Goal: Task Accomplishment & Management: Manage account settings

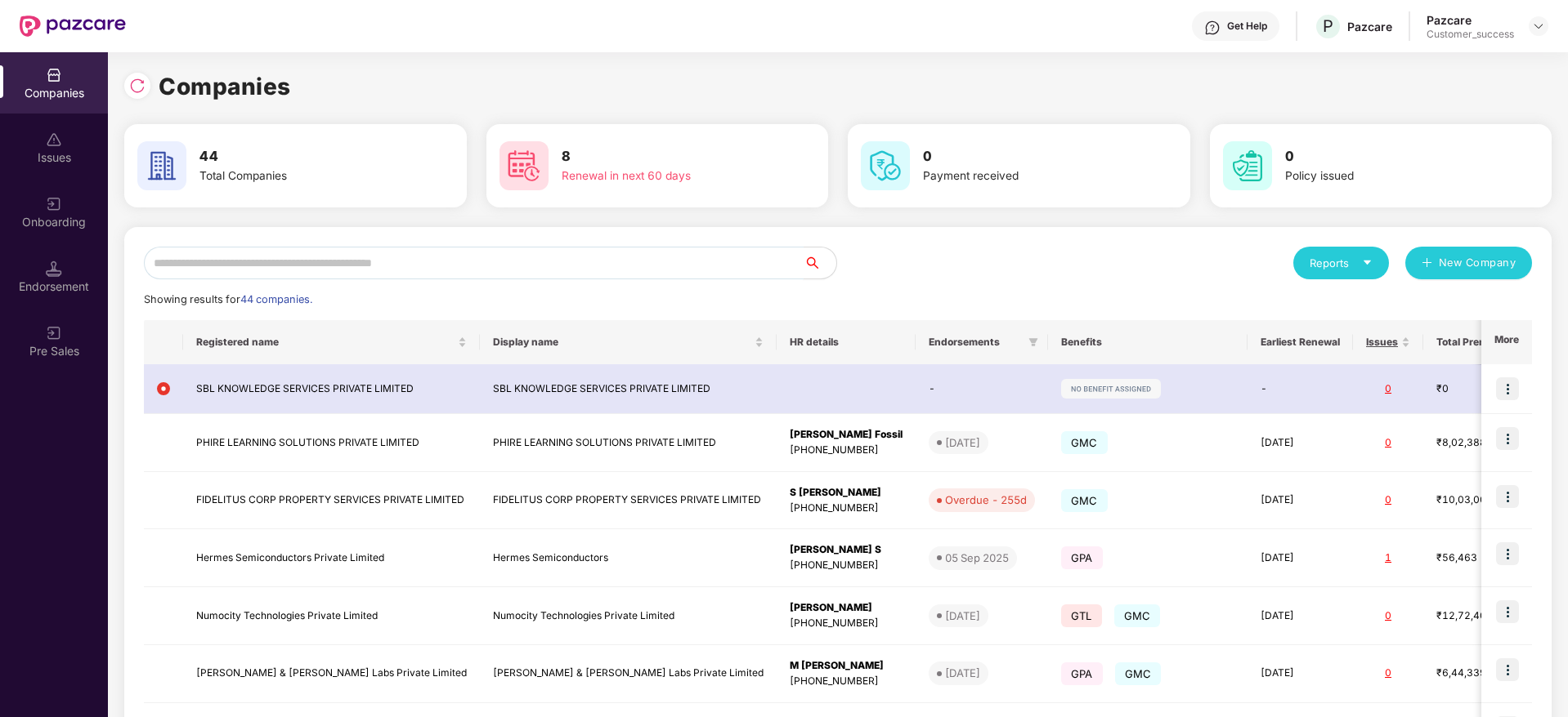
click at [578, 257] on input "text" at bounding box center [473, 263] width 659 height 33
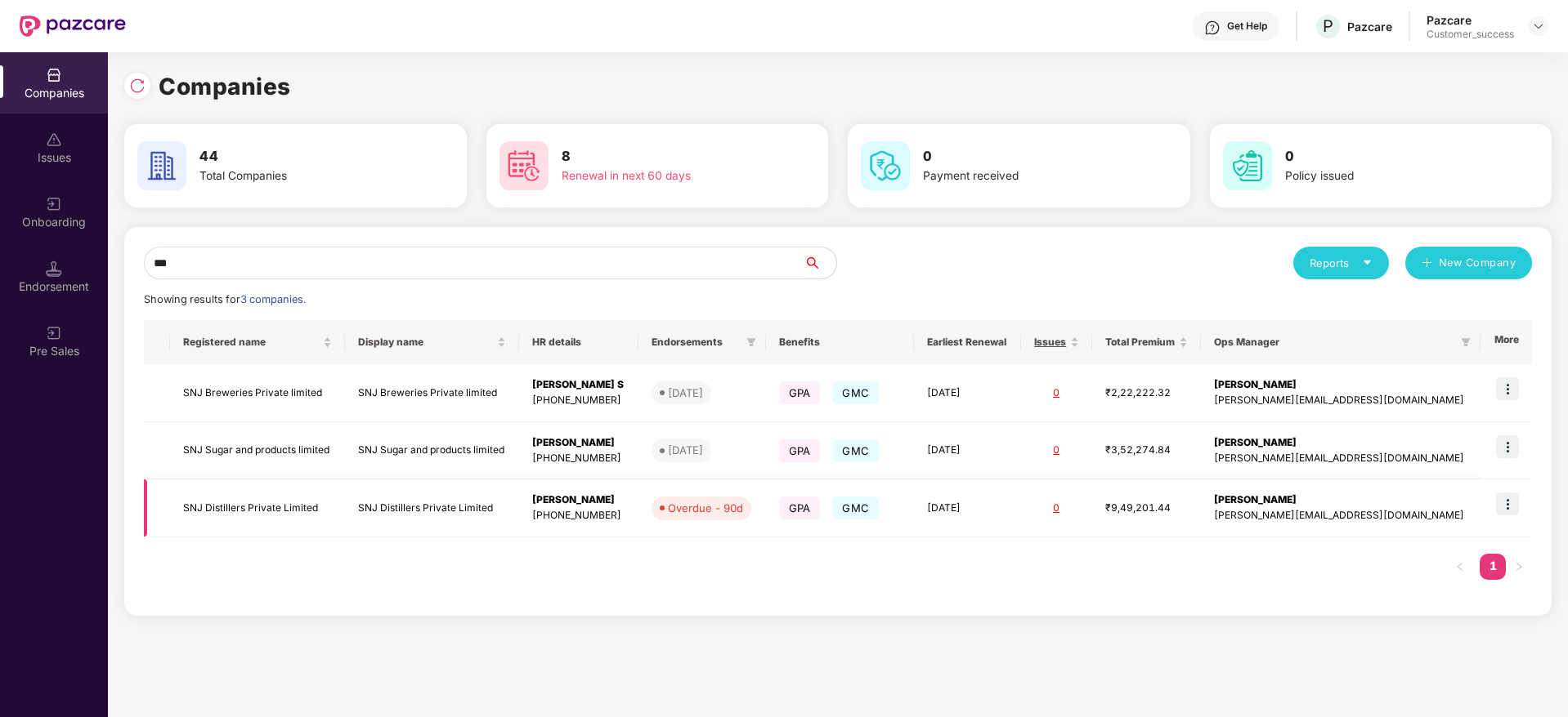
type input "***"
click at [1505, 497] on img at bounding box center [1506, 504] width 23 height 23
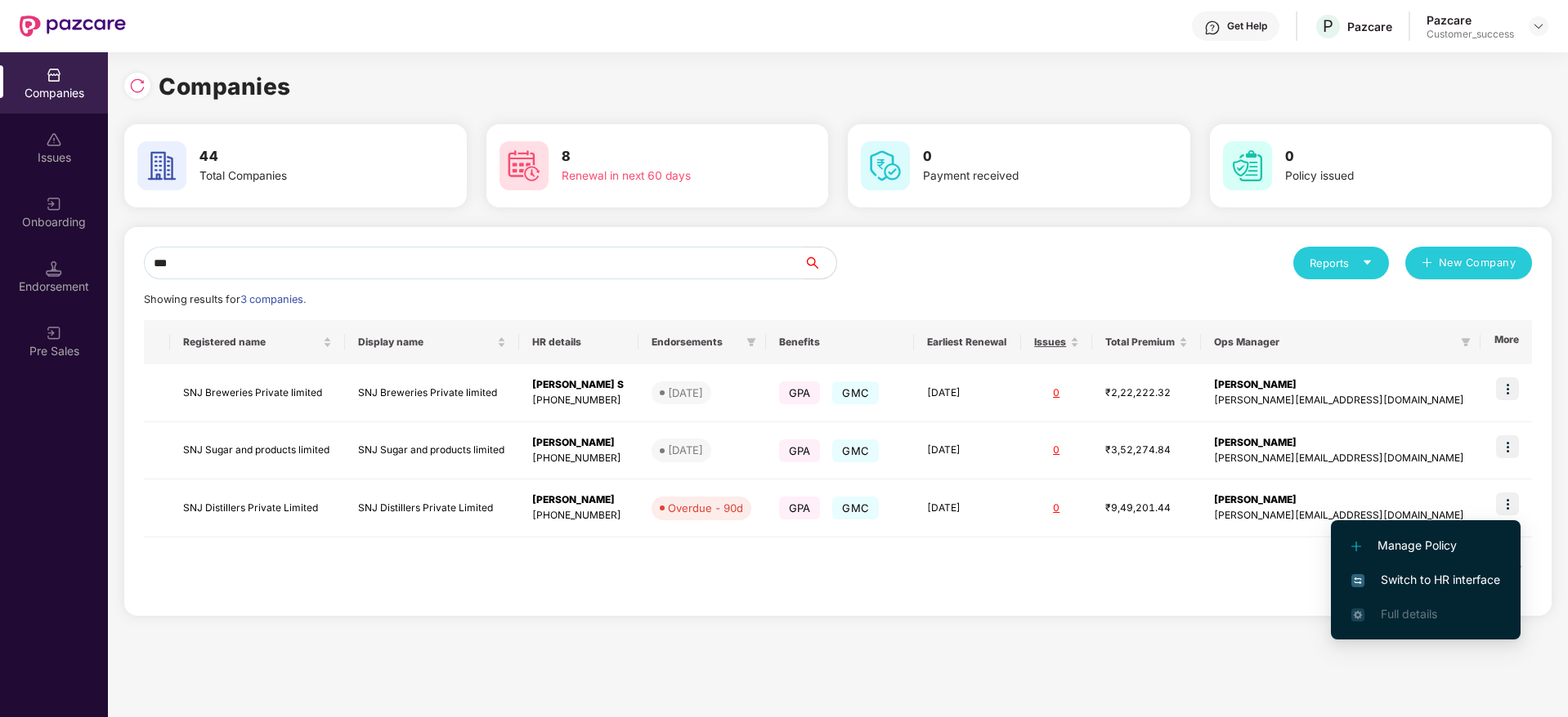
click at [1426, 584] on span "Switch to HR interface" at bounding box center [1425, 580] width 149 height 18
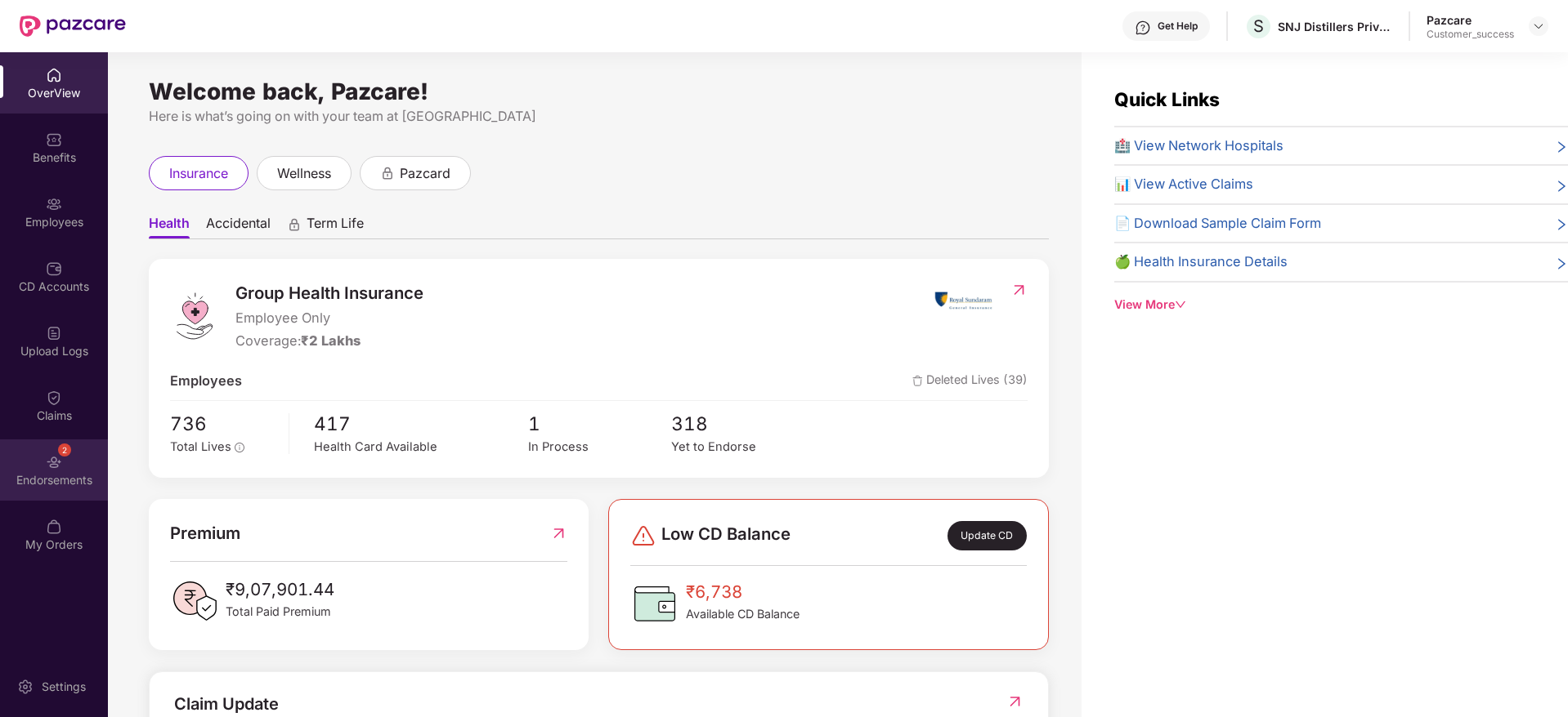
click at [78, 470] on div "2 Endorsements" at bounding box center [53, 470] width 108 height 62
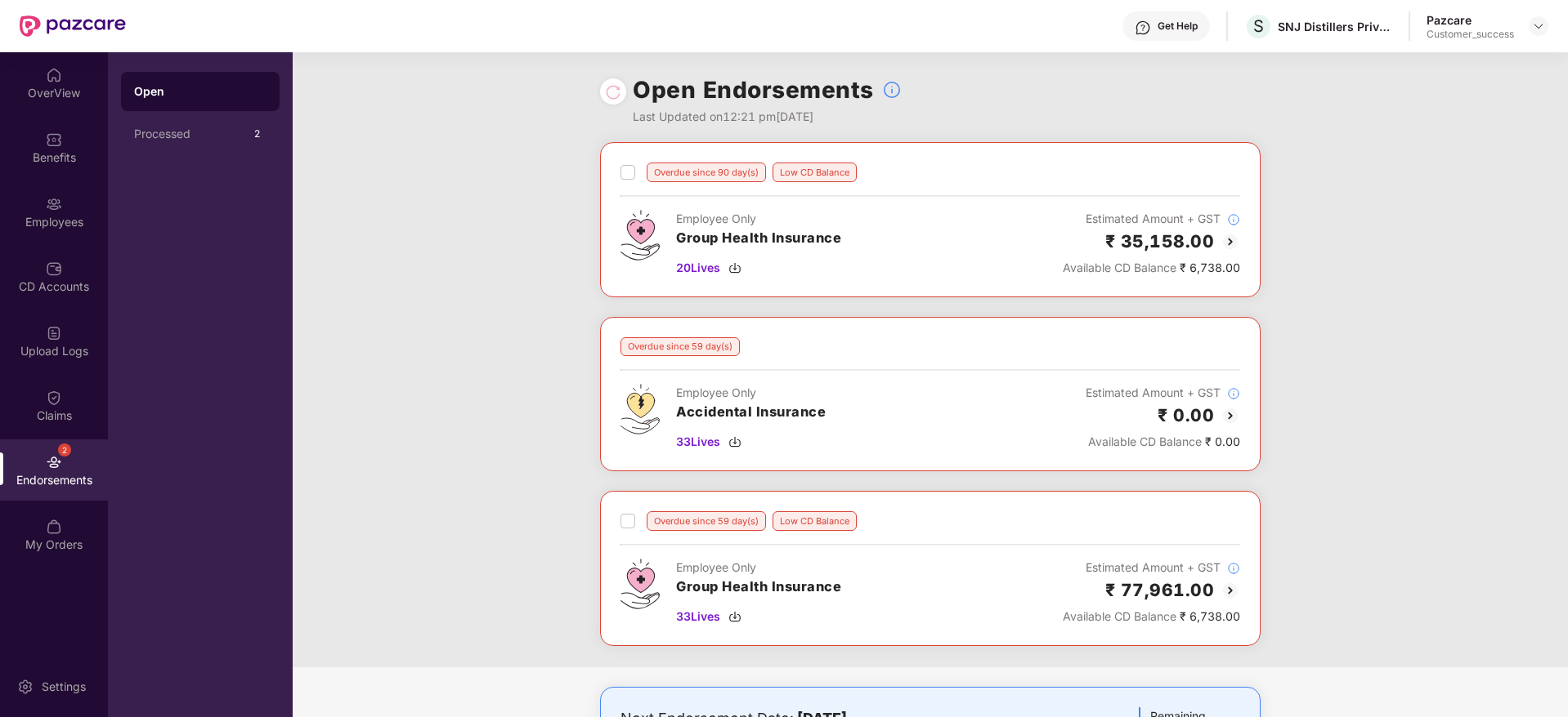
scroll to position [547, 0]
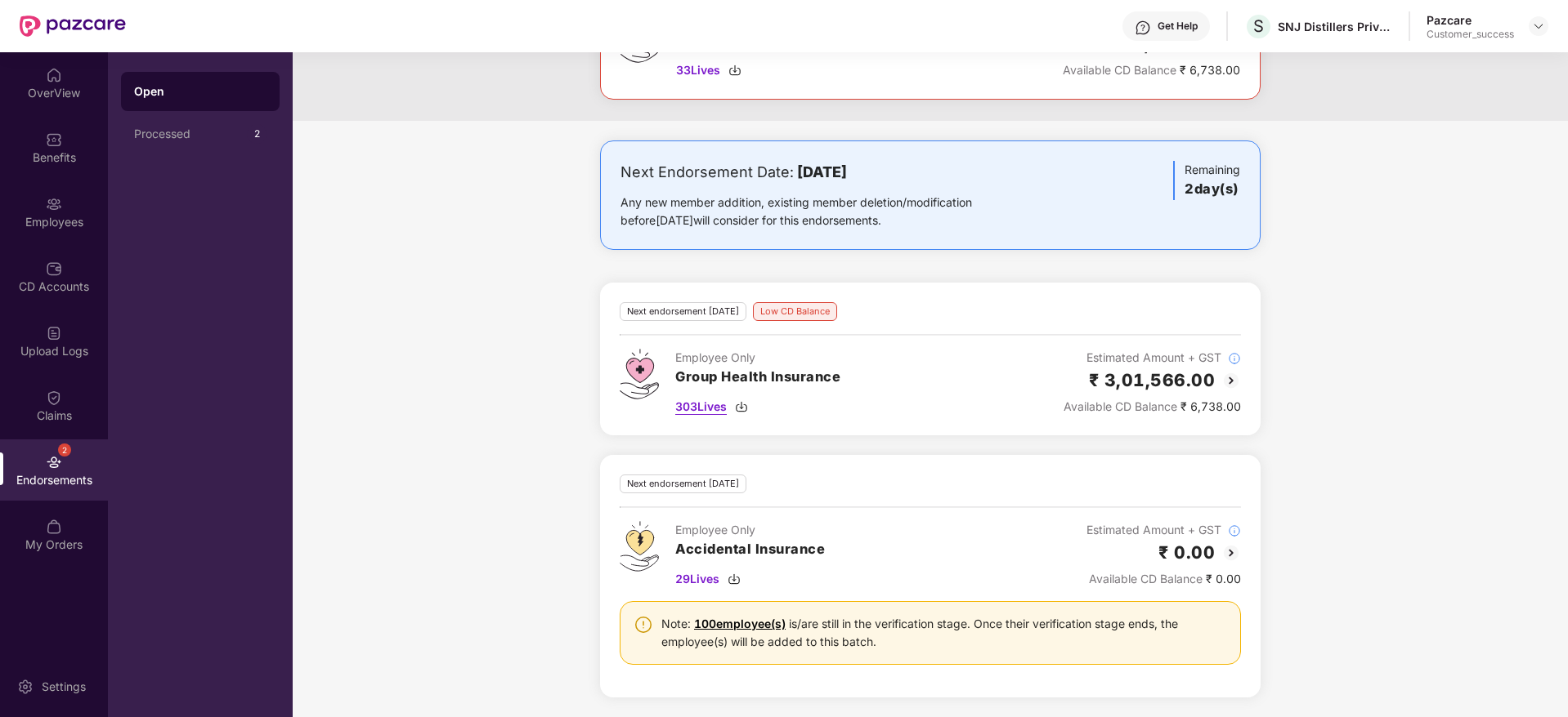
click at [730, 410] on div "303 Lives" at bounding box center [758, 407] width 166 height 18
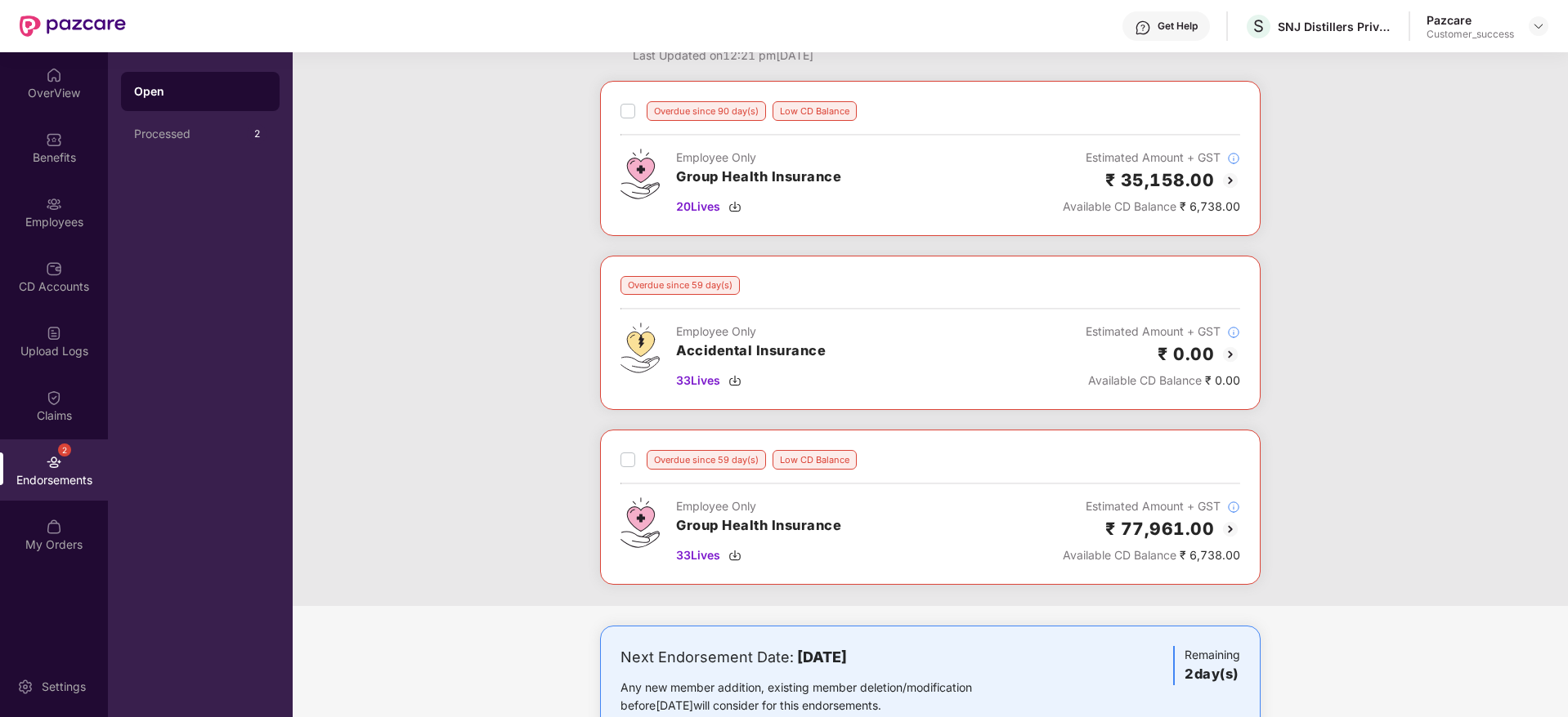
scroll to position [0, 0]
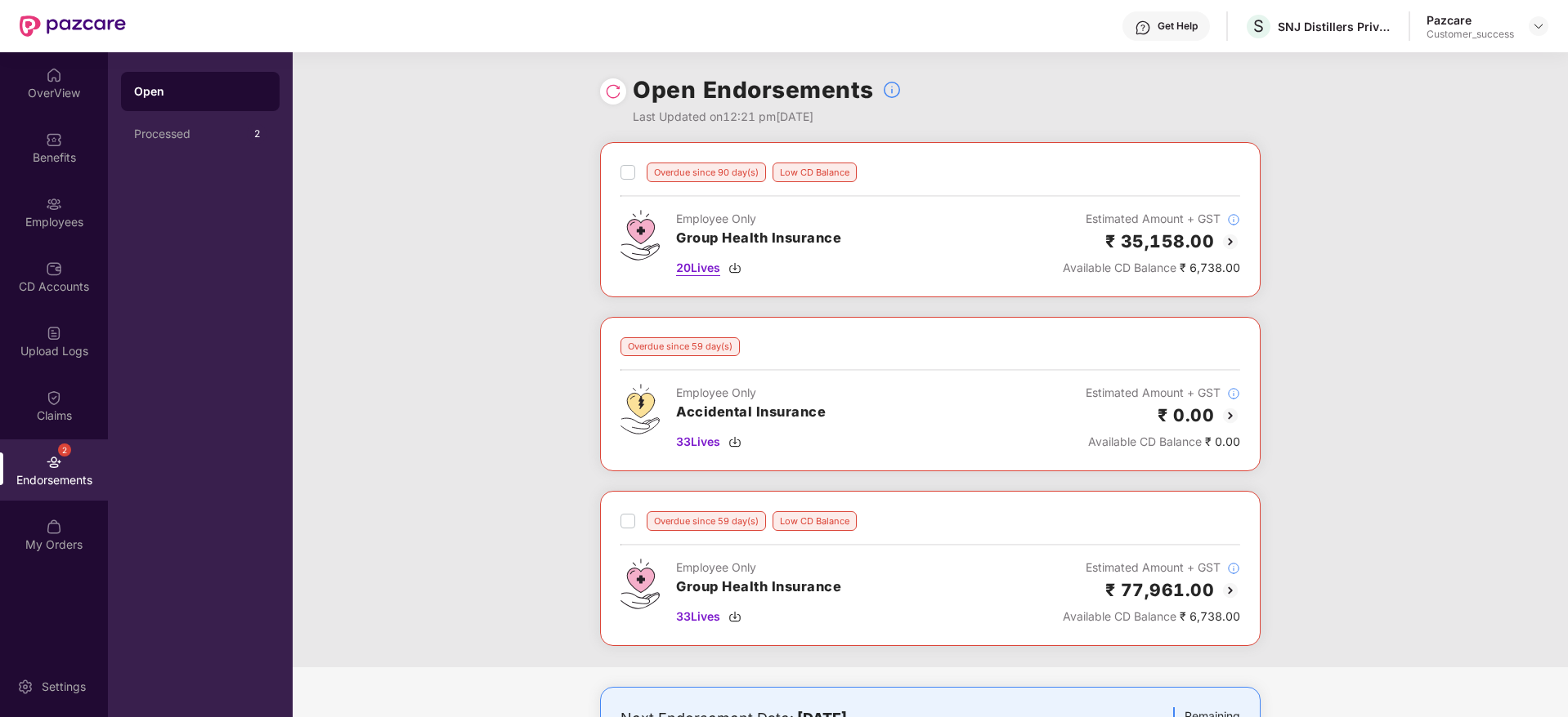
click at [720, 267] on span "20 Lives" at bounding box center [698, 268] width 44 height 18
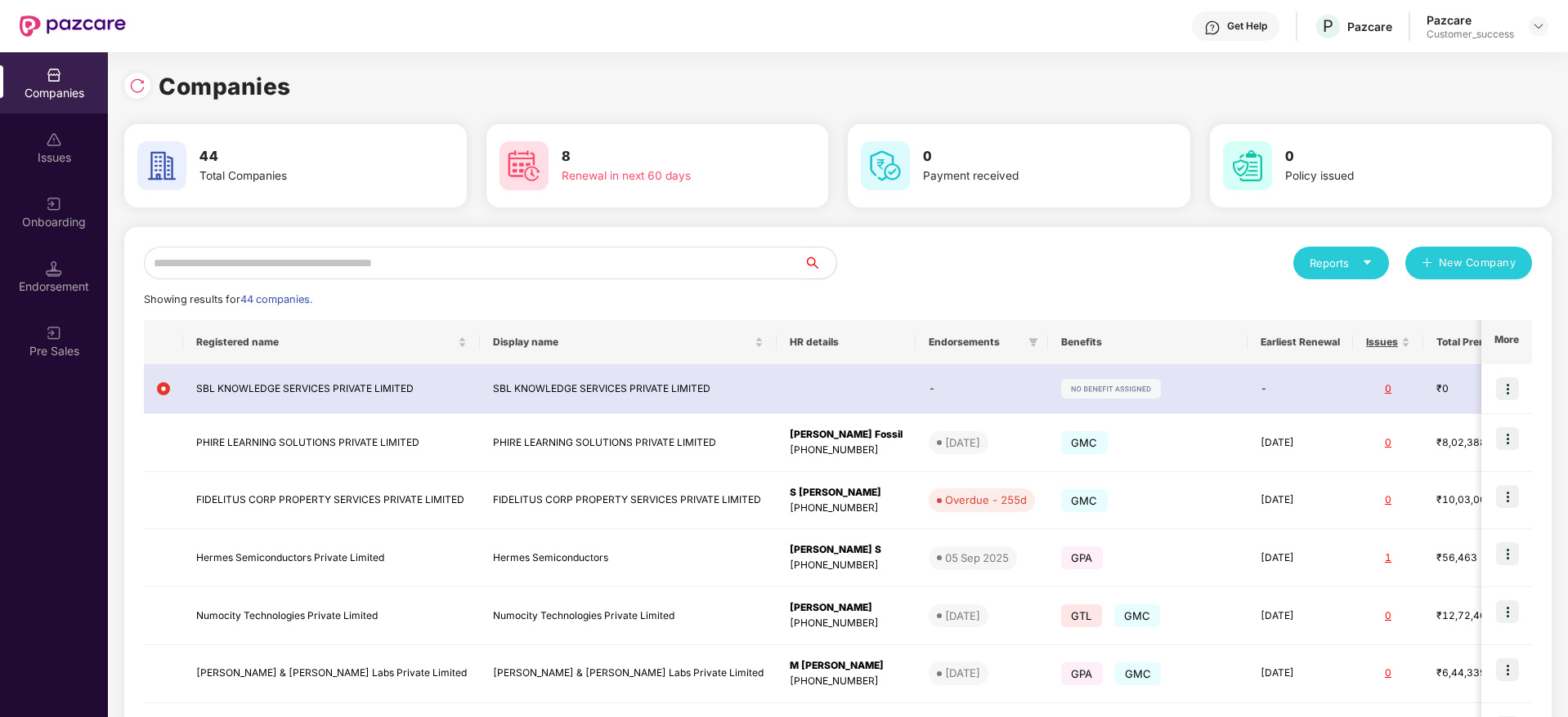
click at [336, 279] on div "Reports New Company Showing results for 44 companies. Registered name Display n…" at bounding box center [837, 619] width 1388 height 745
click at [366, 256] on input "text" at bounding box center [473, 263] width 659 height 33
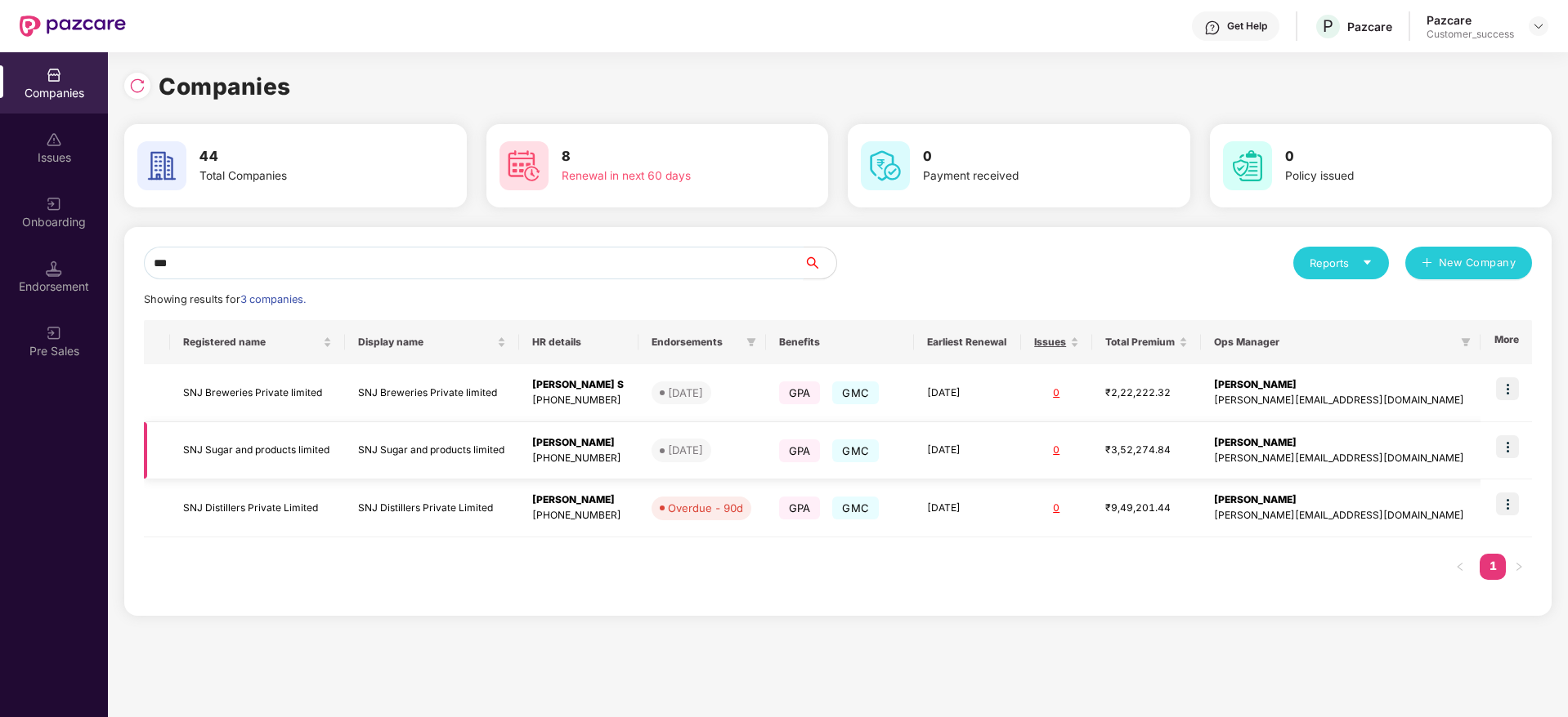
type input "***"
click at [1516, 450] on img at bounding box center [1506, 447] width 23 height 23
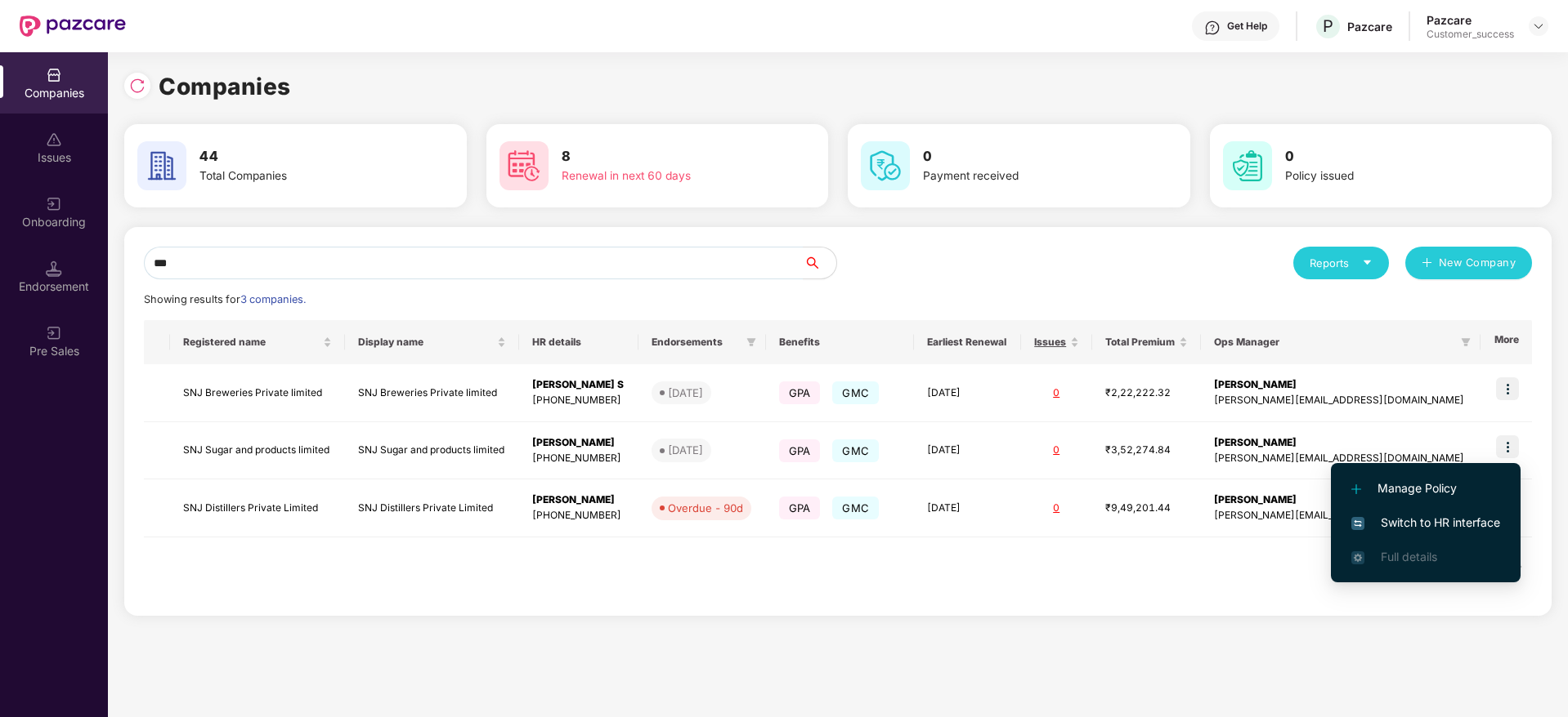
click at [1452, 522] on span "Switch to HR interface" at bounding box center [1425, 523] width 149 height 18
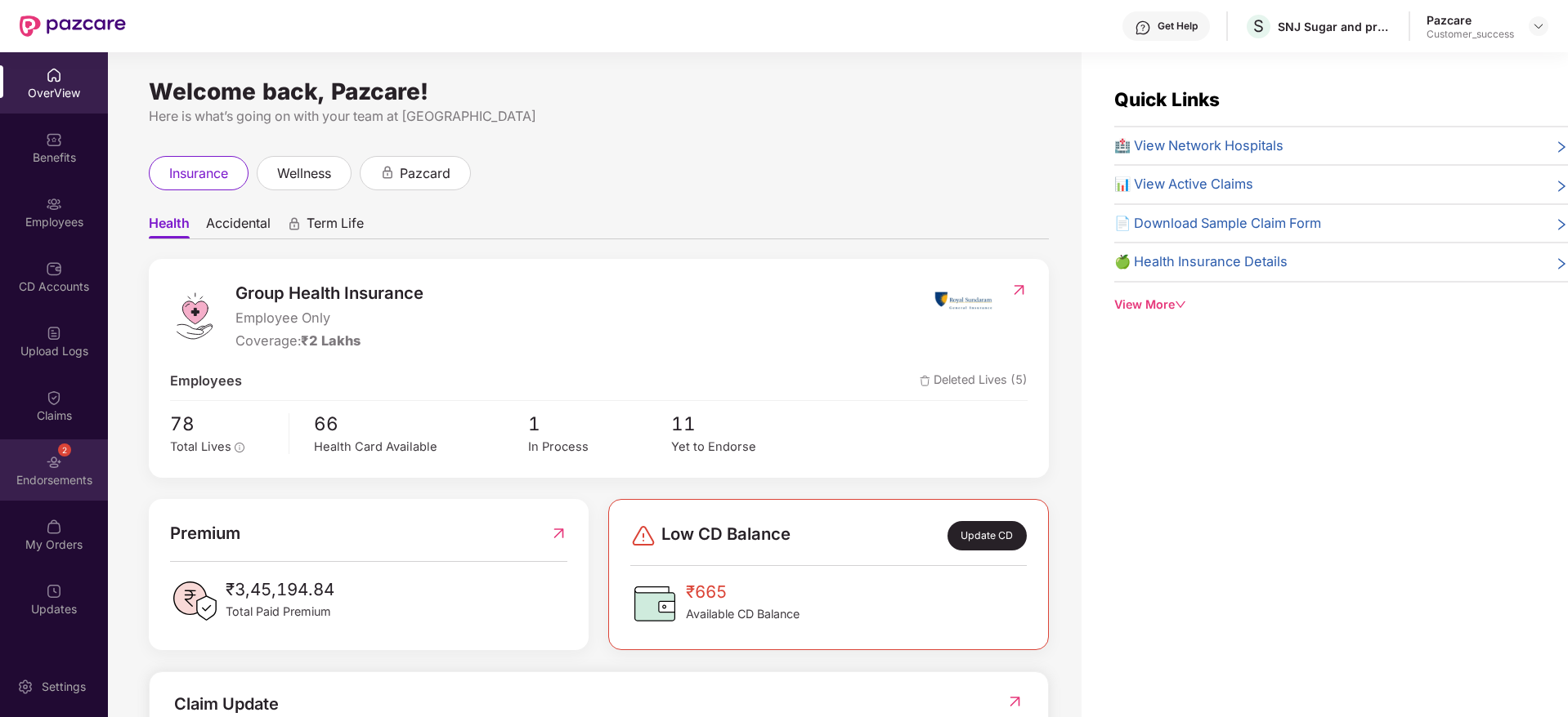
click at [67, 497] on div "2 Endorsements" at bounding box center [53, 470] width 108 height 62
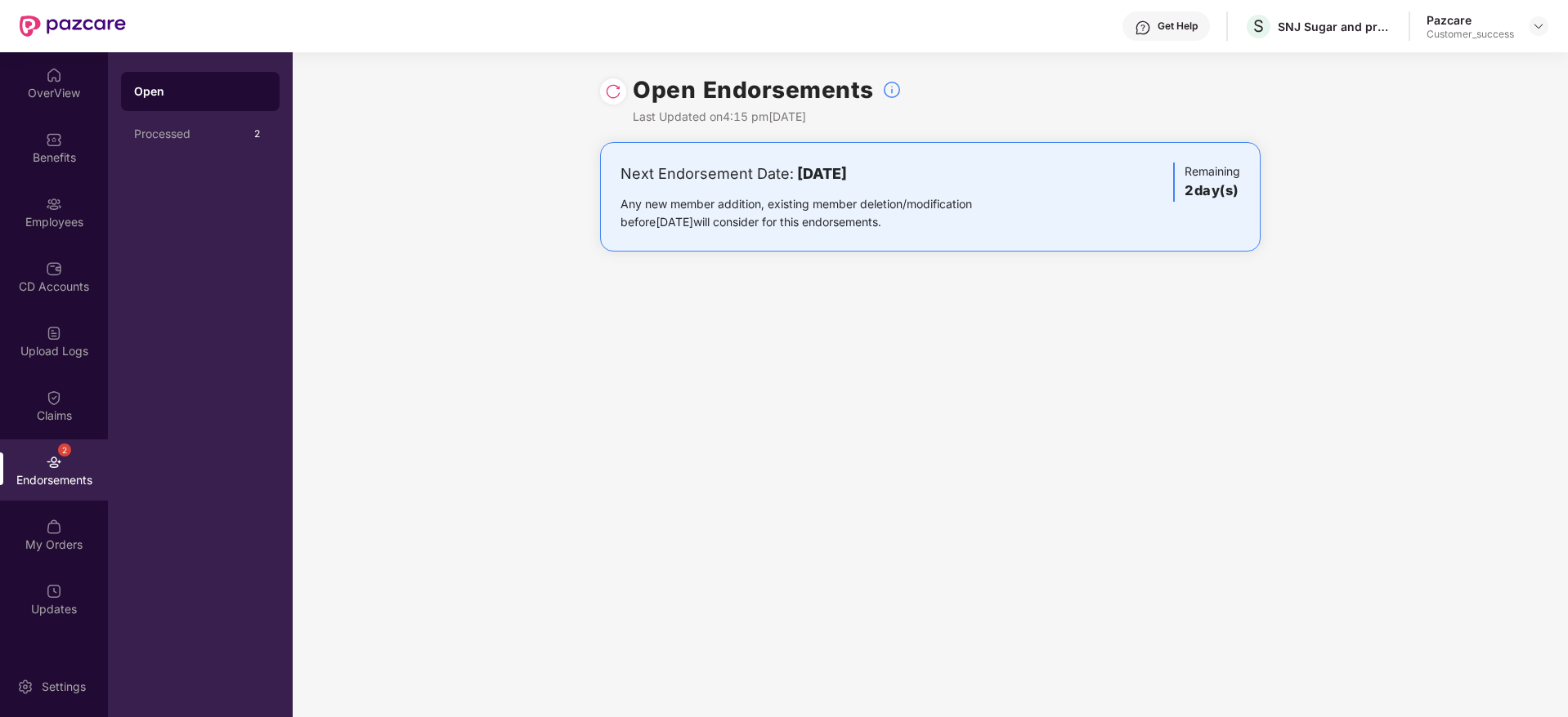
click at [621, 99] on img at bounding box center [613, 92] width 17 height 17
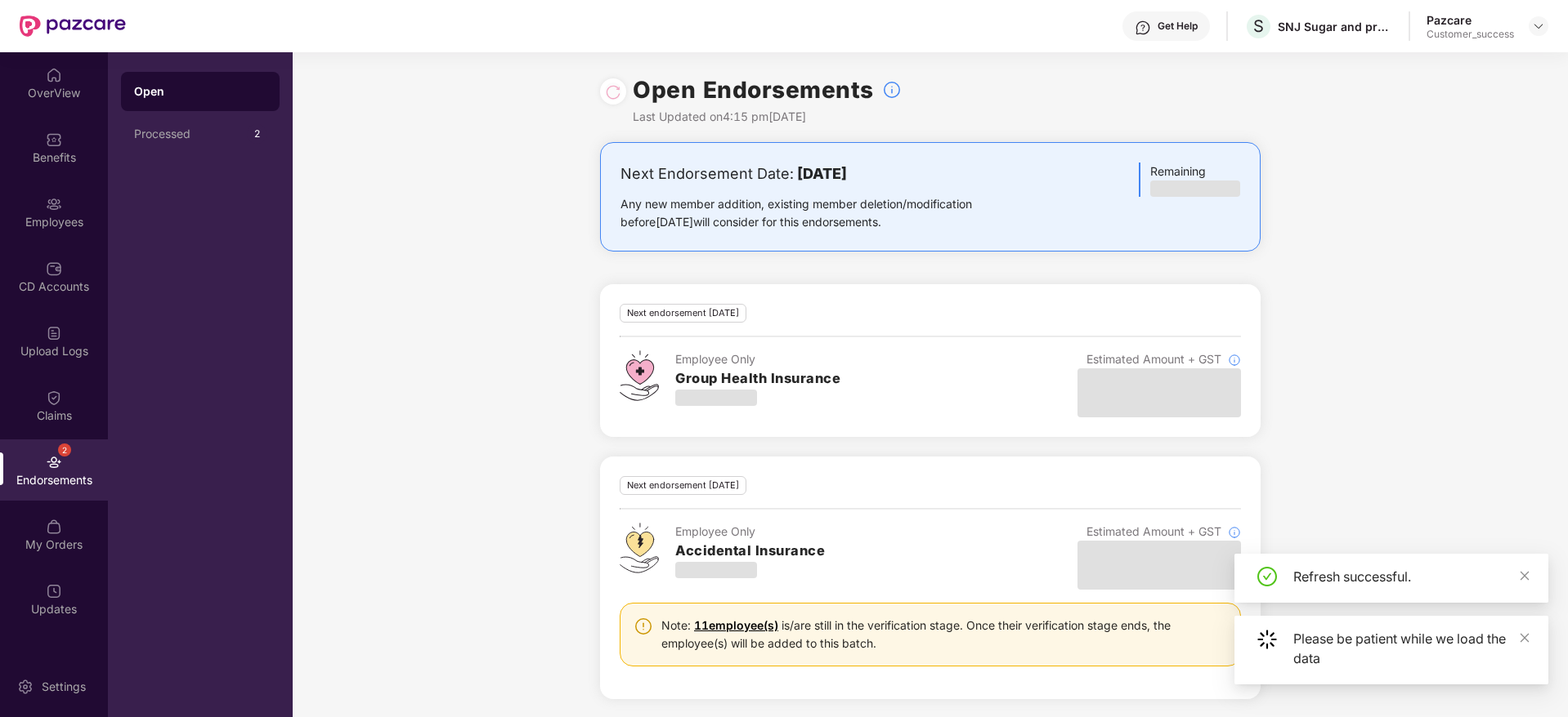
scroll to position [2, 0]
click at [75, 211] on div "Employees" at bounding box center [53, 211] width 108 height 62
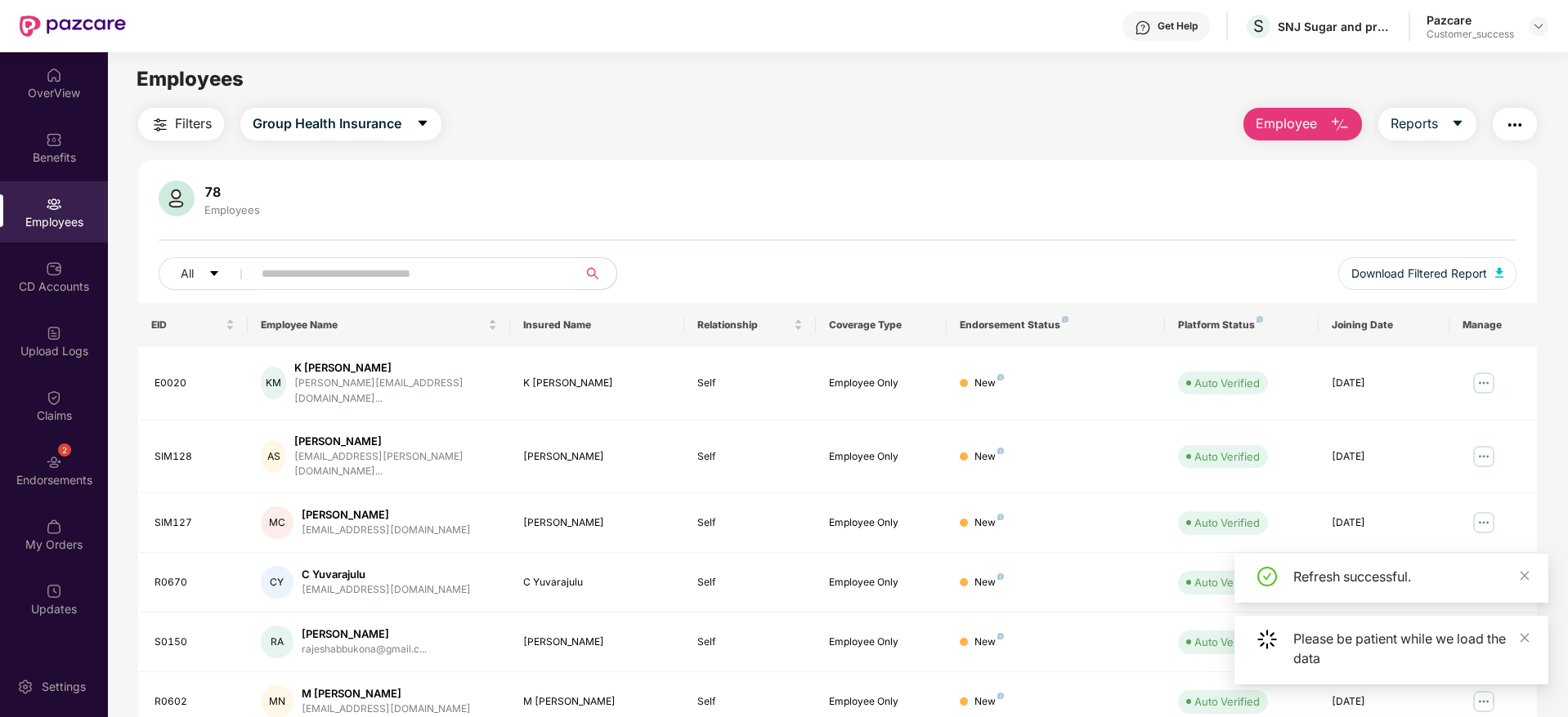
scroll to position [287, 0]
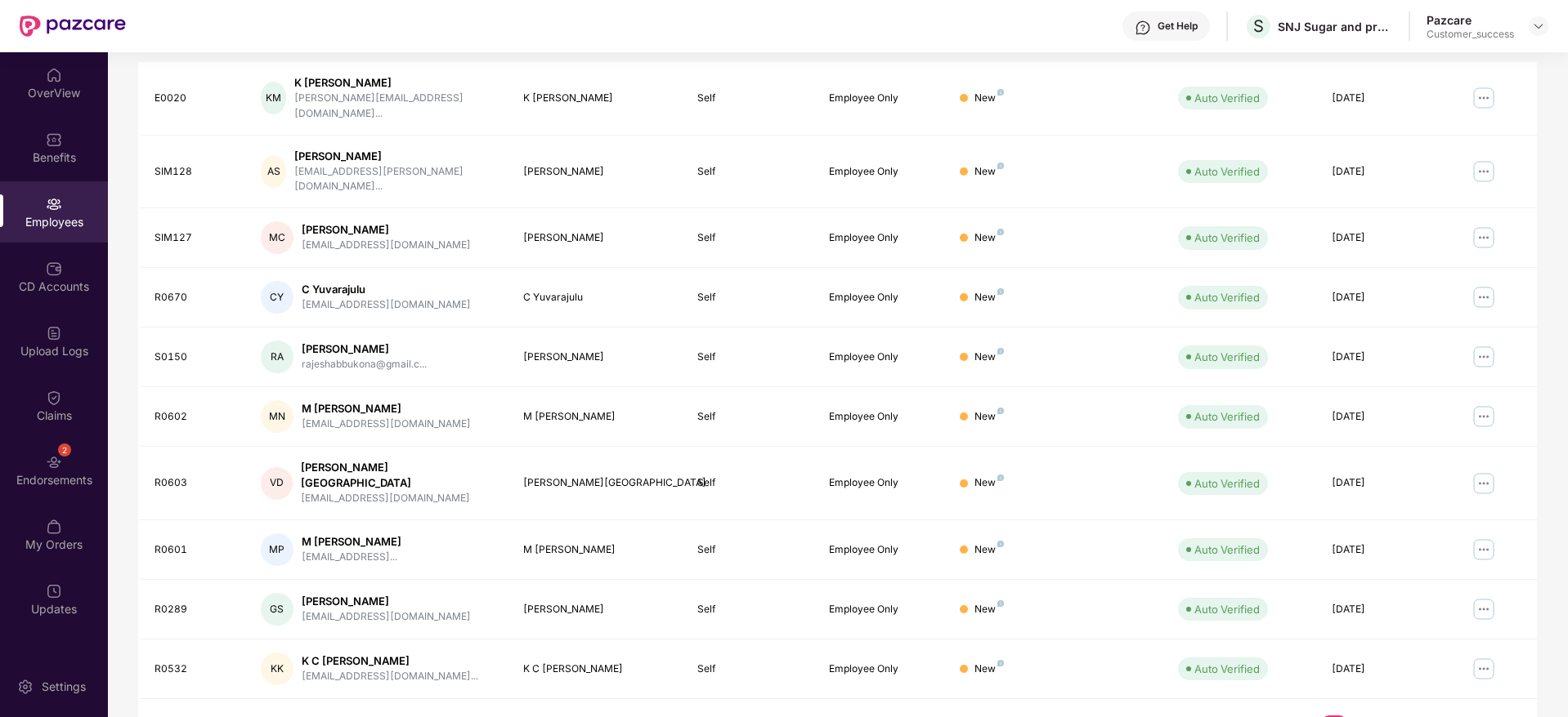
click at [1368, 716] on link "2" at bounding box center [1360, 728] width 26 height 25
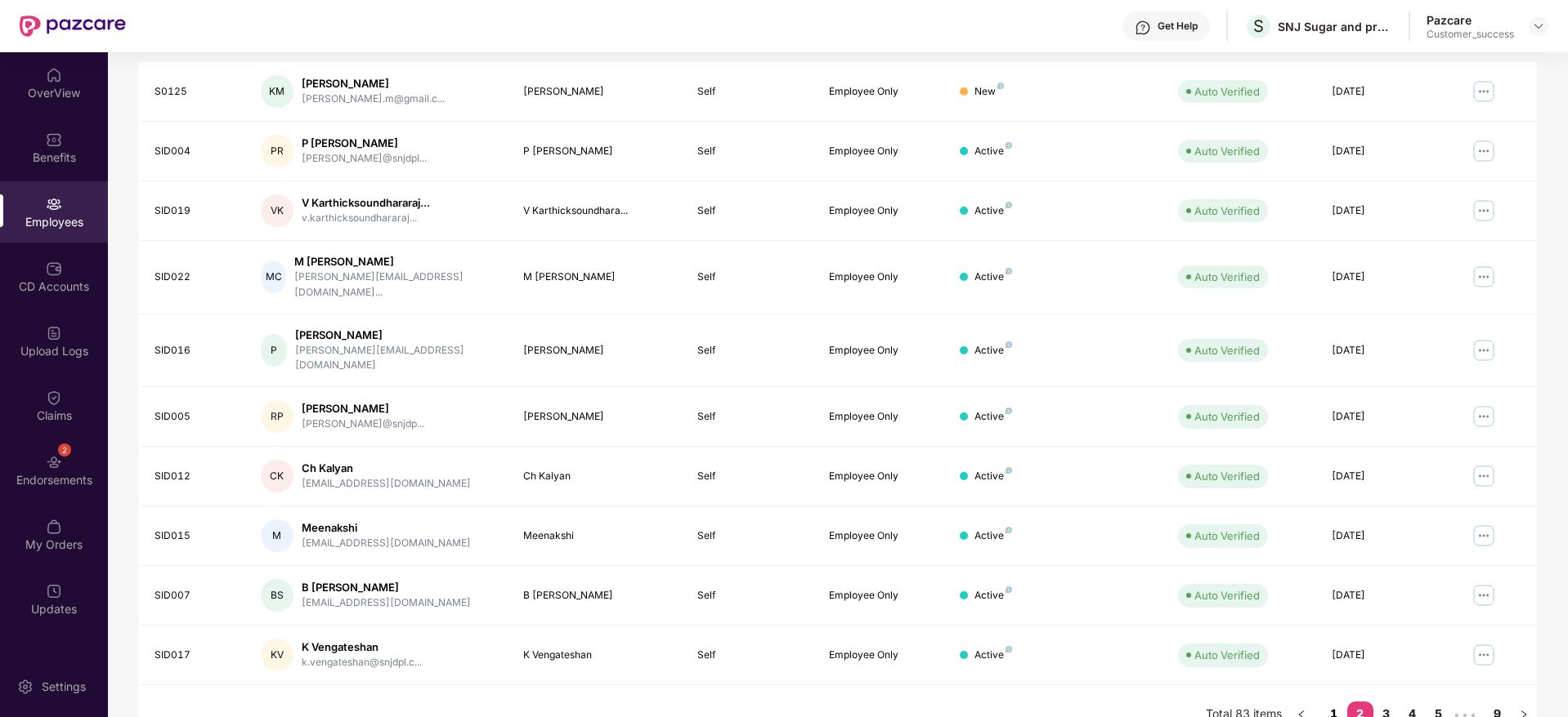
click at [1341, 701] on link "1" at bounding box center [1333, 713] width 26 height 25
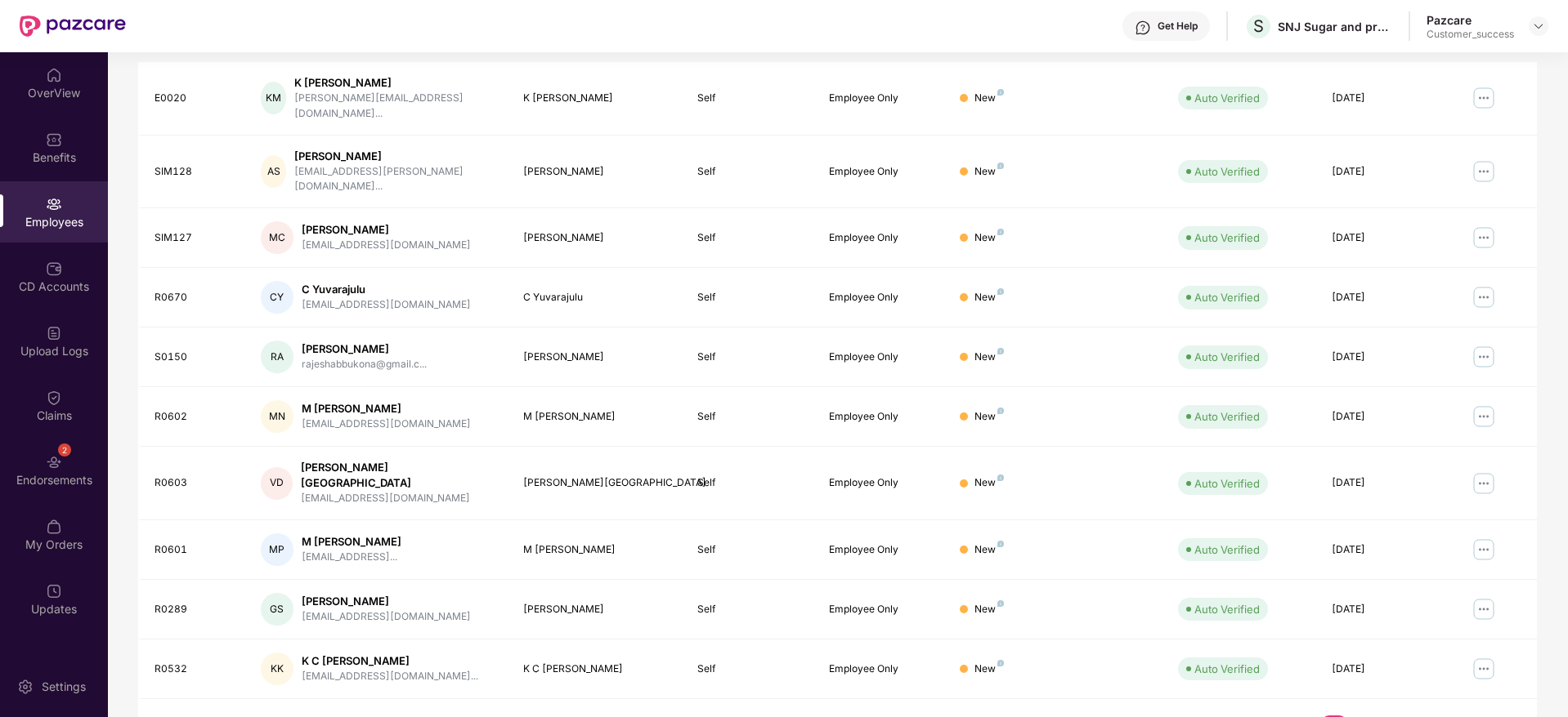
scroll to position [0, 0]
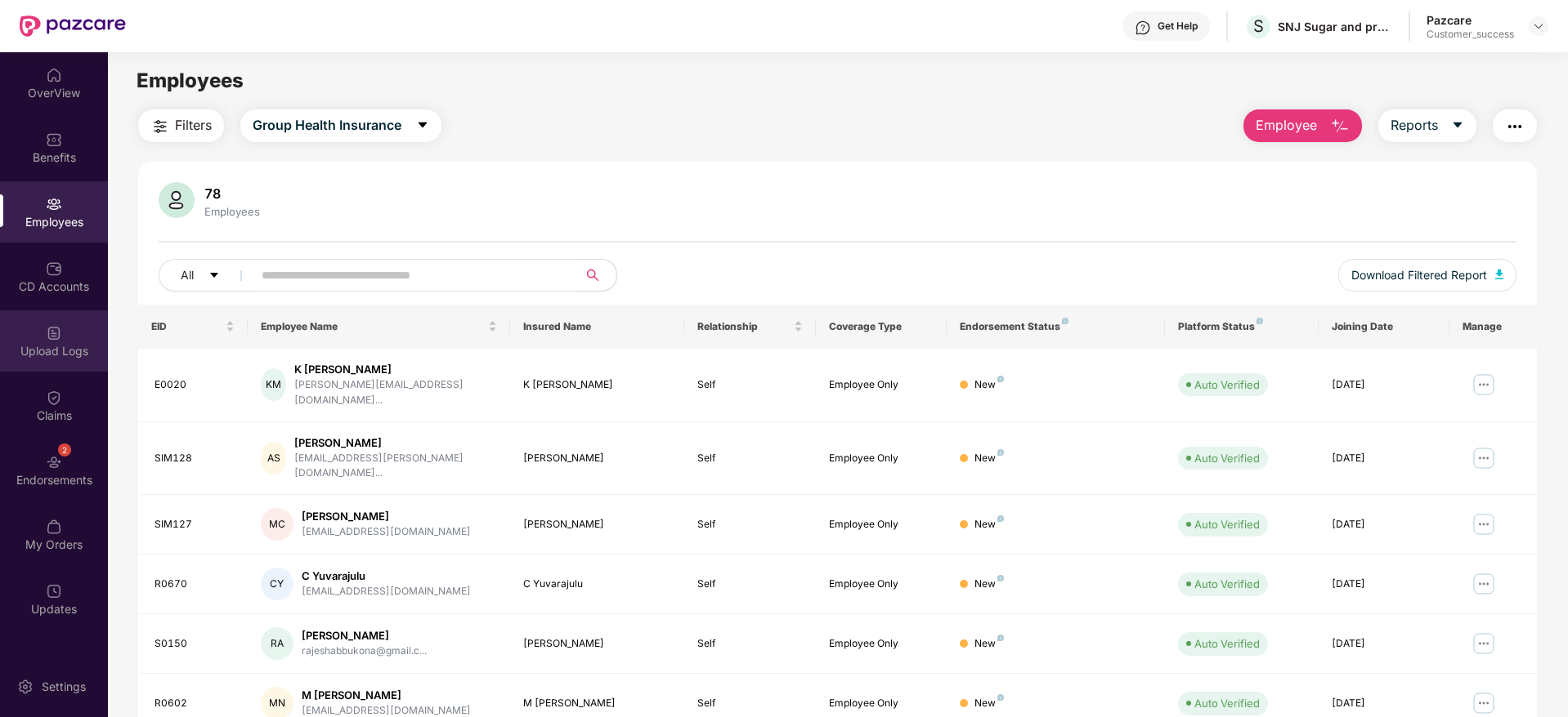
click at [56, 366] on div "Upload Logs" at bounding box center [53, 341] width 108 height 62
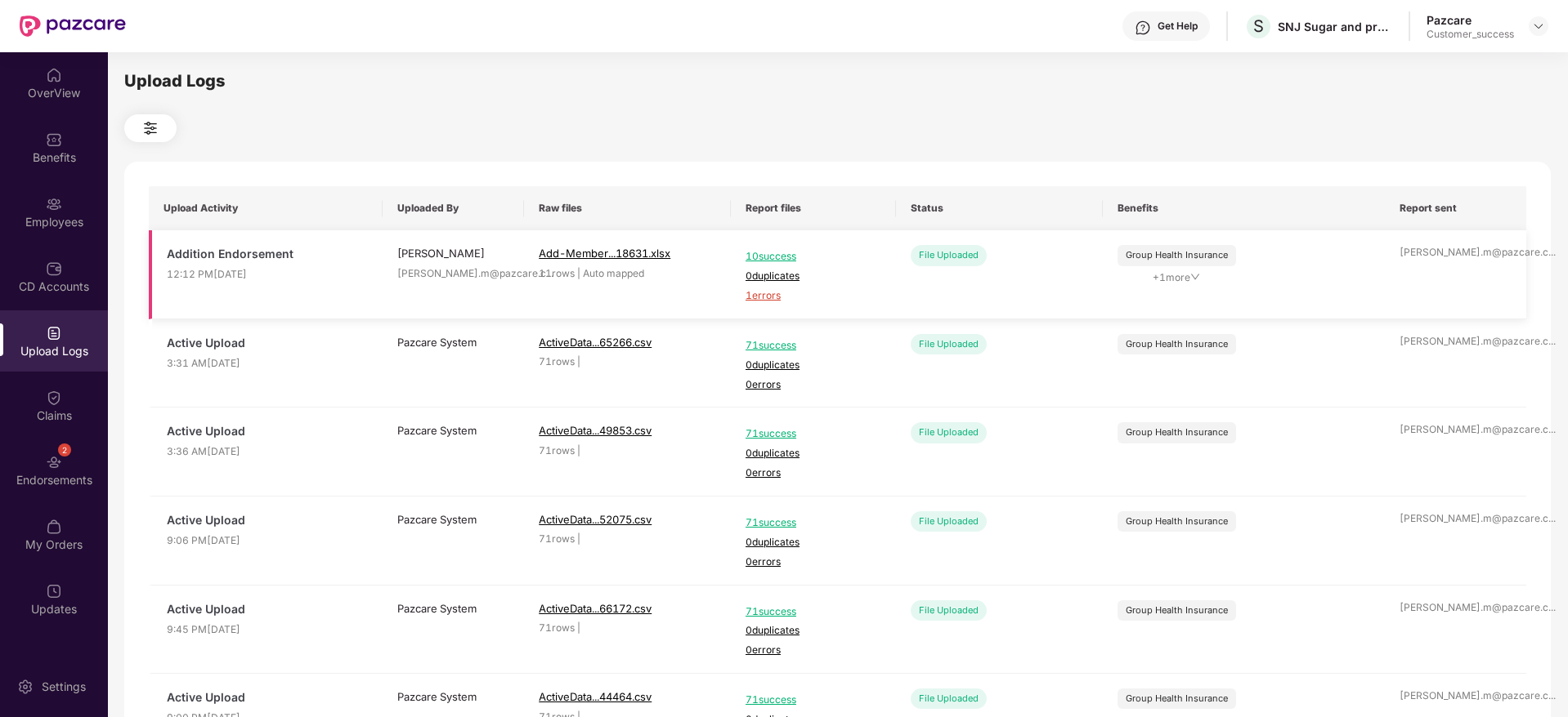
click at [768, 298] on span "1 errors" at bounding box center [814, 296] width 136 height 16
click at [48, 189] on div "Employees" at bounding box center [53, 211] width 108 height 62
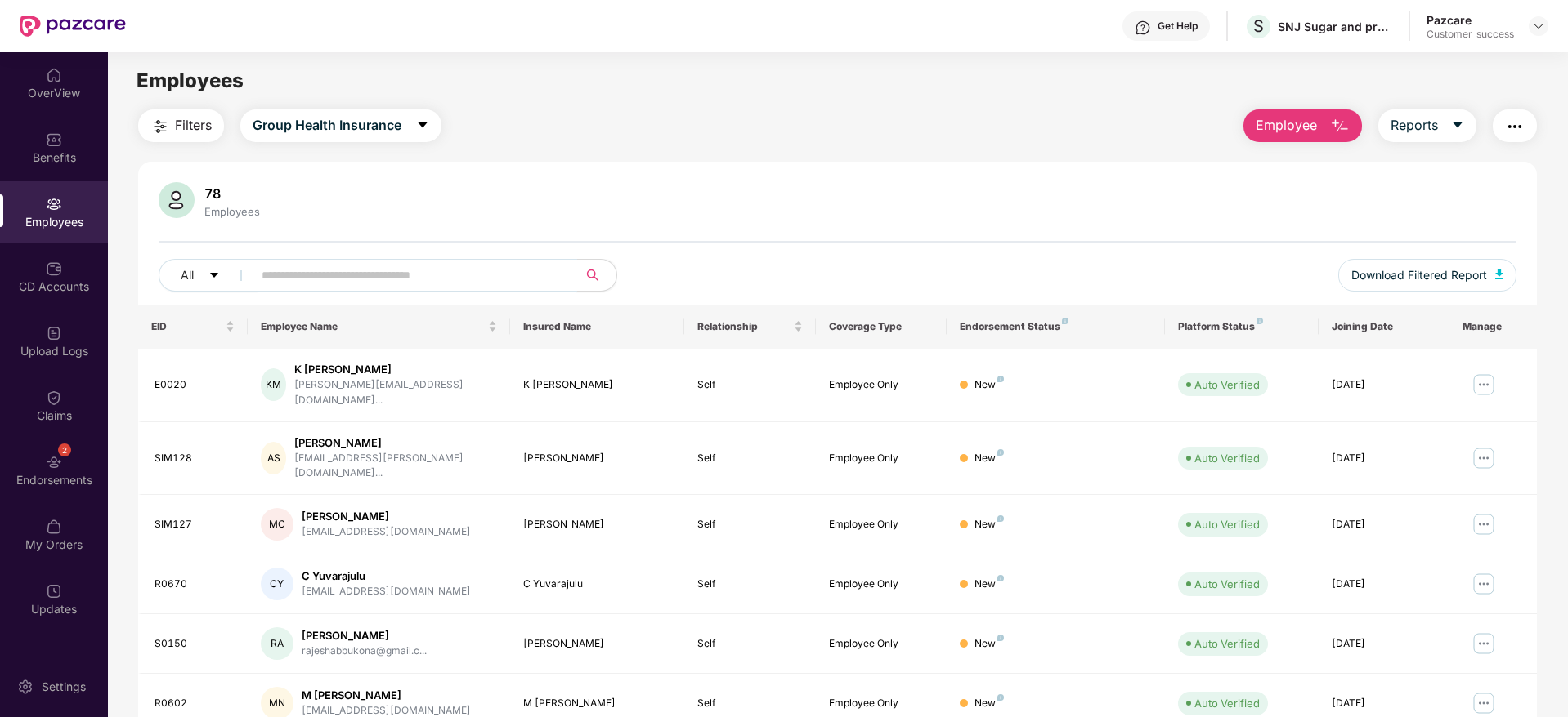
click at [493, 269] on input "text" at bounding box center [407, 275] width 293 height 25
paste input "*****"
type input "*****"
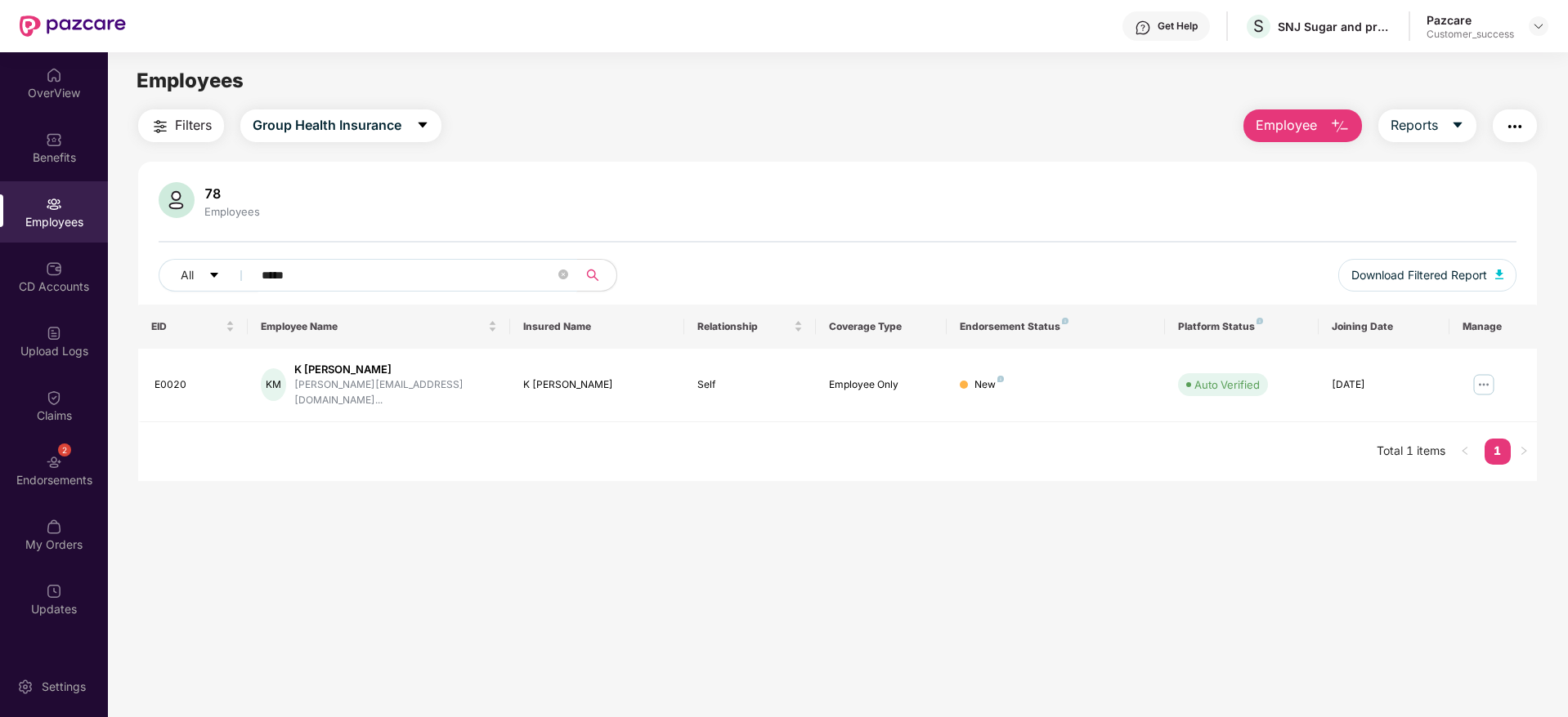
drag, startPoint x: 376, startPoint y: 276, endPoint x: 190, endPoint y: 257, distance: 187.0
click at [190, 257] on div "78 Employees All ***** Download Filtered Report" at bounding box center [837, 243] width 1399 height 122
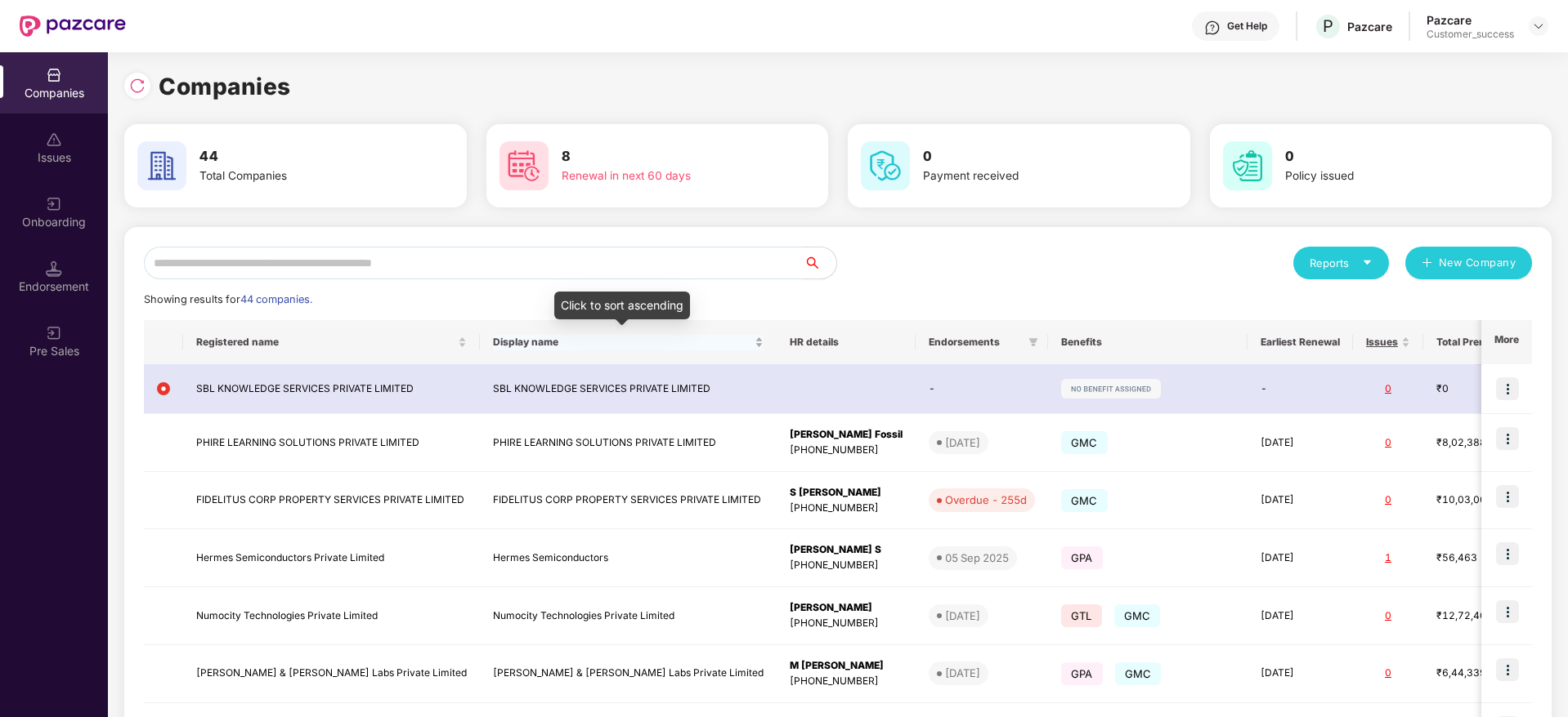
scroll to position [0, 2]
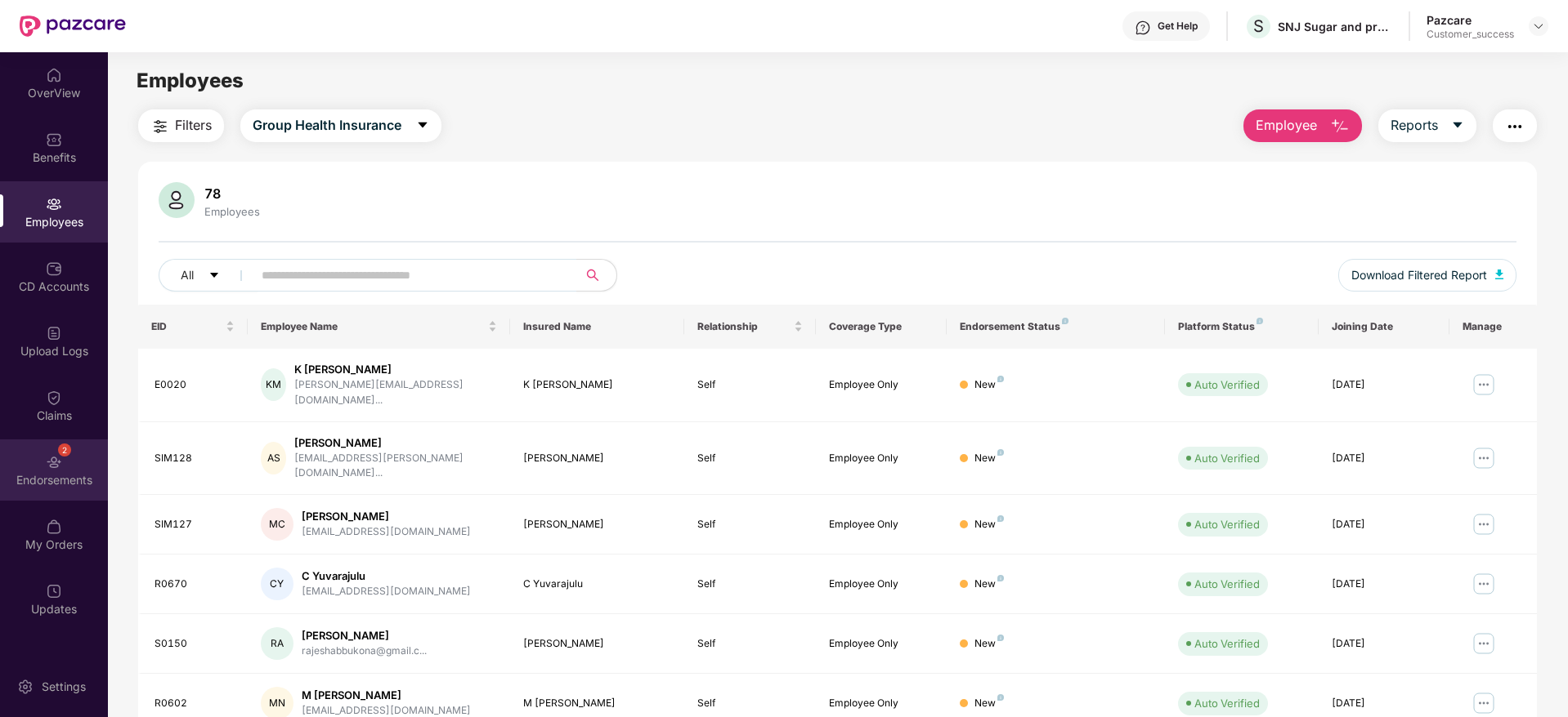
click at [60, 468] on img at bounding box center [54, 462] width 17 height 17
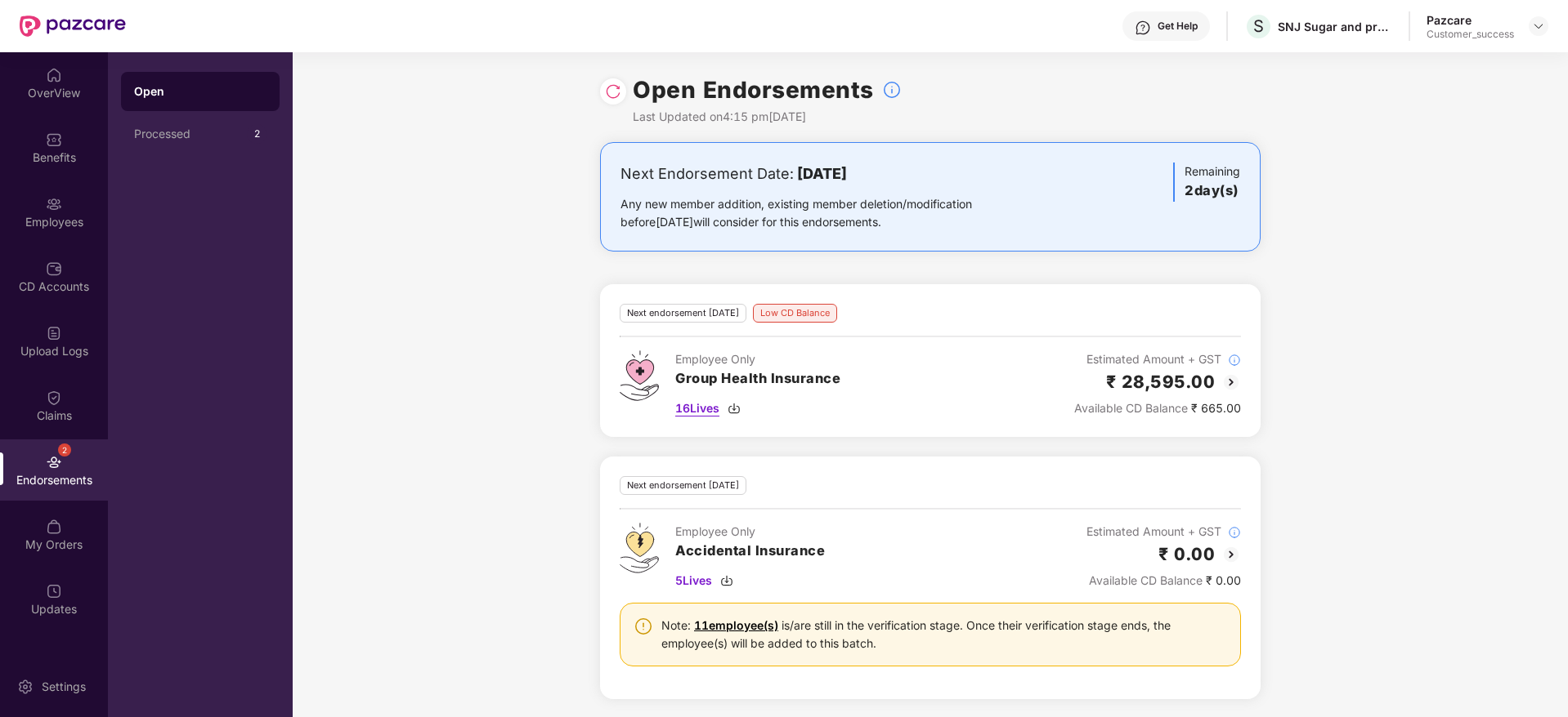
click at [719, 415] on span "16 Lives" at bounding box center [697, 409] width 44 height 18
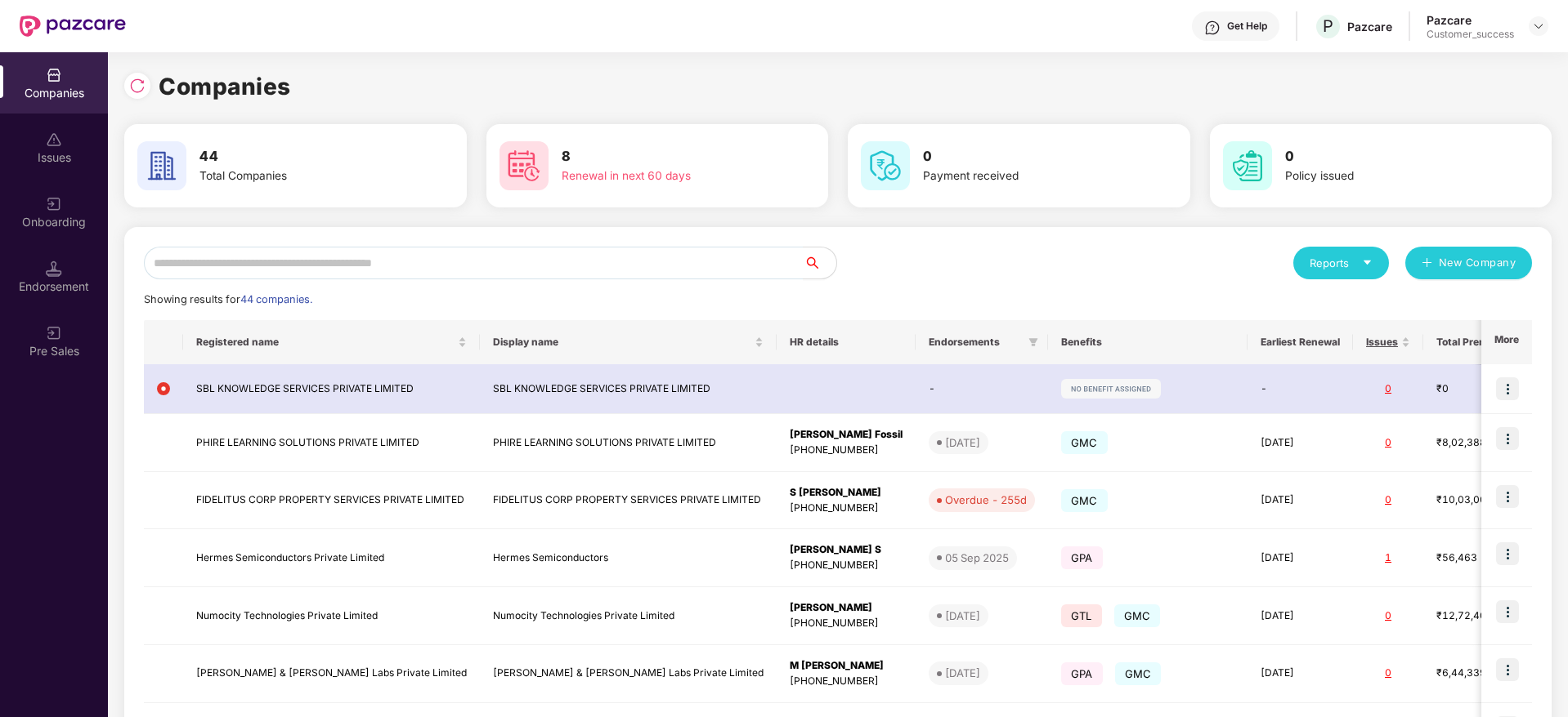
scroll to position [0, 2]
click at [529, 256] on input "text" at bounding box center [473, 263] width 659 height 33
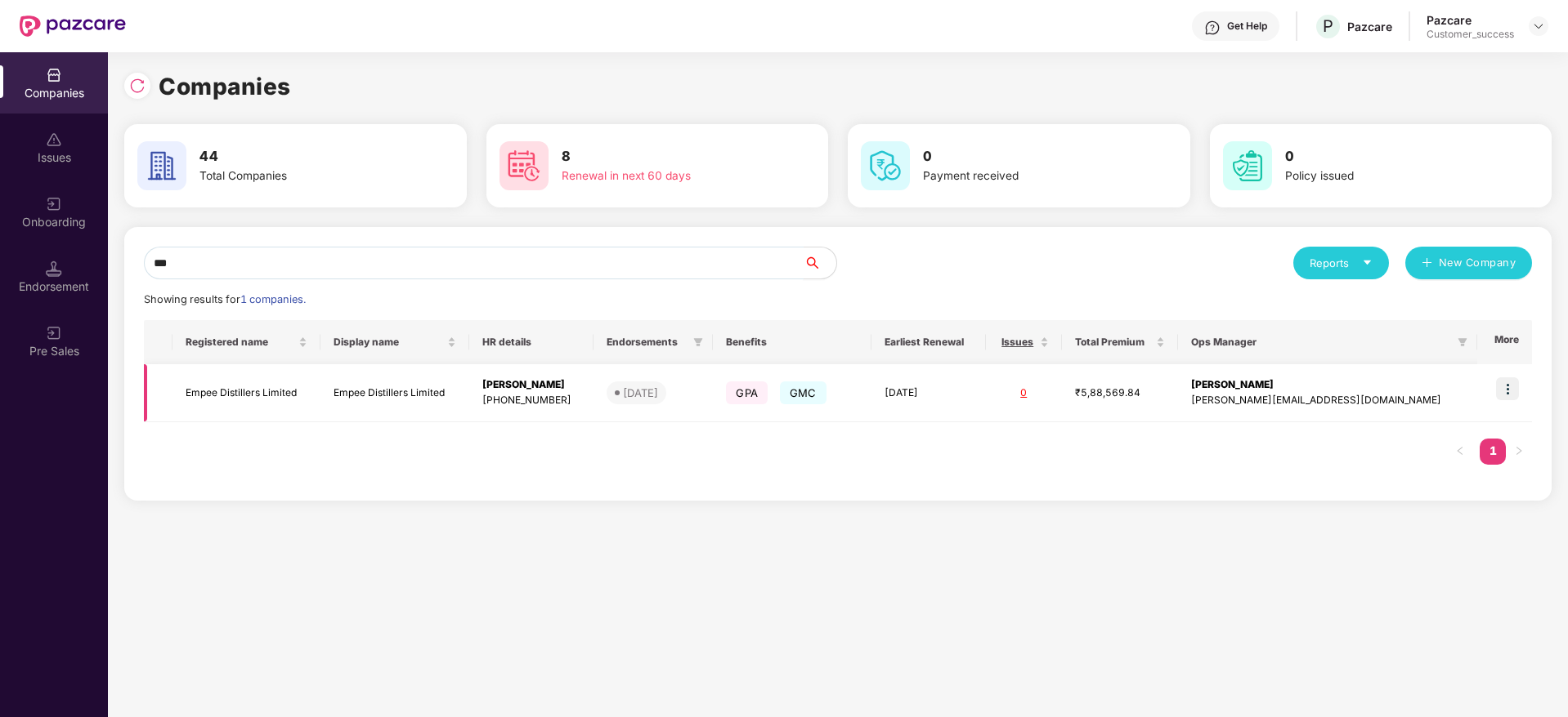
type input "***"
click at [1500, 385] on img at bounding box center [1506, 389] width 23 height 23
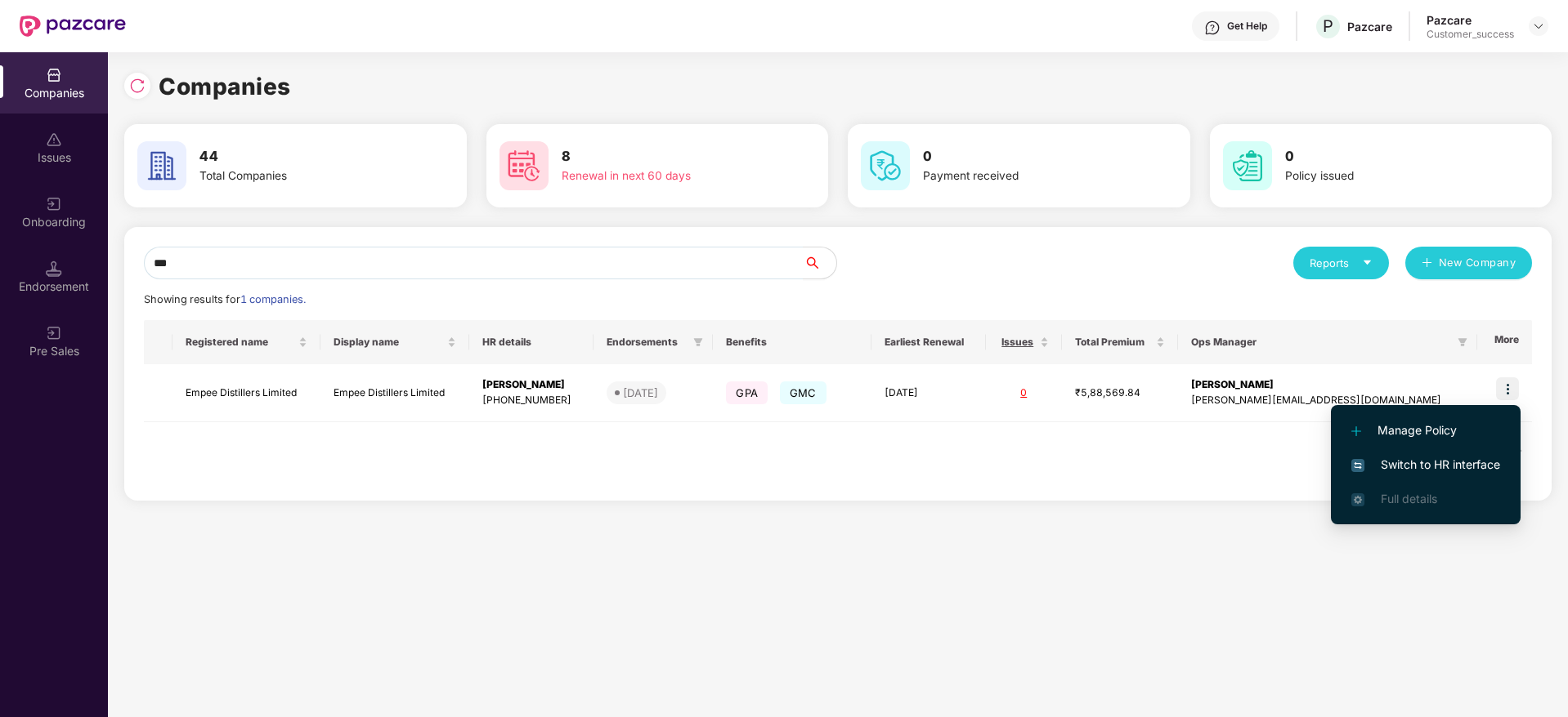
click at [1448, 467] on span "Switch to HR interface" at bounding box center [1425, 465] width 149 height 18
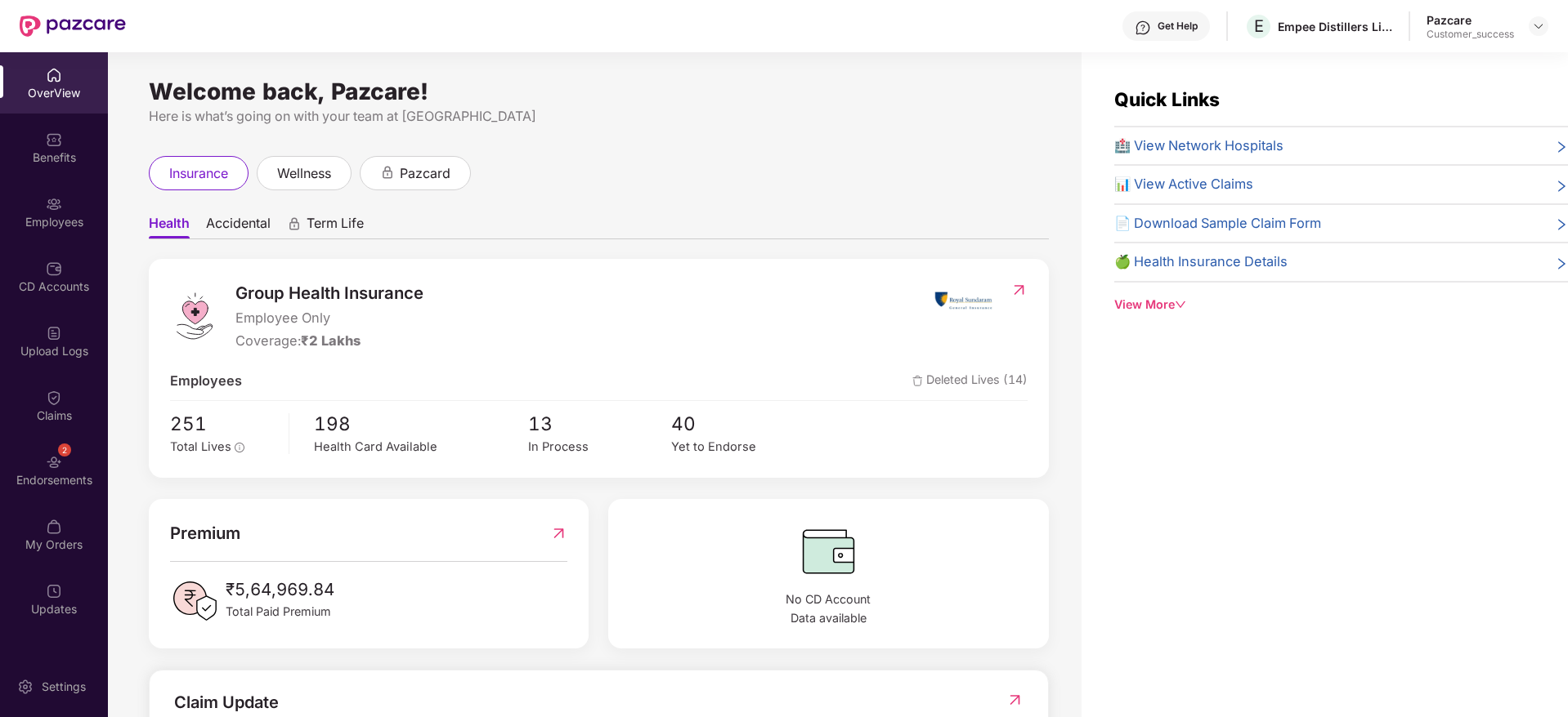
click at [63, 482] on div "Endorsements" at bounding box center [53, 481] width 108 height 17
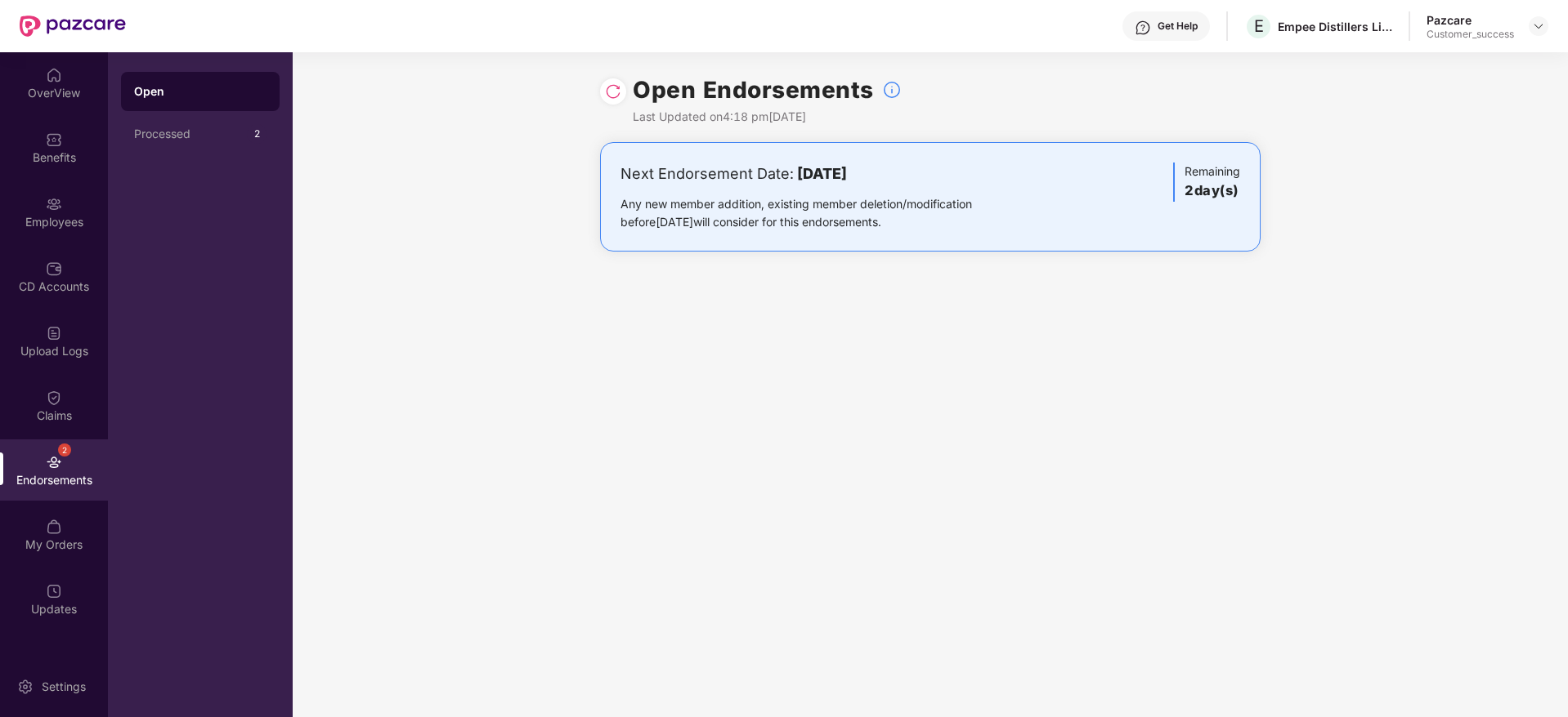
click at [616, 96] on img at bounding box center [613, 92] width 17 height 17
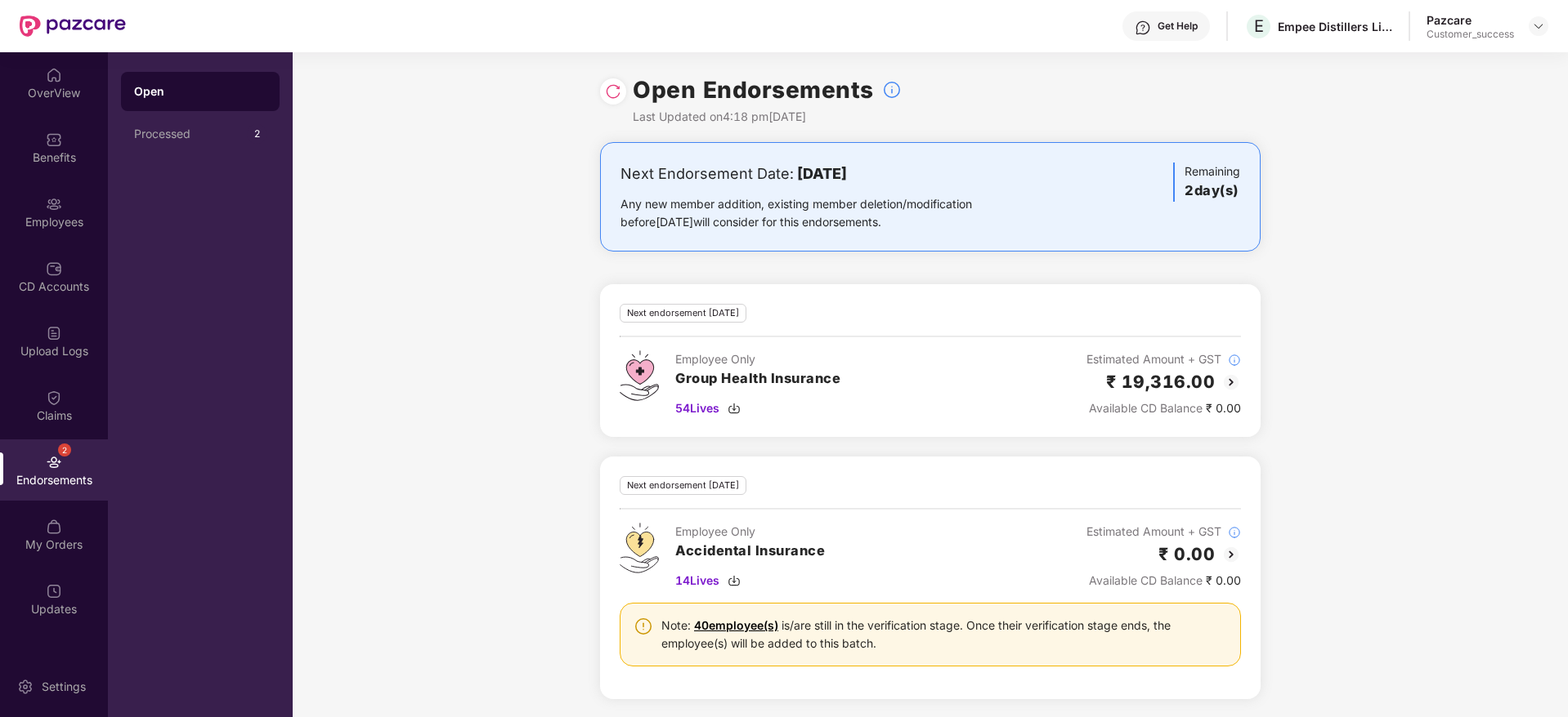
scroll to position [2, 0]
click at [713, 407] on span "54 Lives" at bounding box center [697, 407] width 44 height 18
drag, startPoint x: 1250, startPoint y: 58, endPoint x: 1332, endPoint y: 58, distance: 82.0
click at [1332, 58] on div "Empee Distillers Limited" at bounding box center [1310, 58] width 133 height 26
copy div "Empee Distillers"
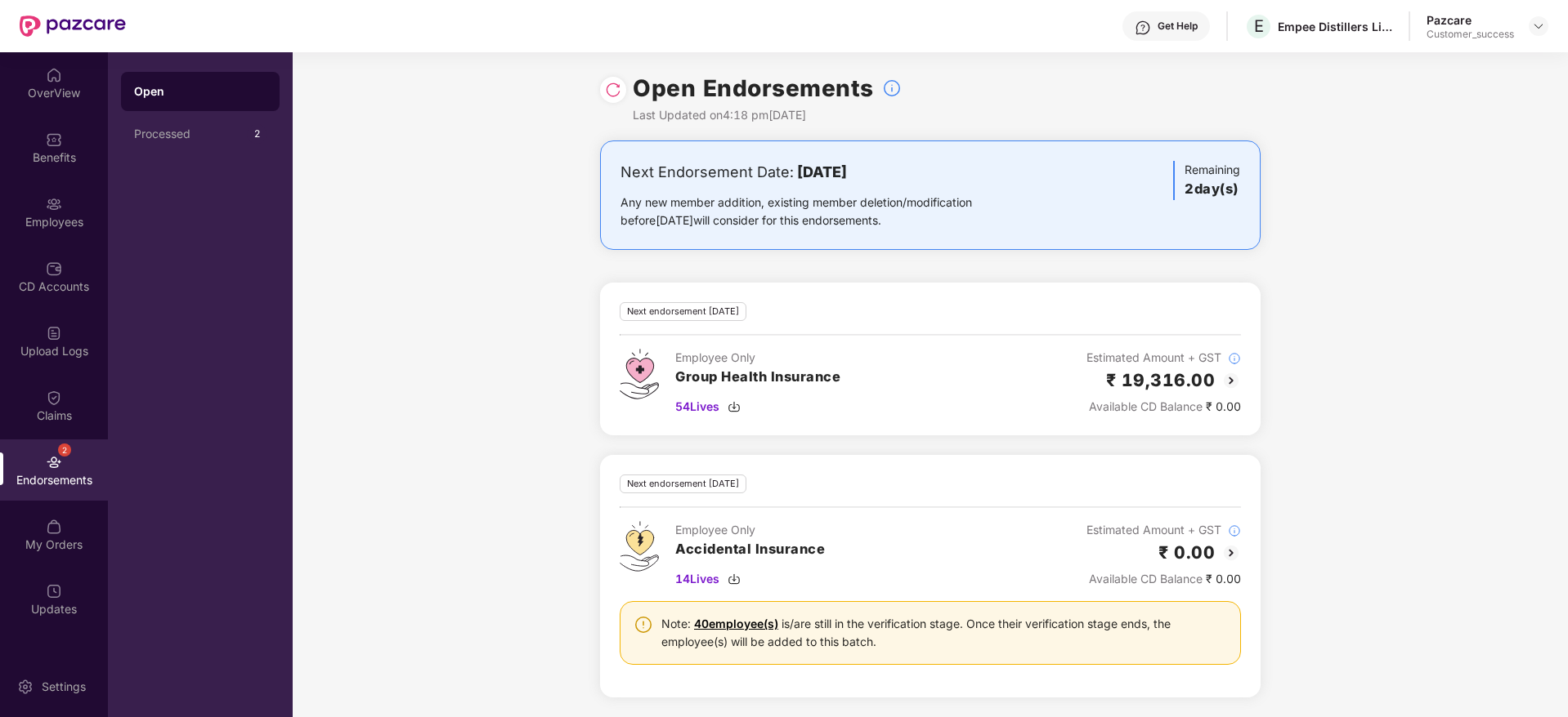
scroll to position [0, 2]
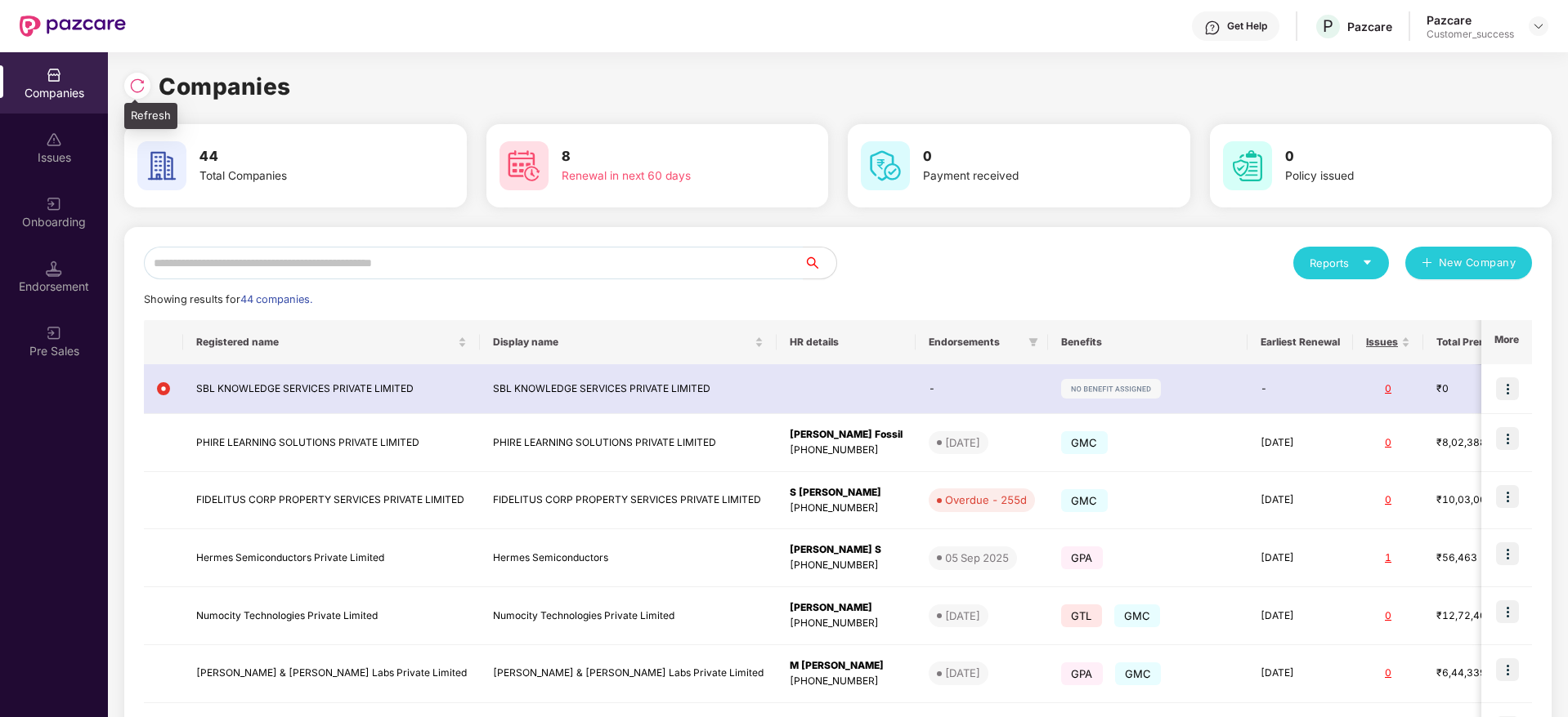
click at [143, 85] on img at bounding box center [137, 85] width 17 height 17
click at [135, 82] on img at bounding box center [137, 85] width 17 height 17
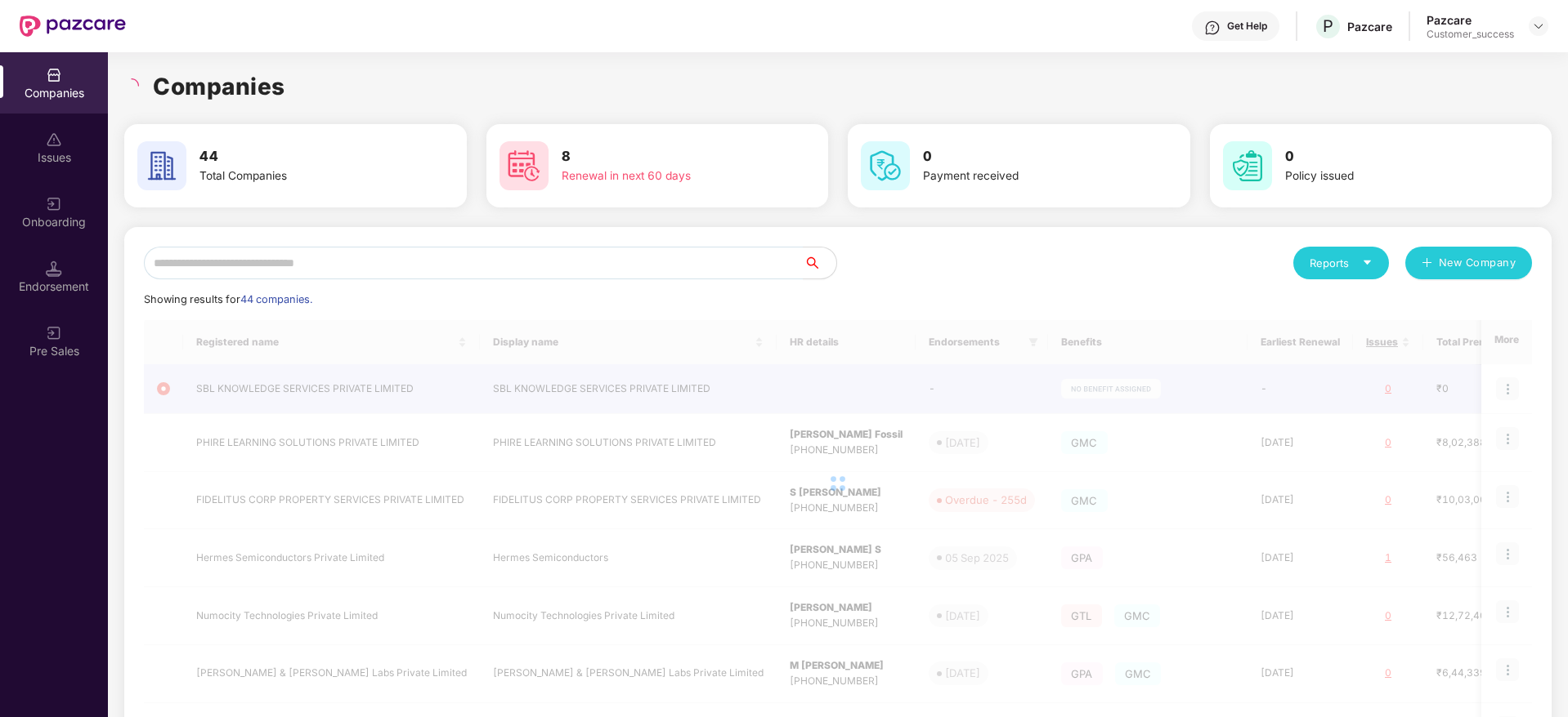
click at [326, 92] on div "Companies" at bounding box center [838, 86] width 1427 height 36
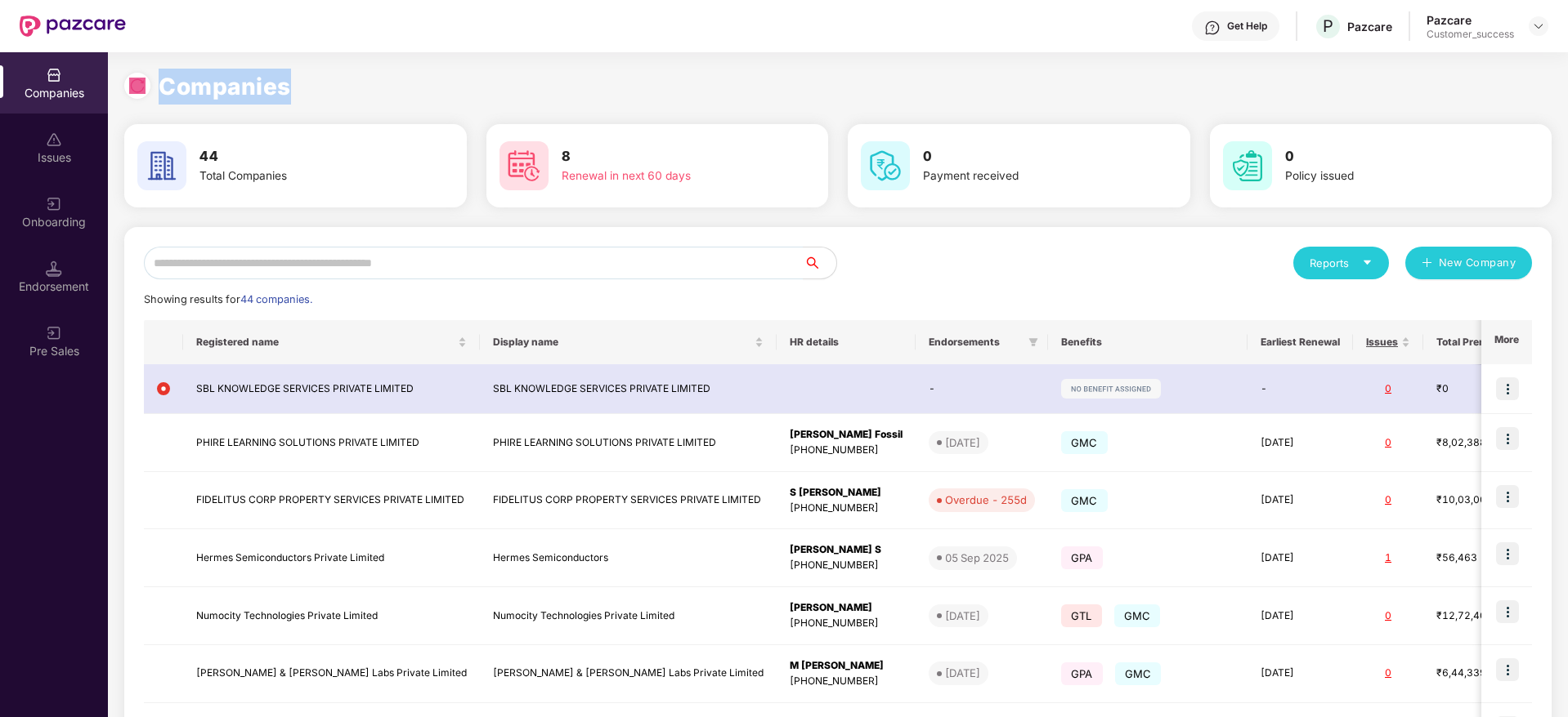
drag, startPoint x: 319, startPoint y: 92, endPoint x: 122, endPoint y: 97, distance: 197.1
click at [124, 97] on div "Companies" at bounding box center [838, 86] width 1427 height 36
click at [129, 88] on img at bounding box center [137, 85] width 17 height 17
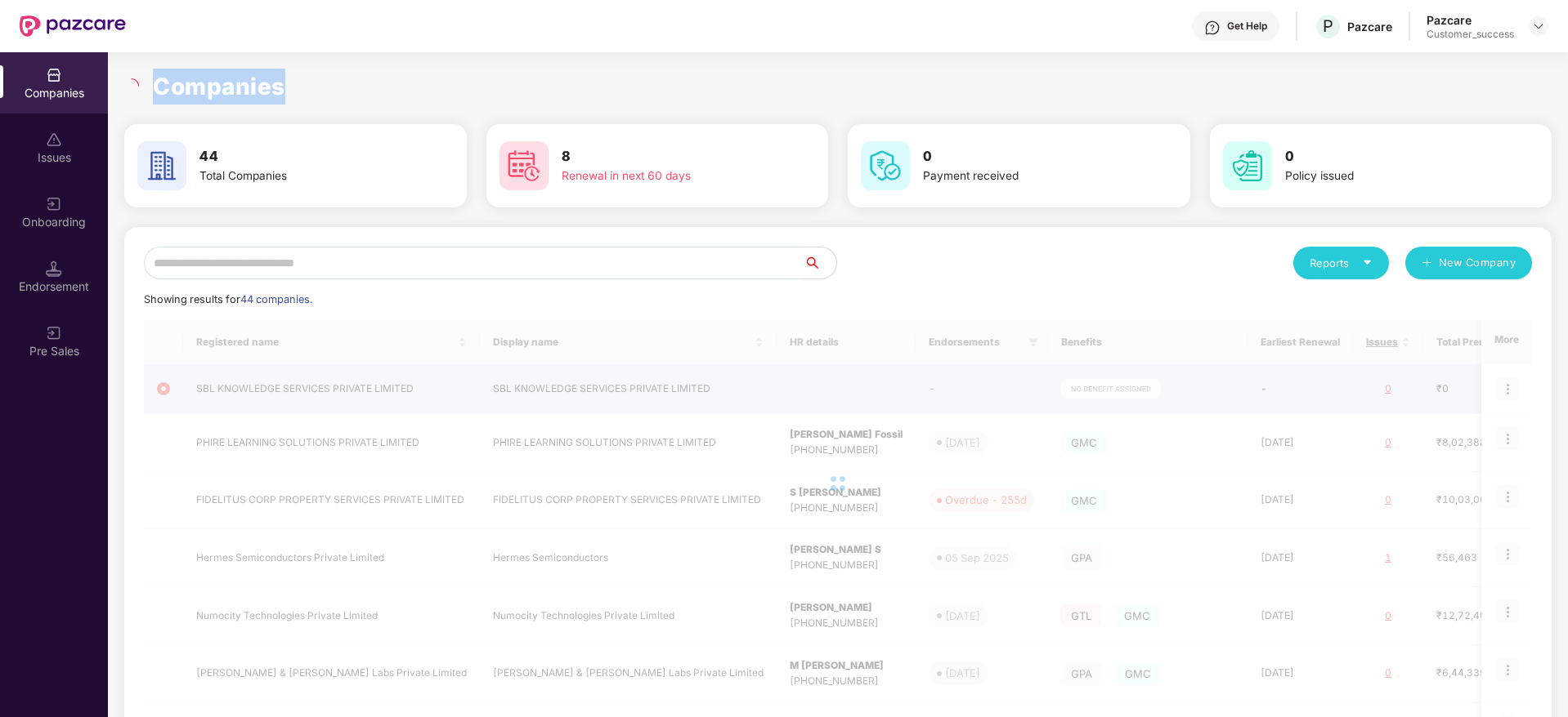
click at [215, 99] on h1 "Companies" at bounding box center [219, 86] width 132 height 36
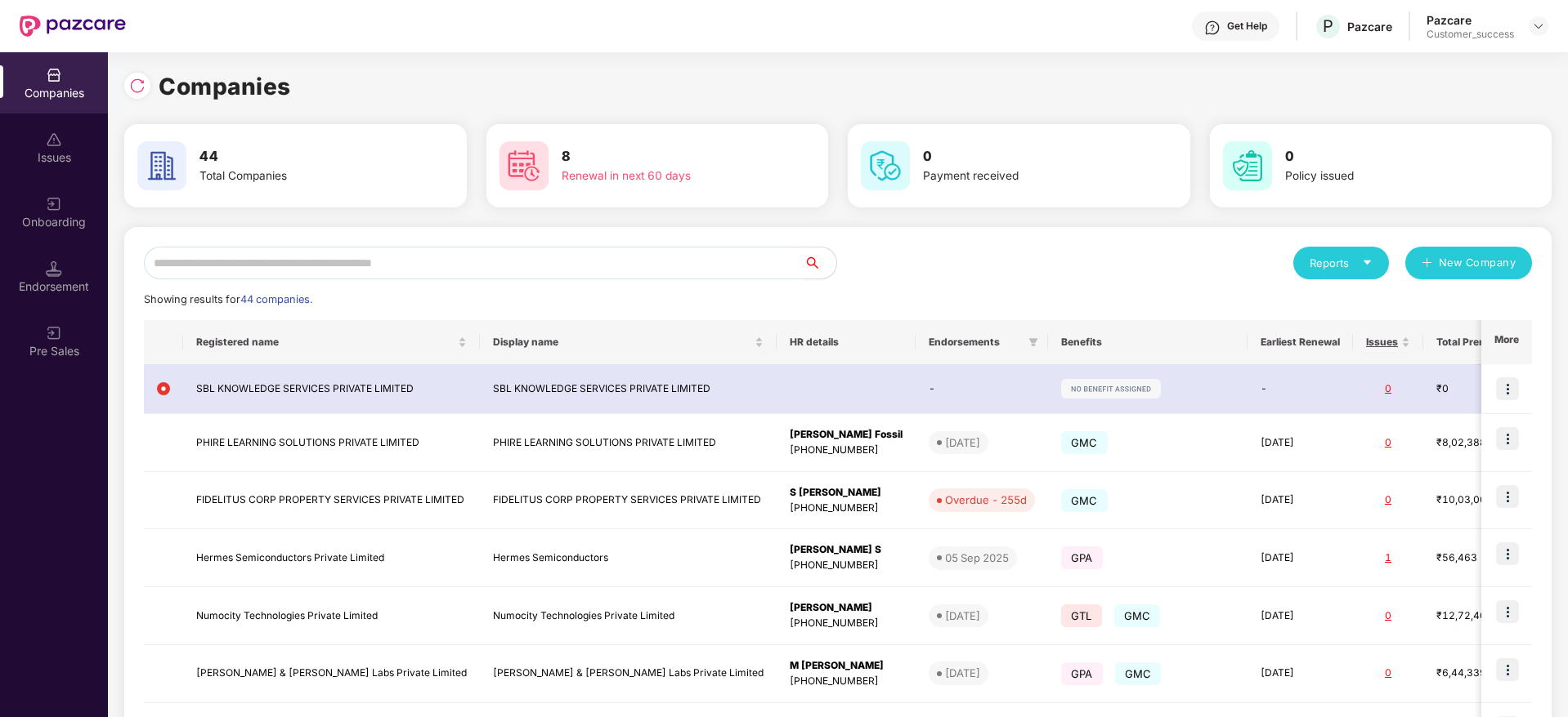
click at [551, 283] on div "Reports New Company Showing results for 44 companies. Registered name Display n…" at bounding box center [837, 619] width 1388 height 745
click at [551, 268] on input "text" at bounding box center [473, 263] width 659 height 33
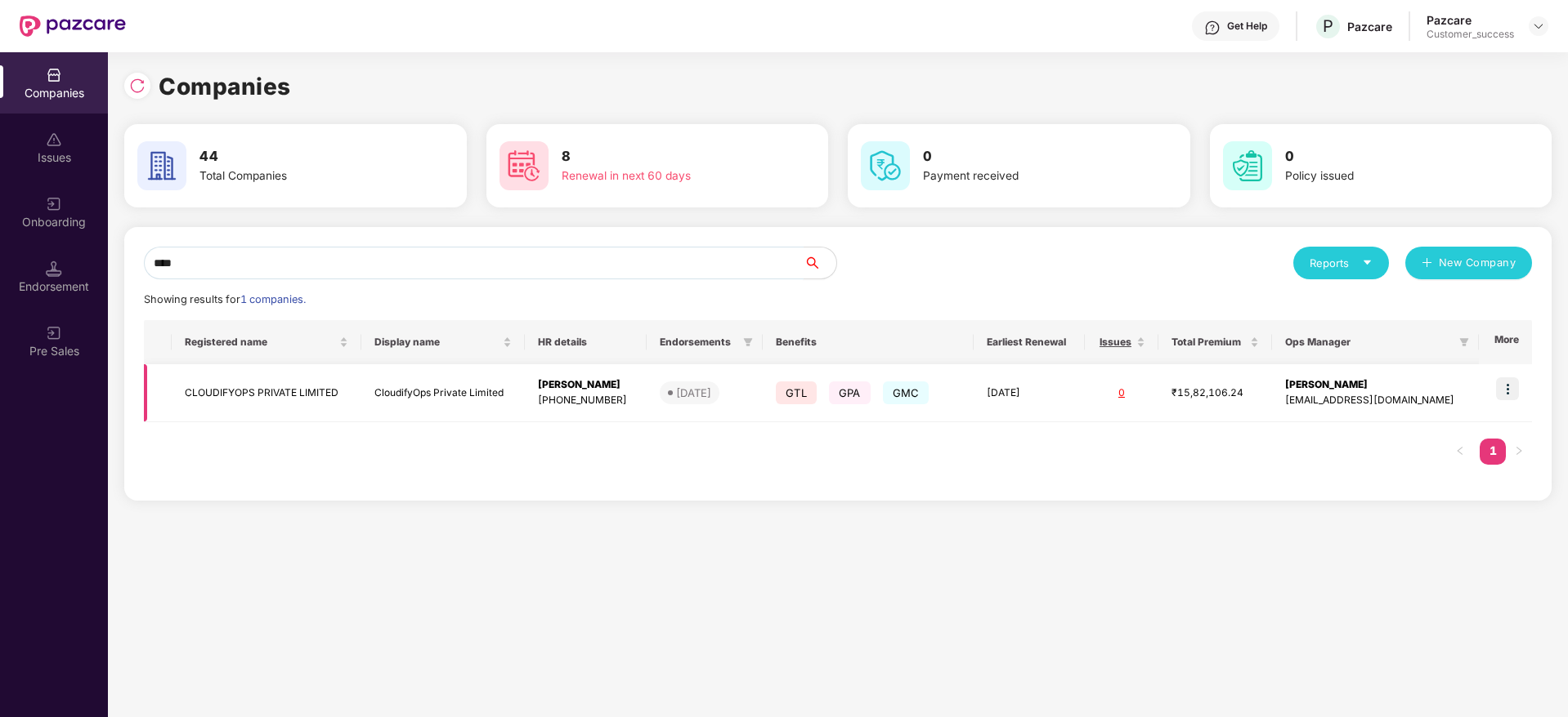
type input "****"
click at [1511, 385] on img at bounding box center [1506, 389] width 23 height 23
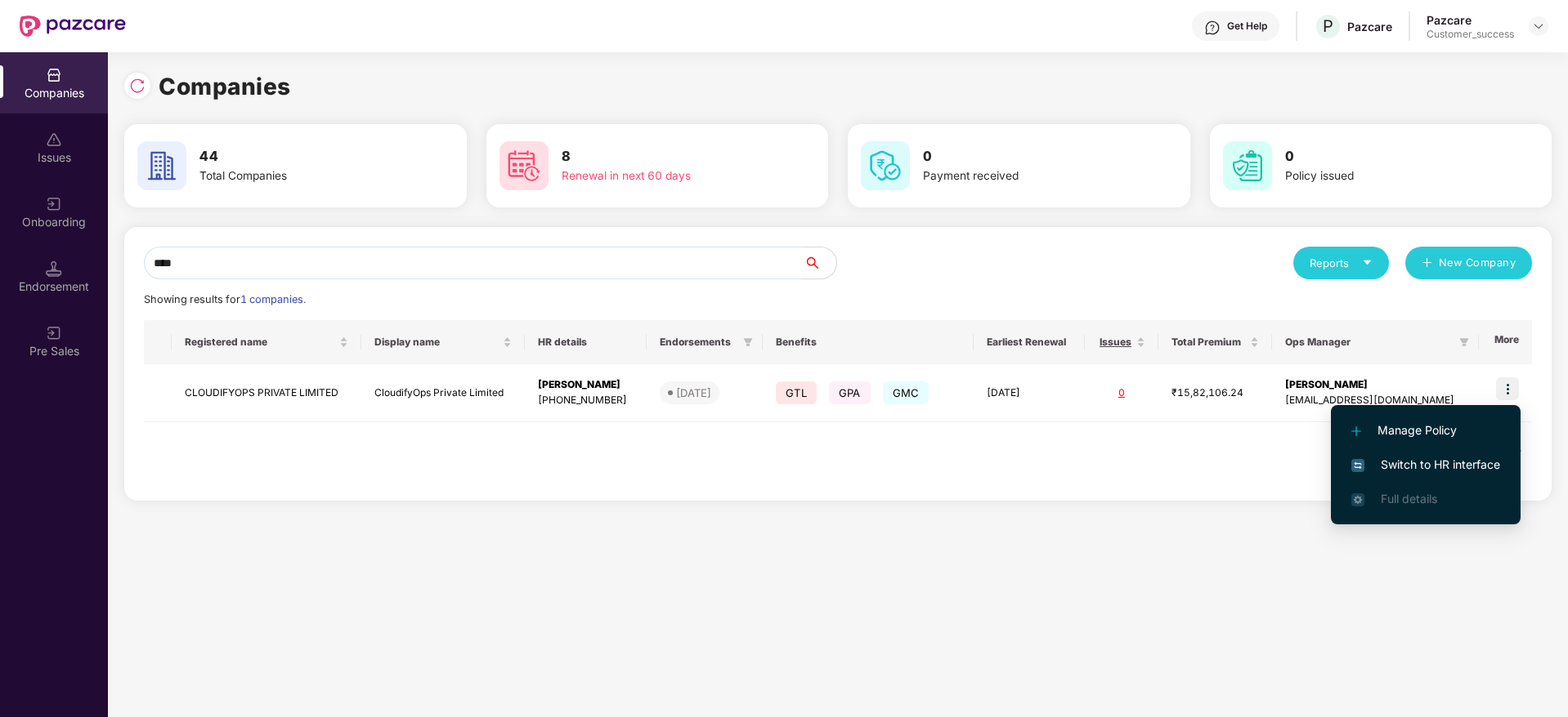
click at [1431, 463] on span "Switch to HR interface" at bounding box center [1425, 465] width 149 height 18
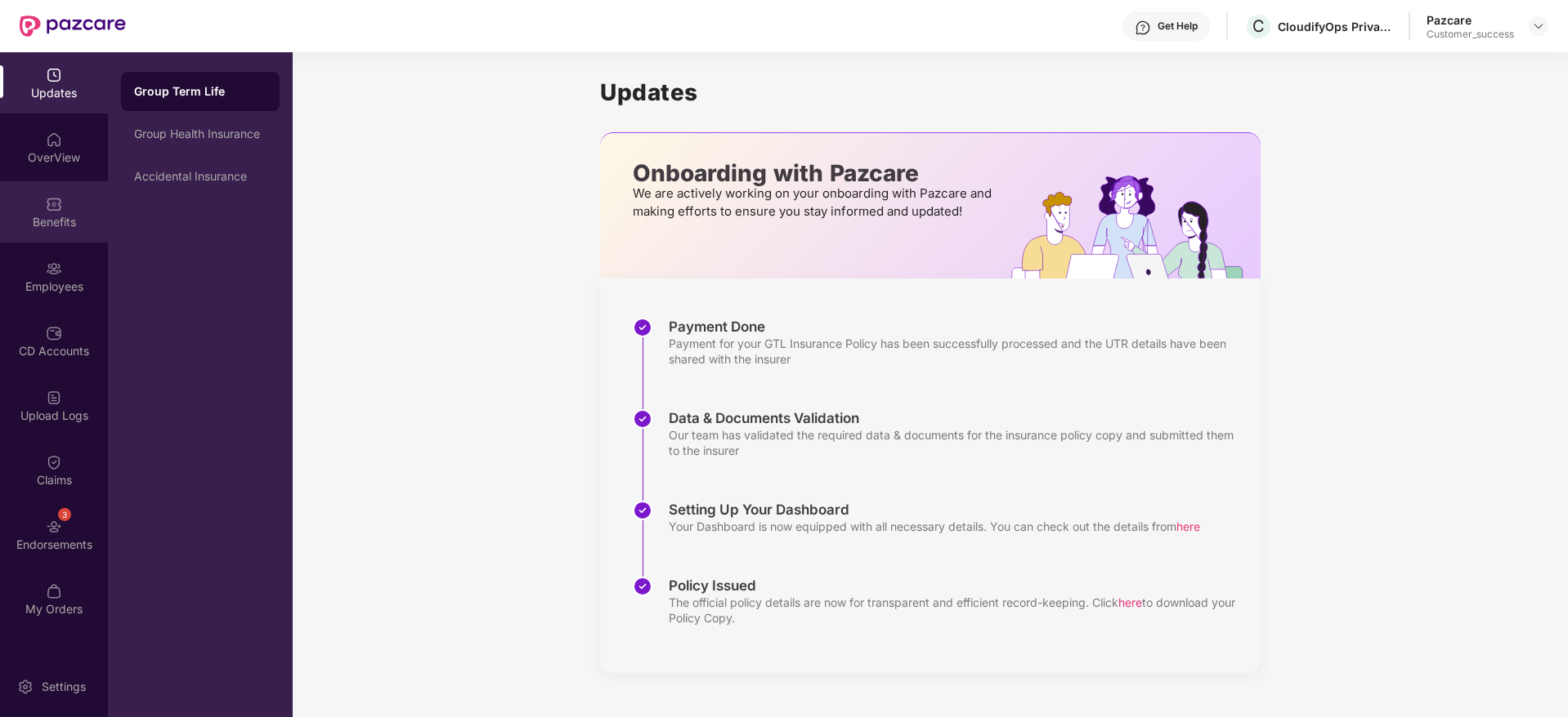
click at [57, 215] on div "Benefits" at bounding box center [53, 222] width 108 height 17
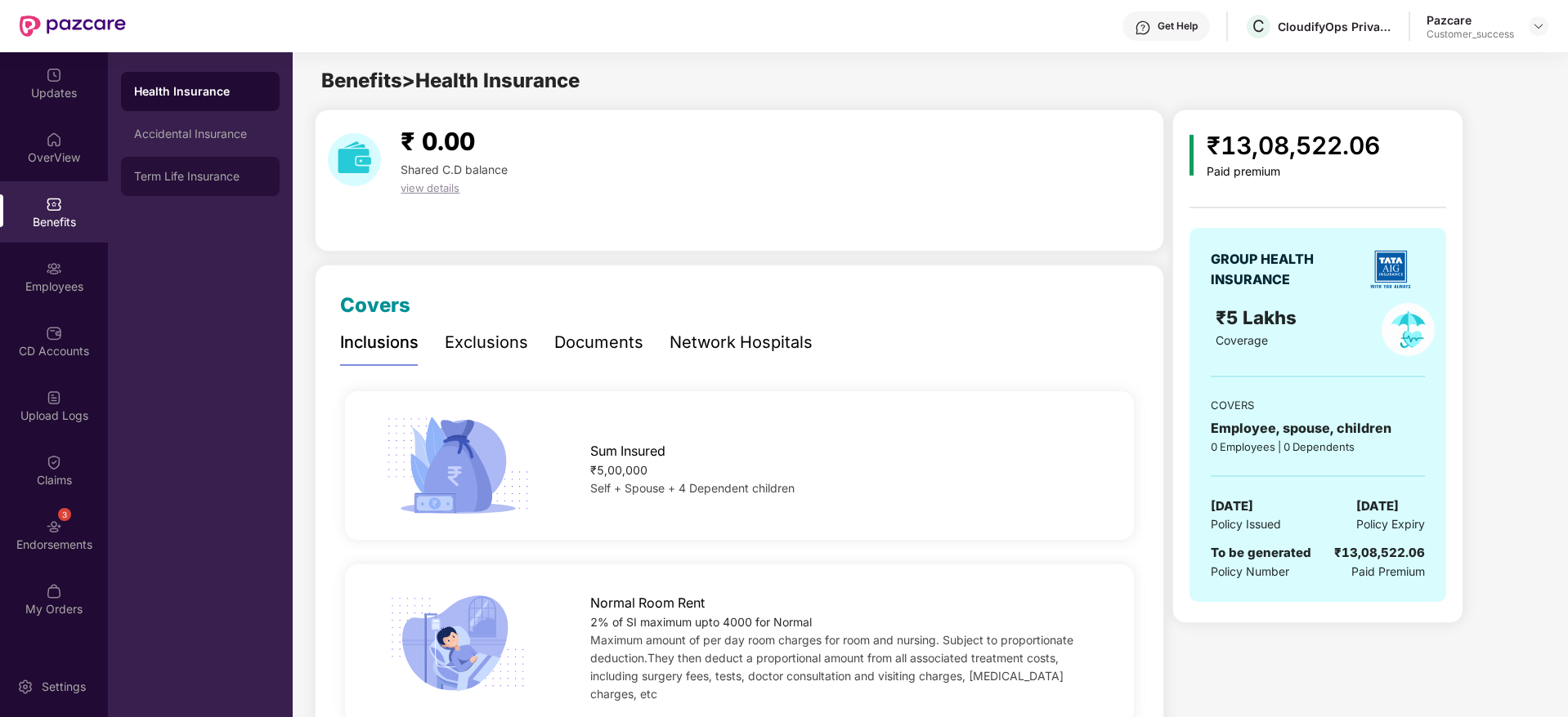
click at [189, 172] on div "Term Life Insurance" at bounding box center [200, 176] width 132 height 13
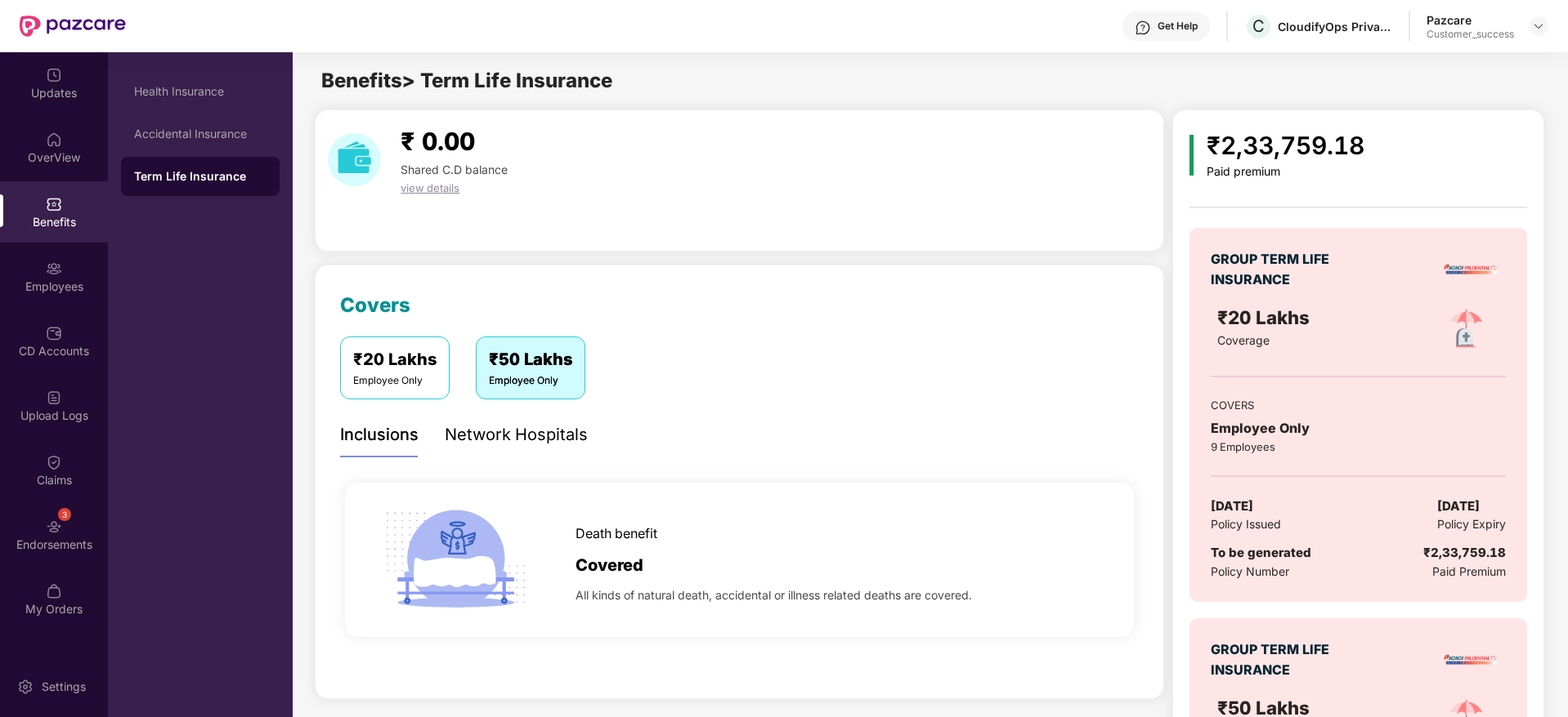
click at [546, 438] on div "Network Hospitals" at bounding box center [516, 435] width 143 height 26
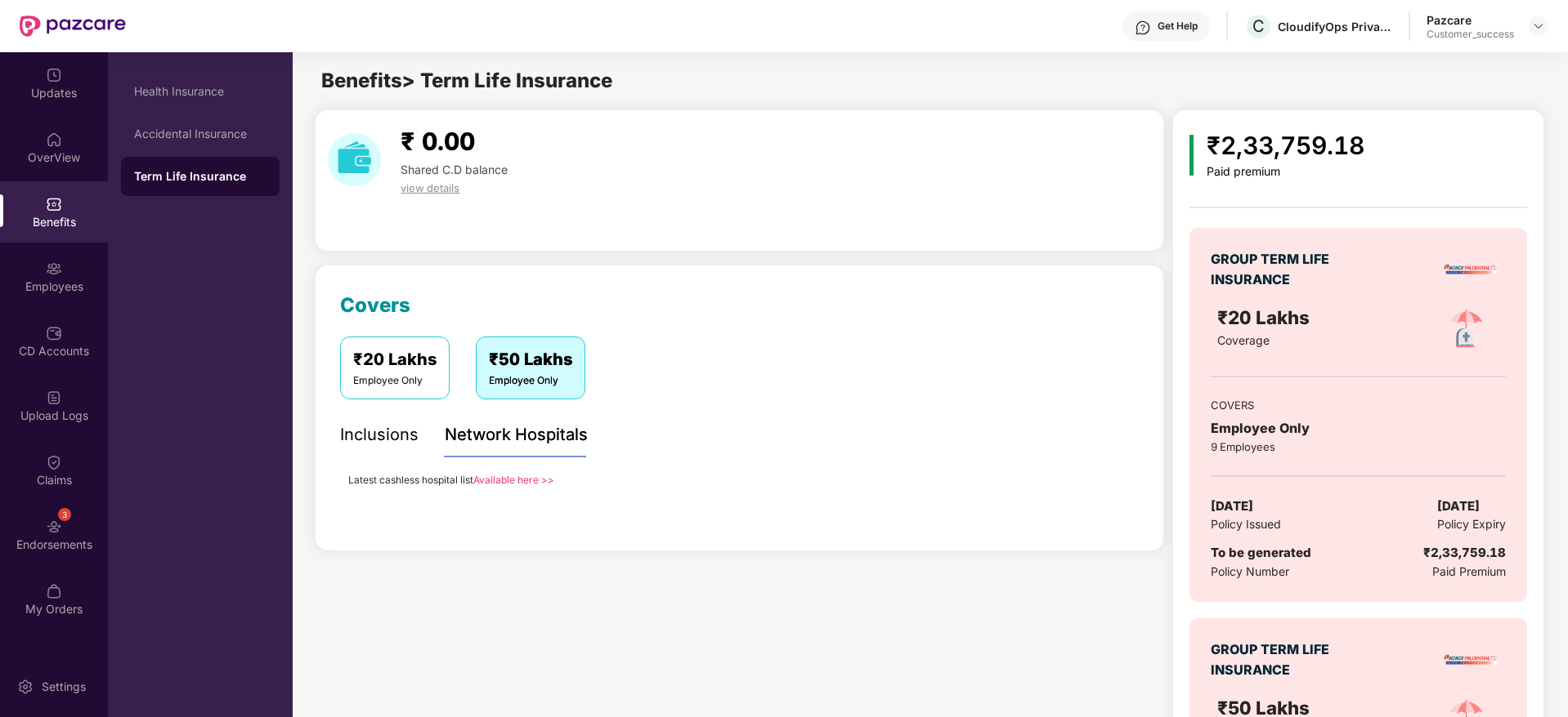
click at [401, 438] on div "Inclusions" at bounding box center [379, 435] width 78 height 26
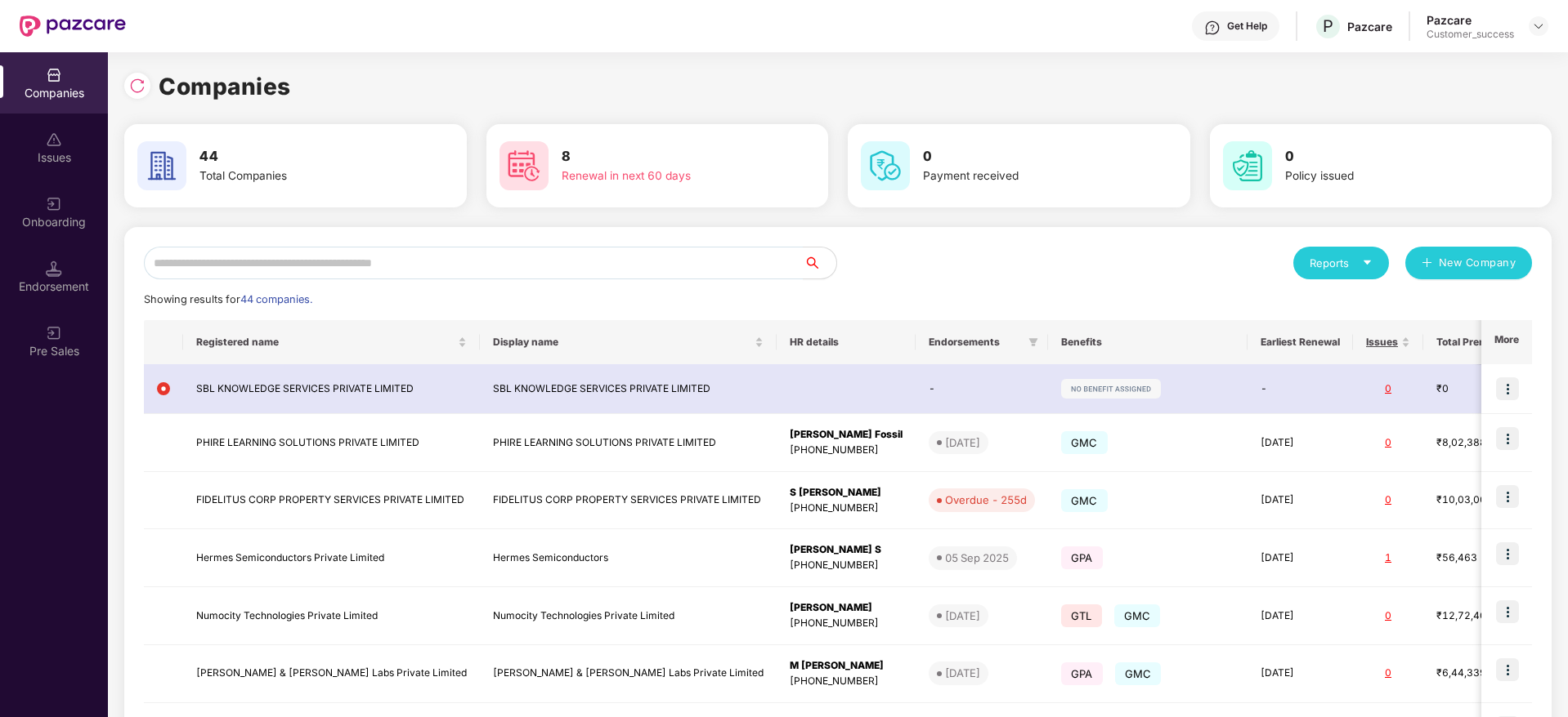
scroll to position [0, 2]
click at [367, 269] on input "text" at bounding box center [473, 263] width 659 height 33
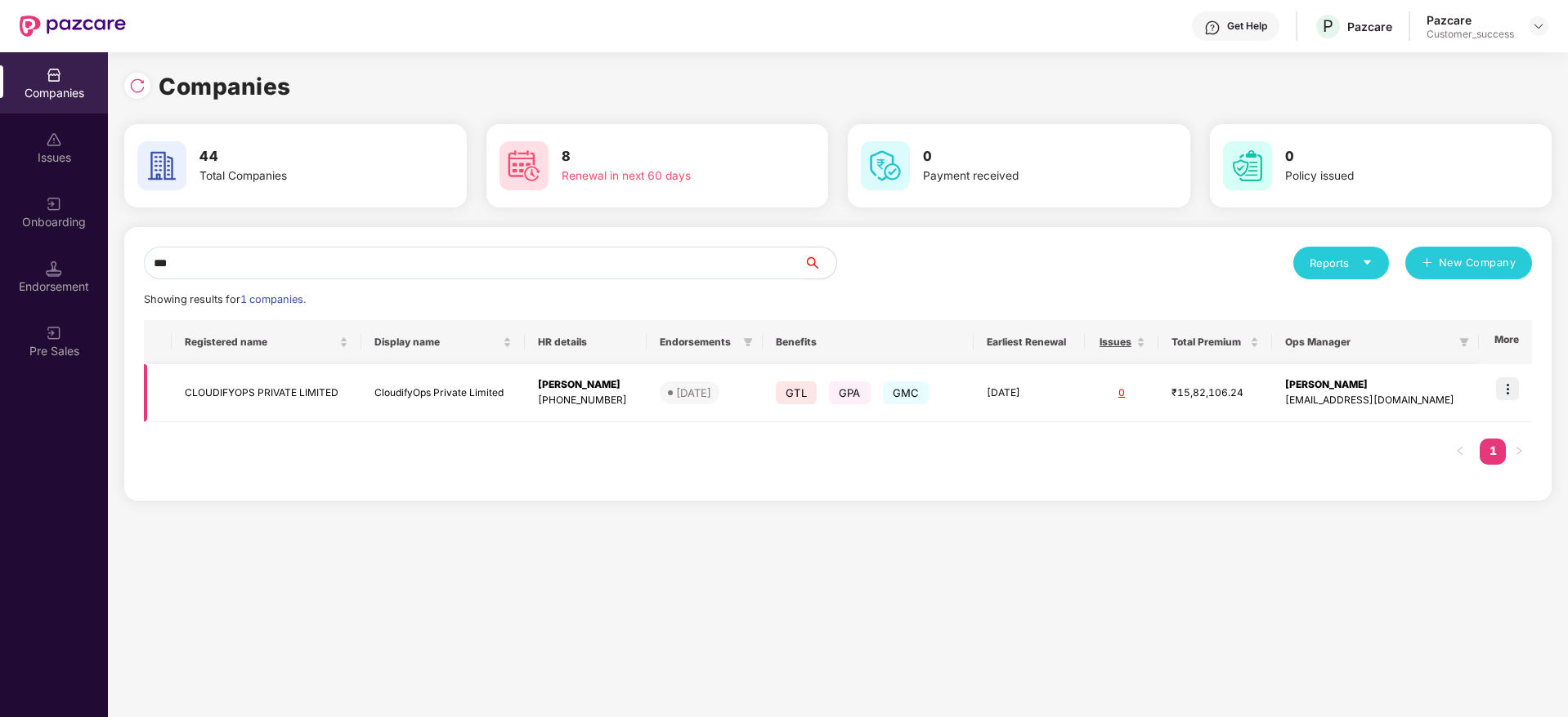
type input "***"
click at [291, 405] on td "CLOUDIFYOPS PRIVATE LIMITED" at bounding box center [267, 393] width 189 height 58
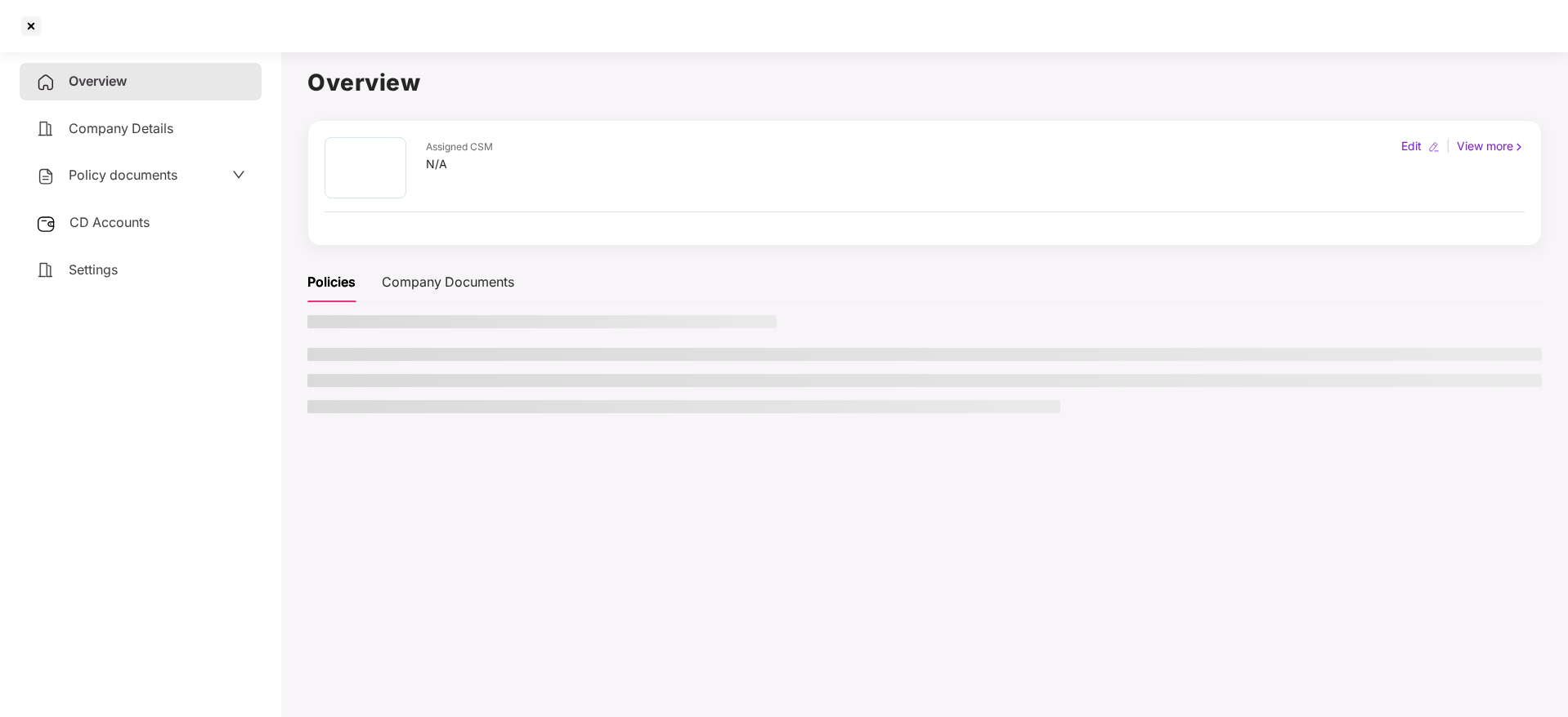
scroll to position [0, 0]
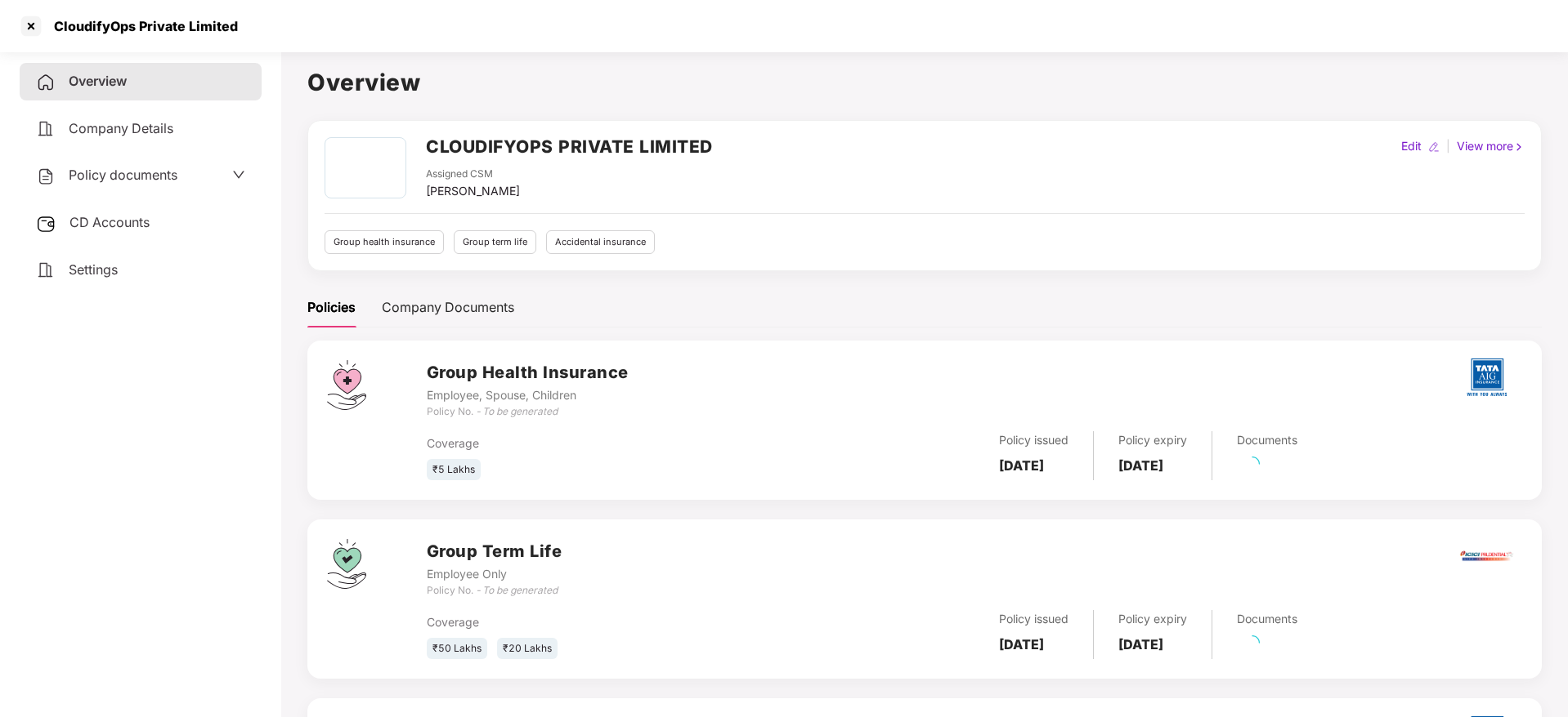
click at [177, 180] on span "Policy documents" at bounding box center [123, 175] width 109 height 17
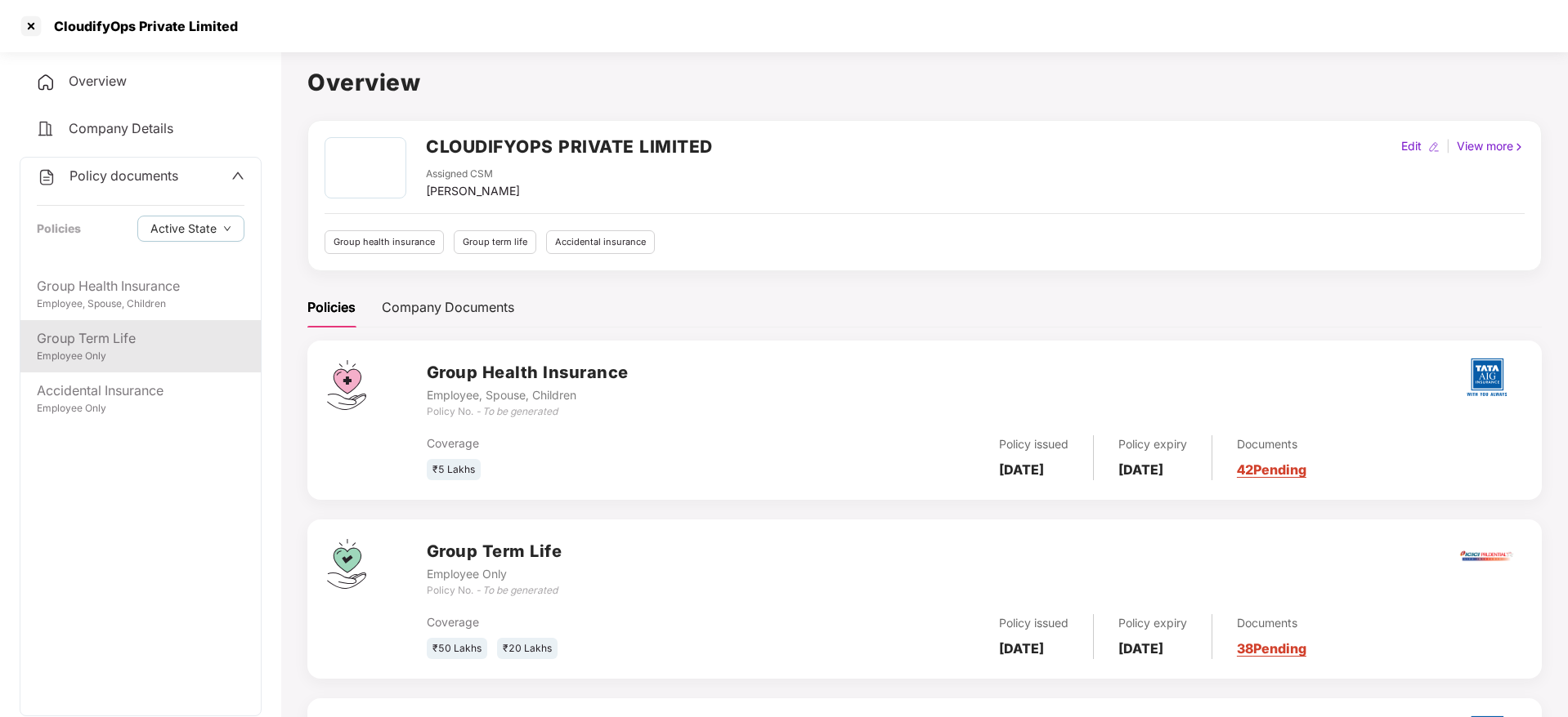
click at [167, 343] on div "Group Term Life" at bounding box center [141, 338] width 208 height 20
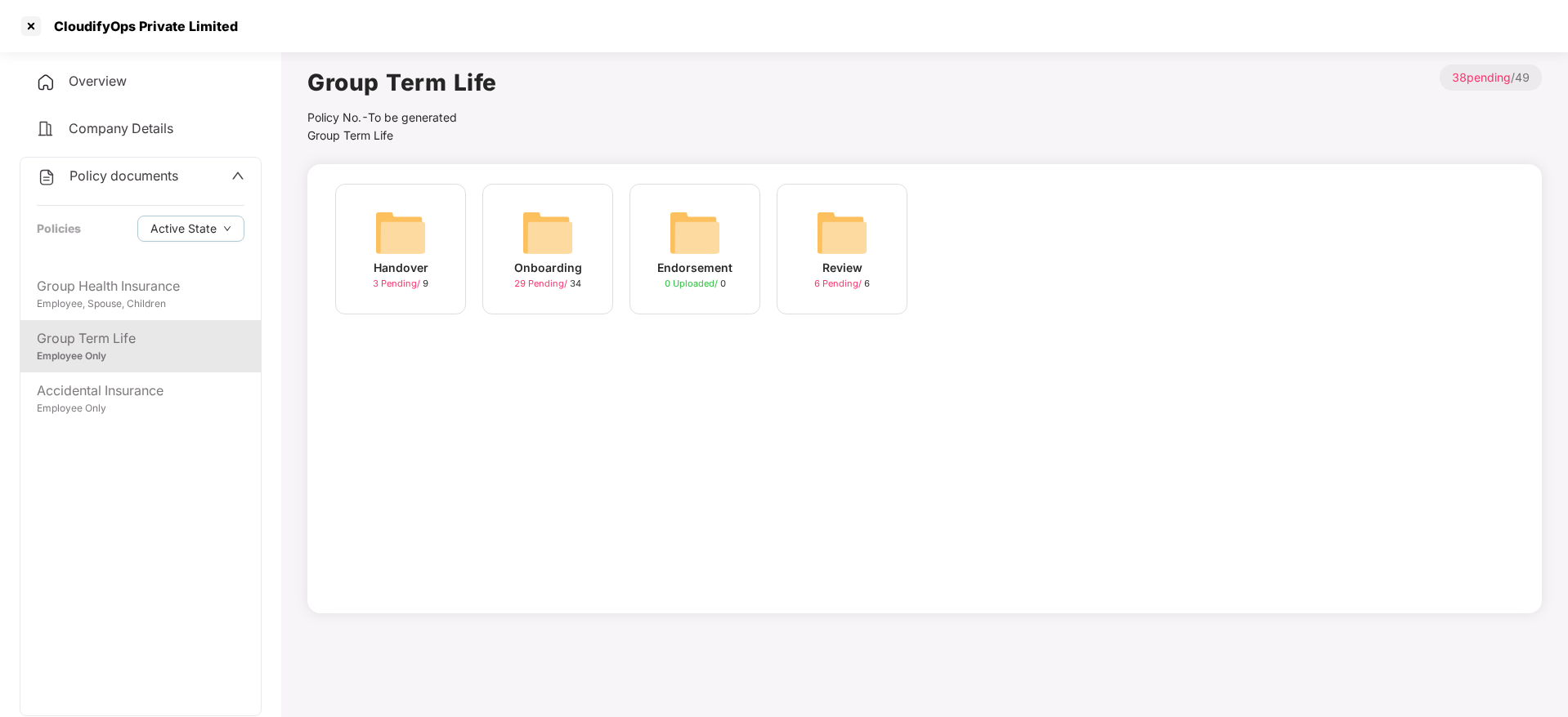
click at [571, 261] on div "Onboarding" at bounding box center [548, 268] width 68 height 18
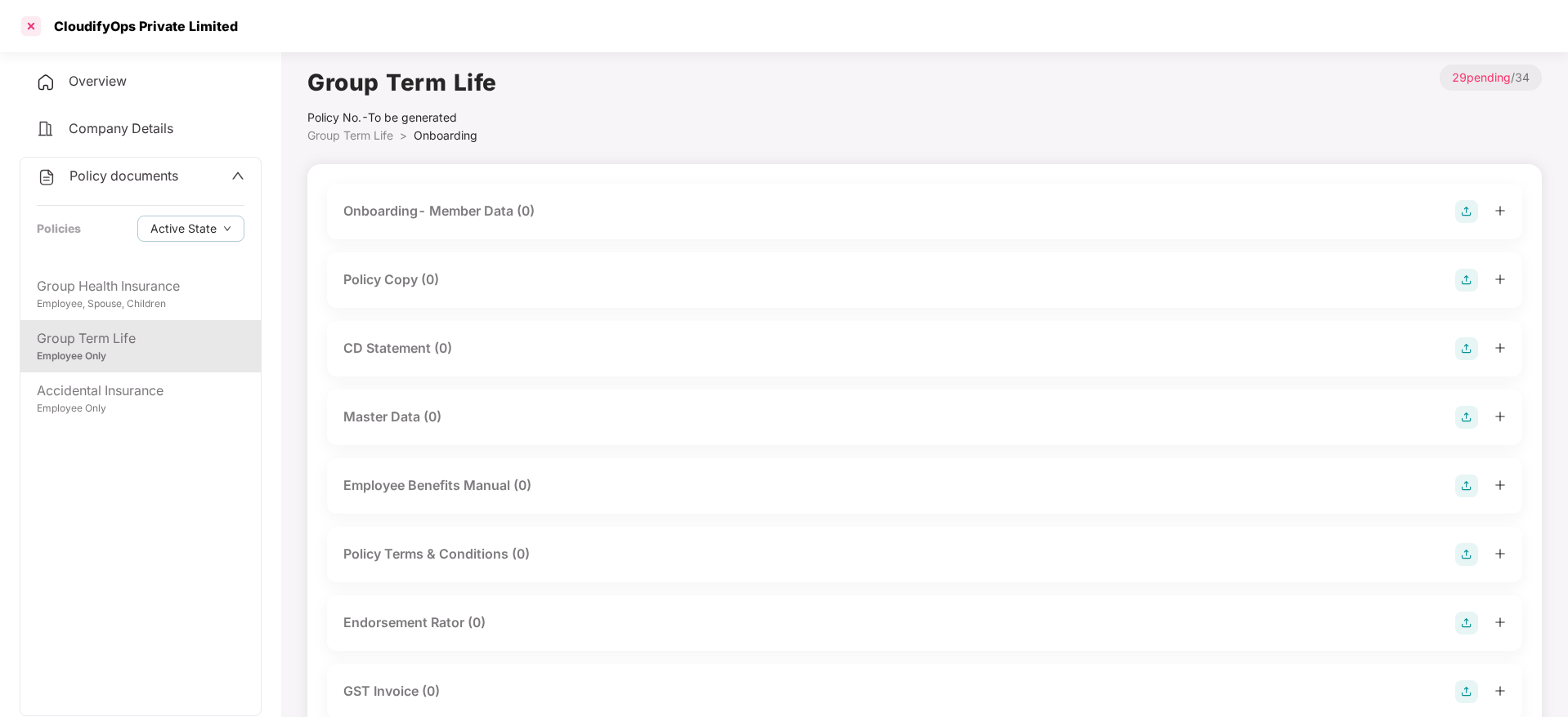
click at [32, 26] on div at bounding box center [31, 26] width 26 height 26
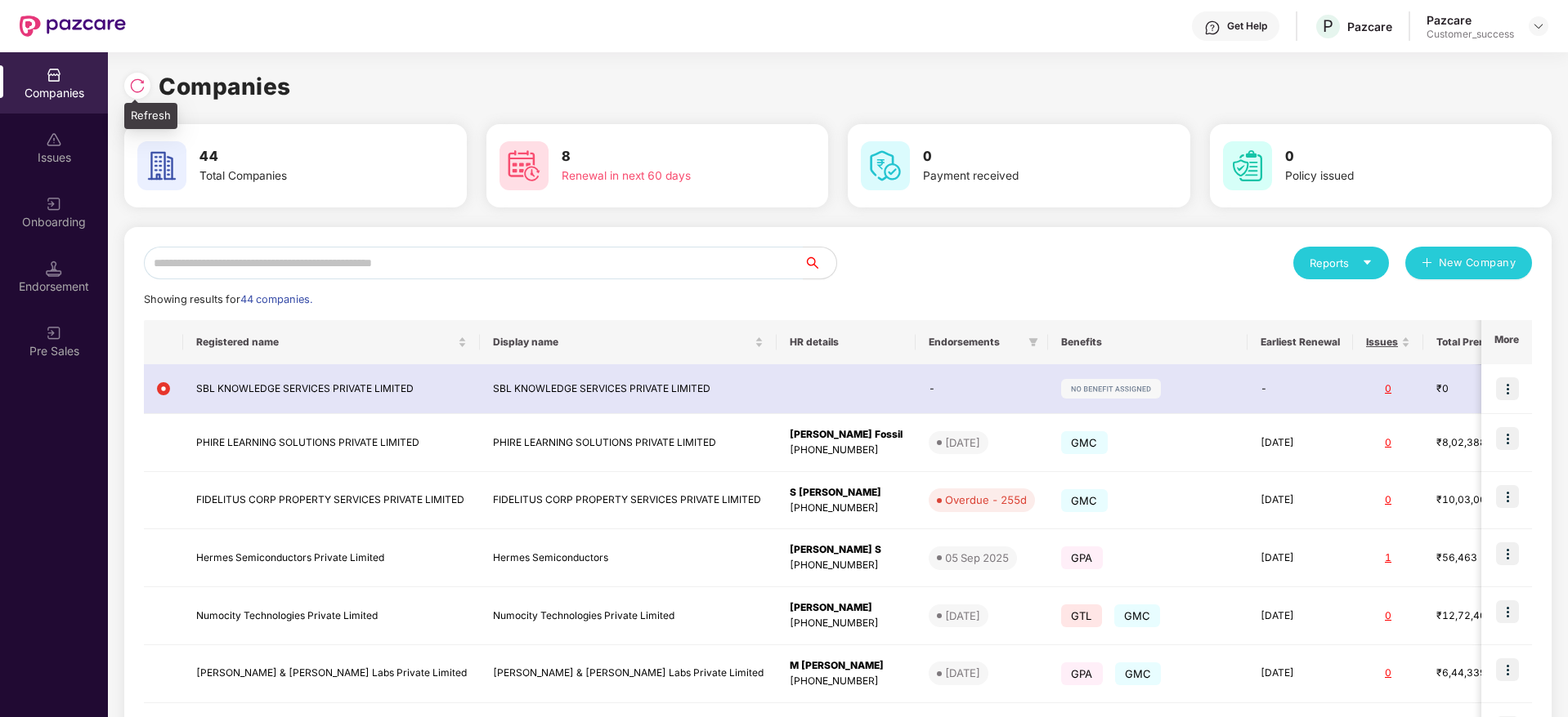
click at [131, 89] on img at bounding box center [137, 85] width 17 height 17
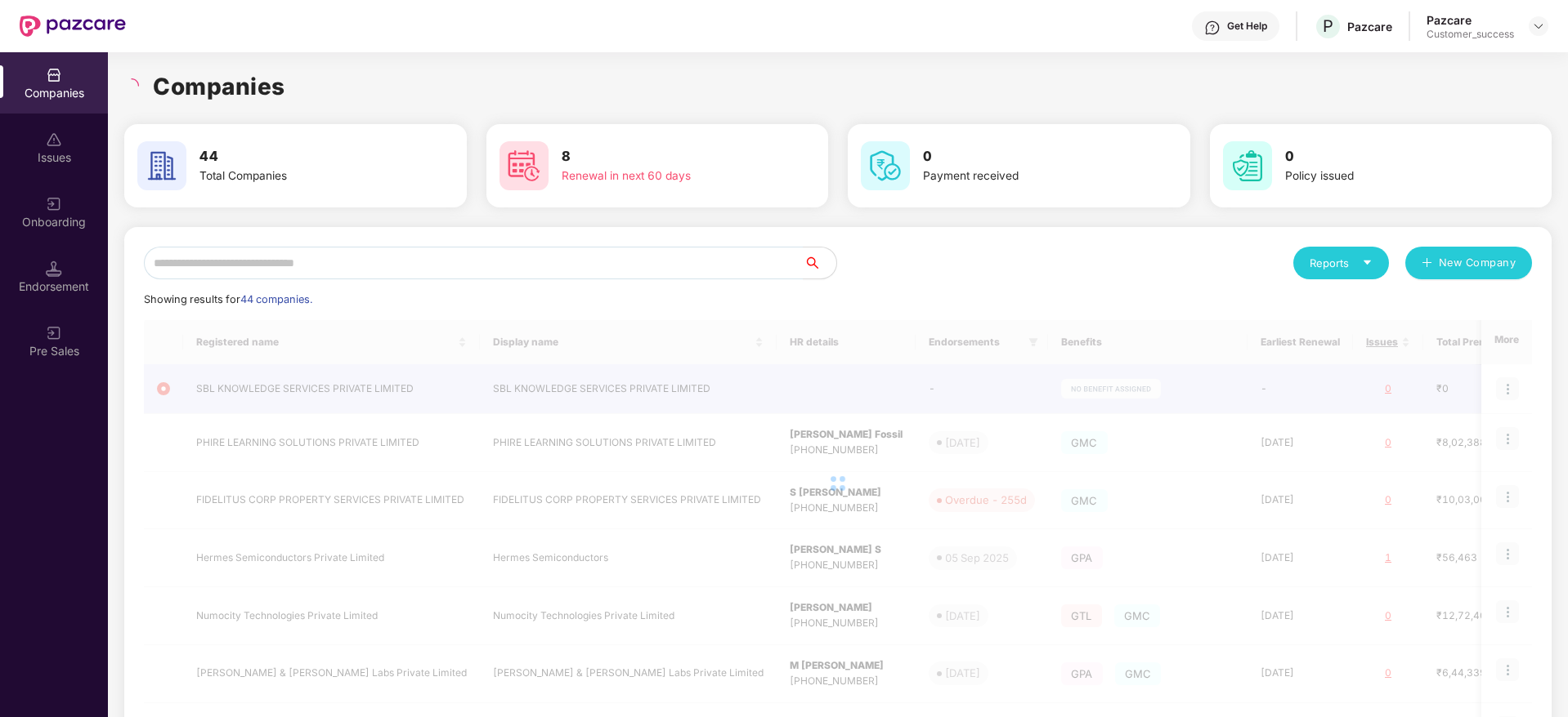
click at [270, 97] on h1 "Companies" at bounding box center [219, 86] width 132 height 36
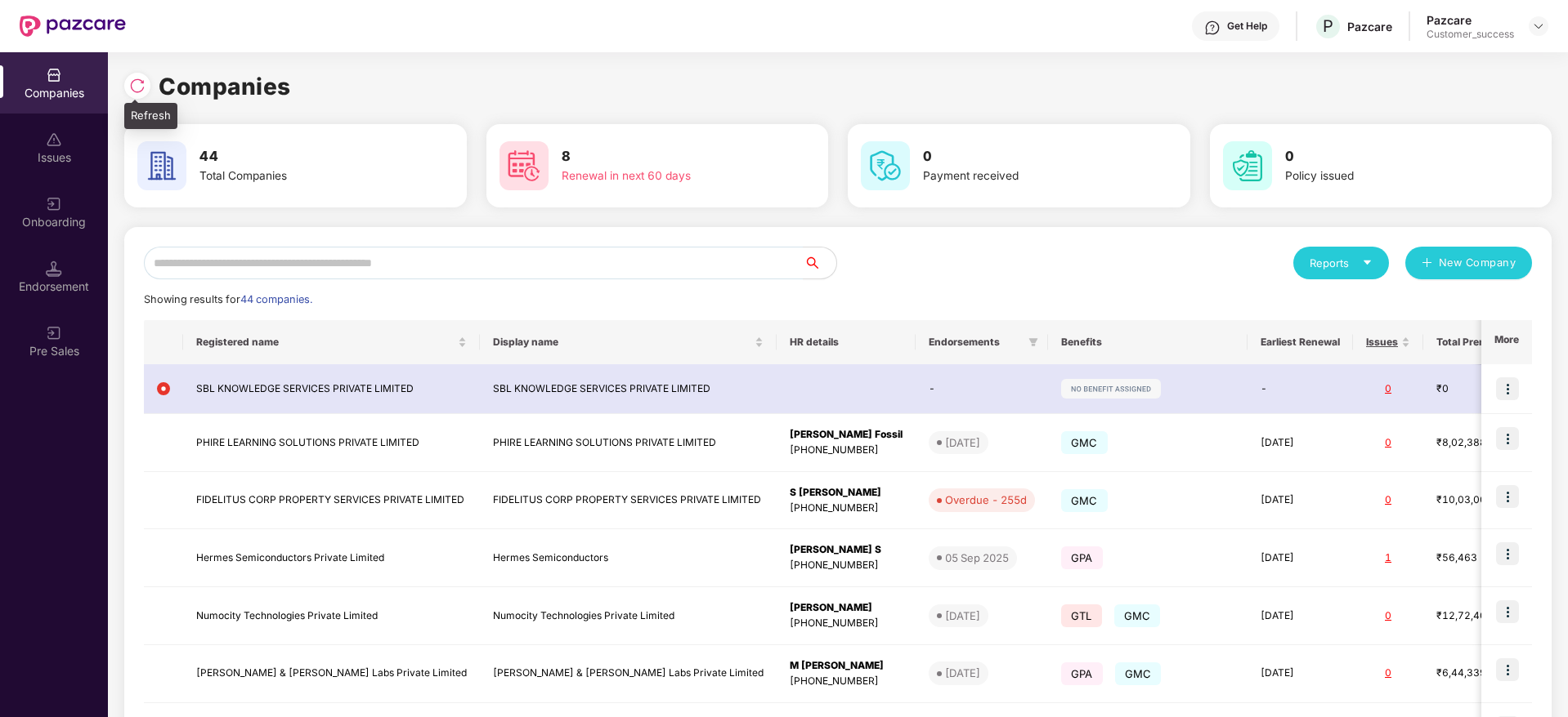
click at [136, 91] on img at bounding box center [137, 85] width 17 height 17
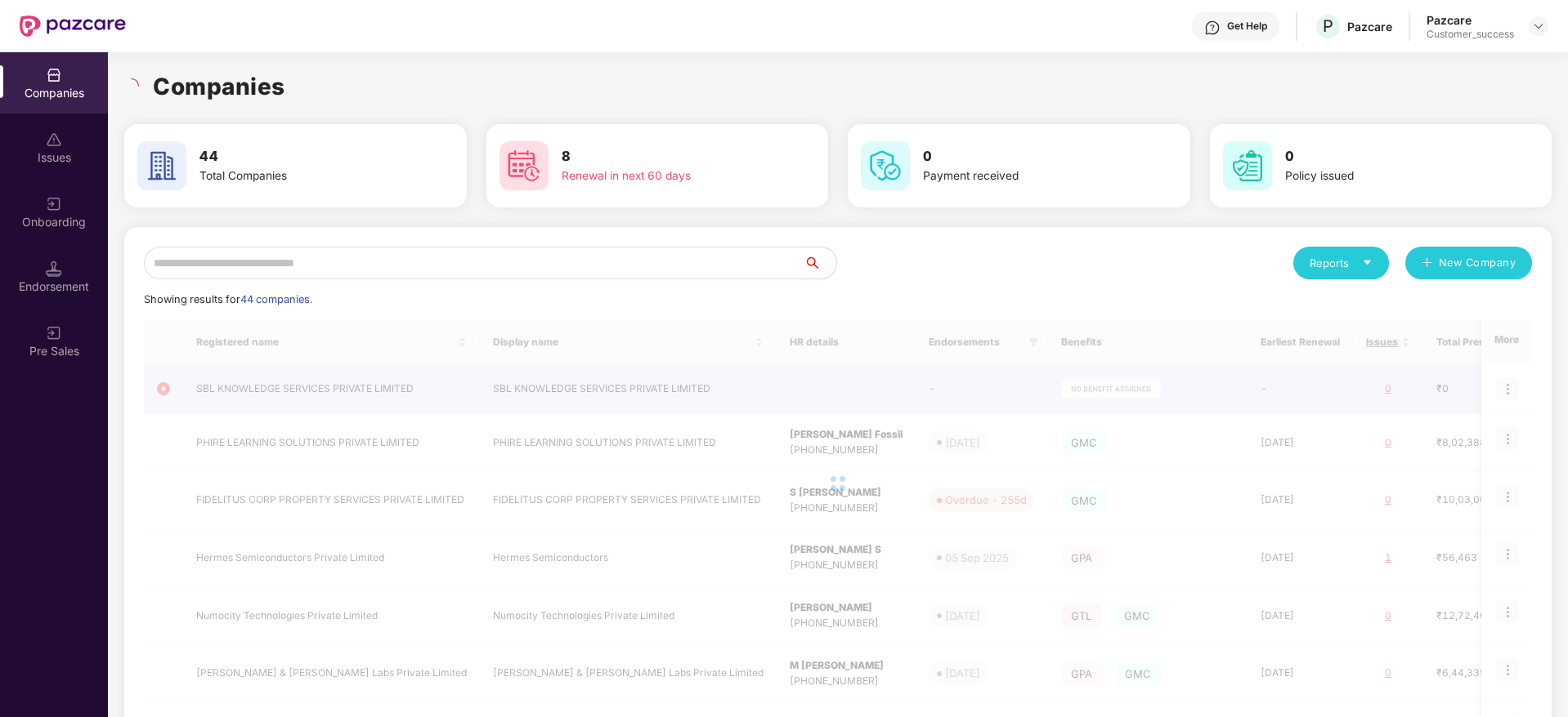
click at [285, 85] on div "Companies" at bounding box center [838, 86] width 1427 height 36
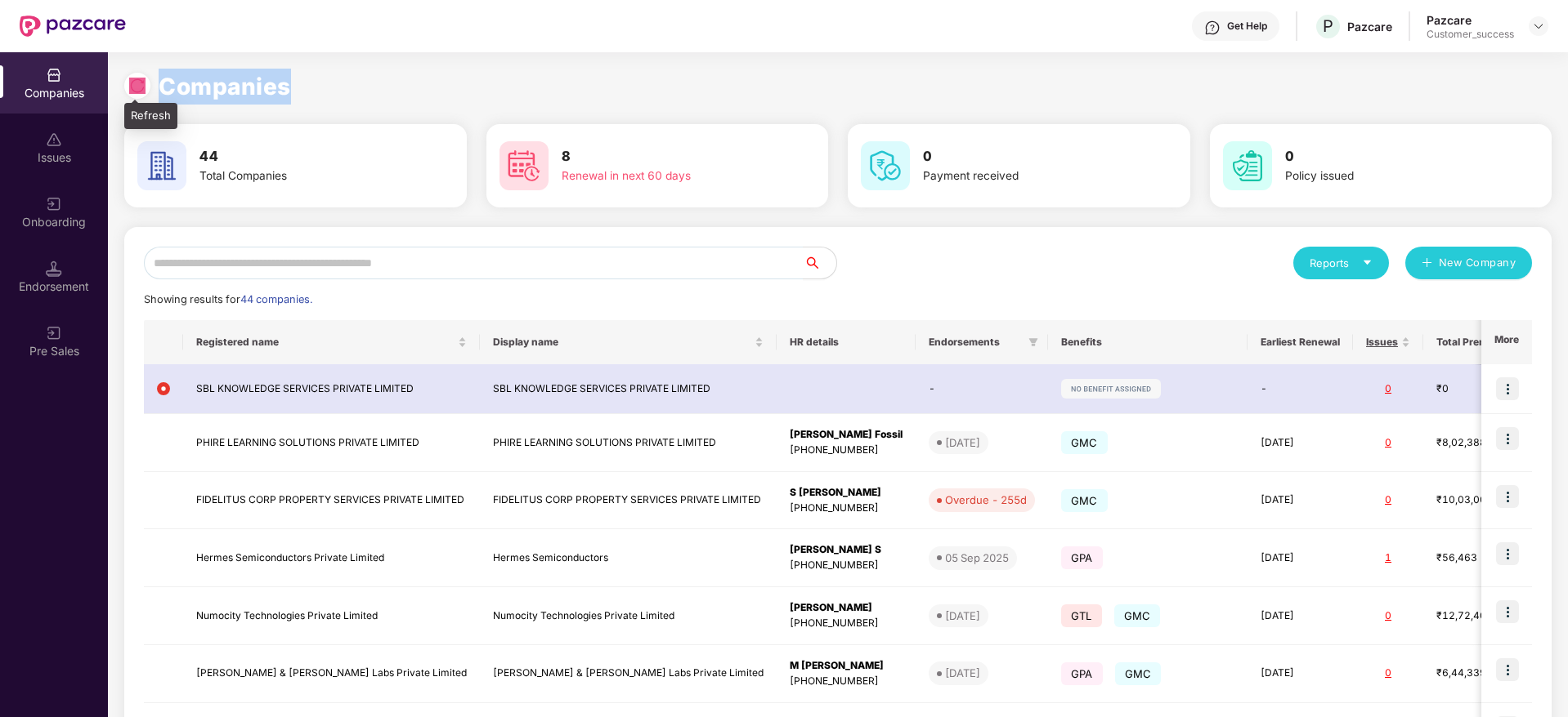
drag, startPoint x: 312, startPoint y: 86, endPoint x: 128, endPoint y: 85, distance: 184.0
click at [128, 85] on div "Companies" at bounding box center [838, 86] width 1427 height 36
click at [128, 85] on div at bounding box center [137, 85] width 26 height 26
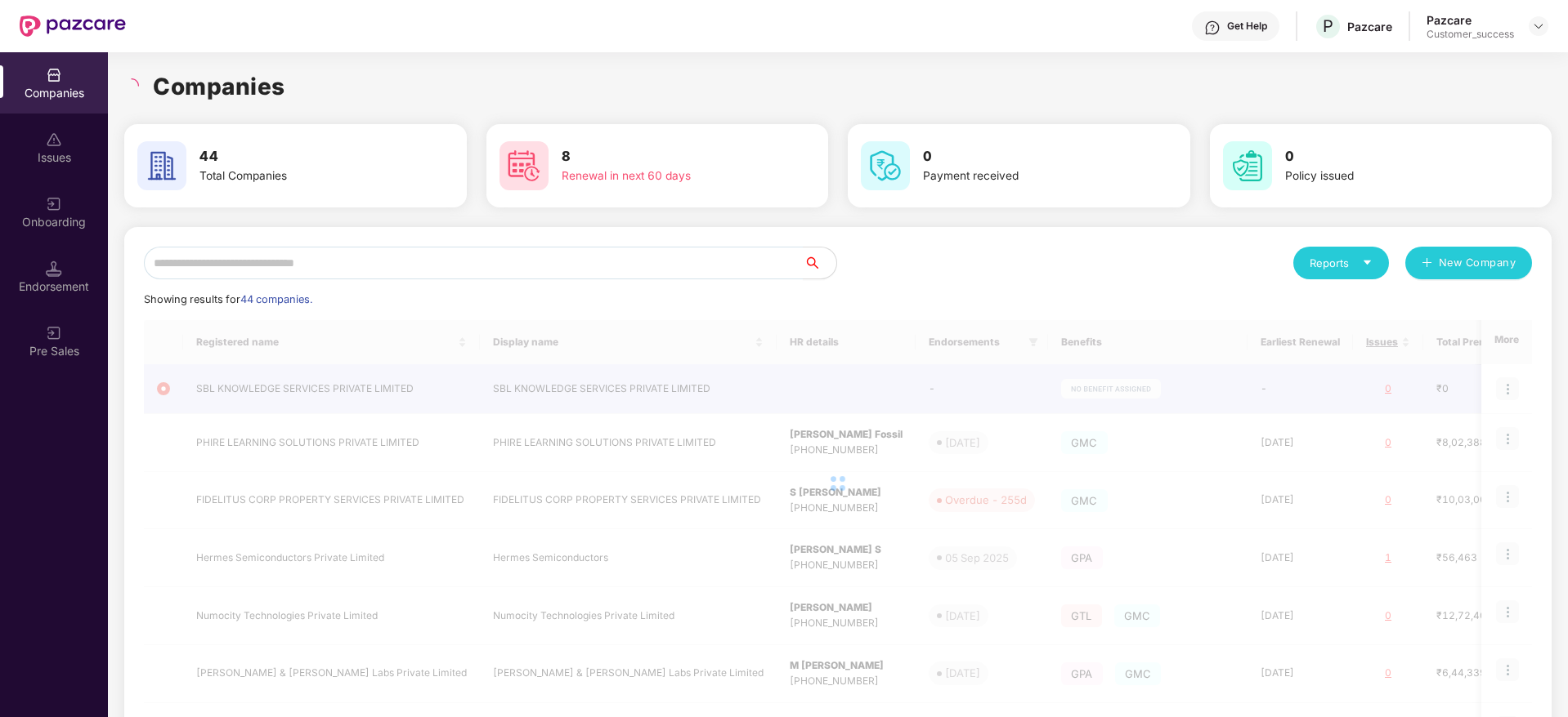
click at [211, 85] on h1 "Companies" at bounding box center [219, 86] width 132 height 36
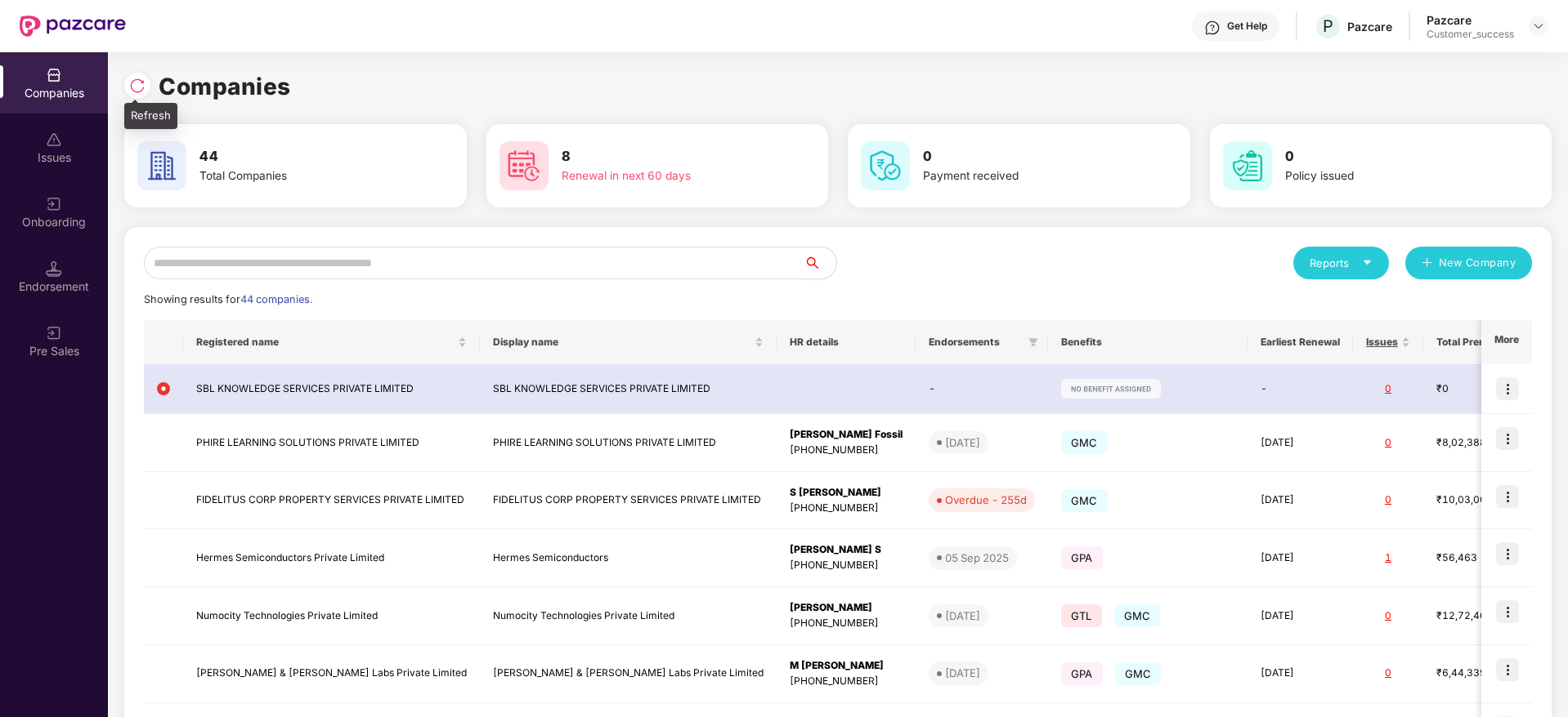
click at [142, 83] on img at bounding box center [137, 85] width 17 height 17
click at [130, 80] on img at bounding box center [137, 85] width 17 height 17
click at [452, 85] on div "Companies" at bounding box center [838, 86] width 1427 height 36
click at [139, 85] on img at bounding box center [137, 85] width 17 height 17
click at [53, 203] on img at bounding box center [54, 204] width 17 height 17
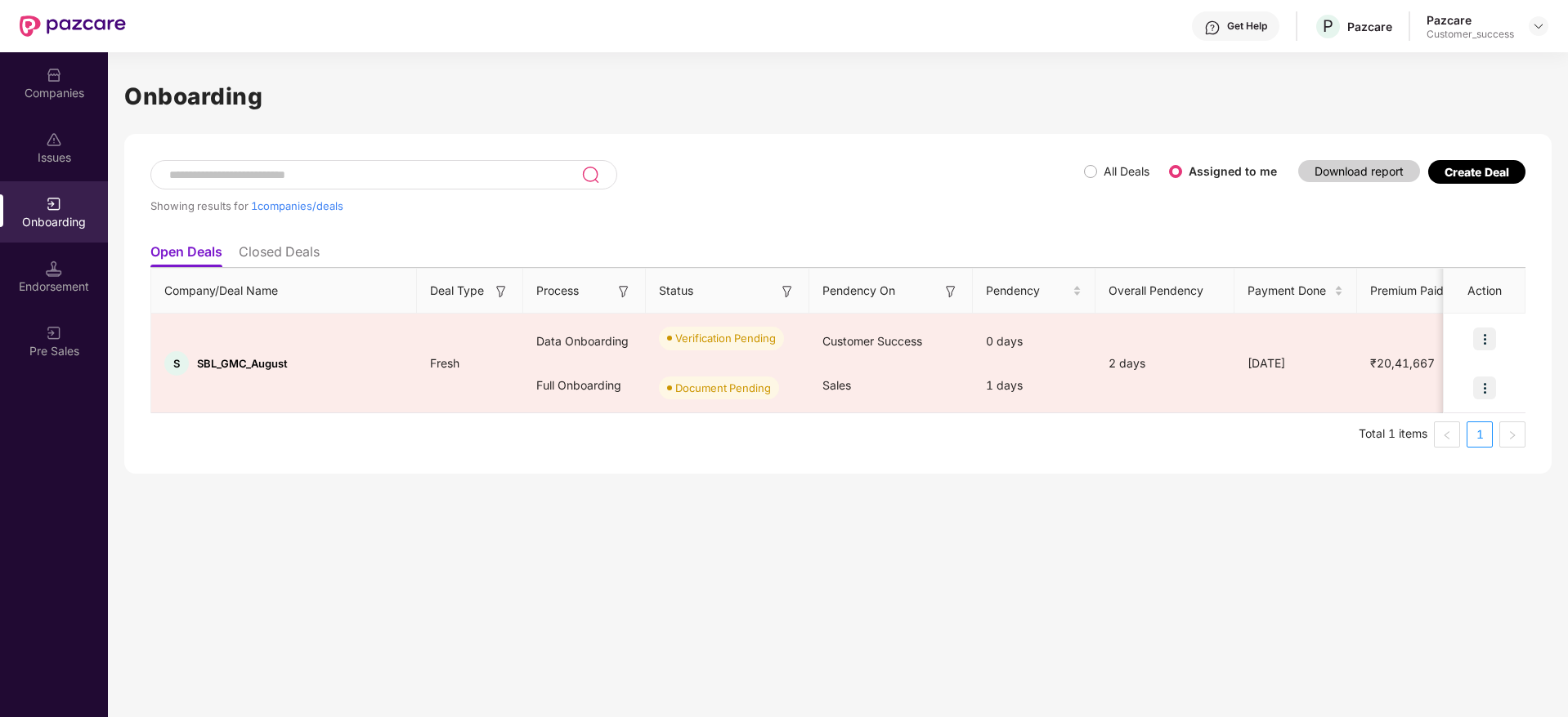
click at [59, 89] on div "Companies" at bounding box center [53, 93] width 108 height 17
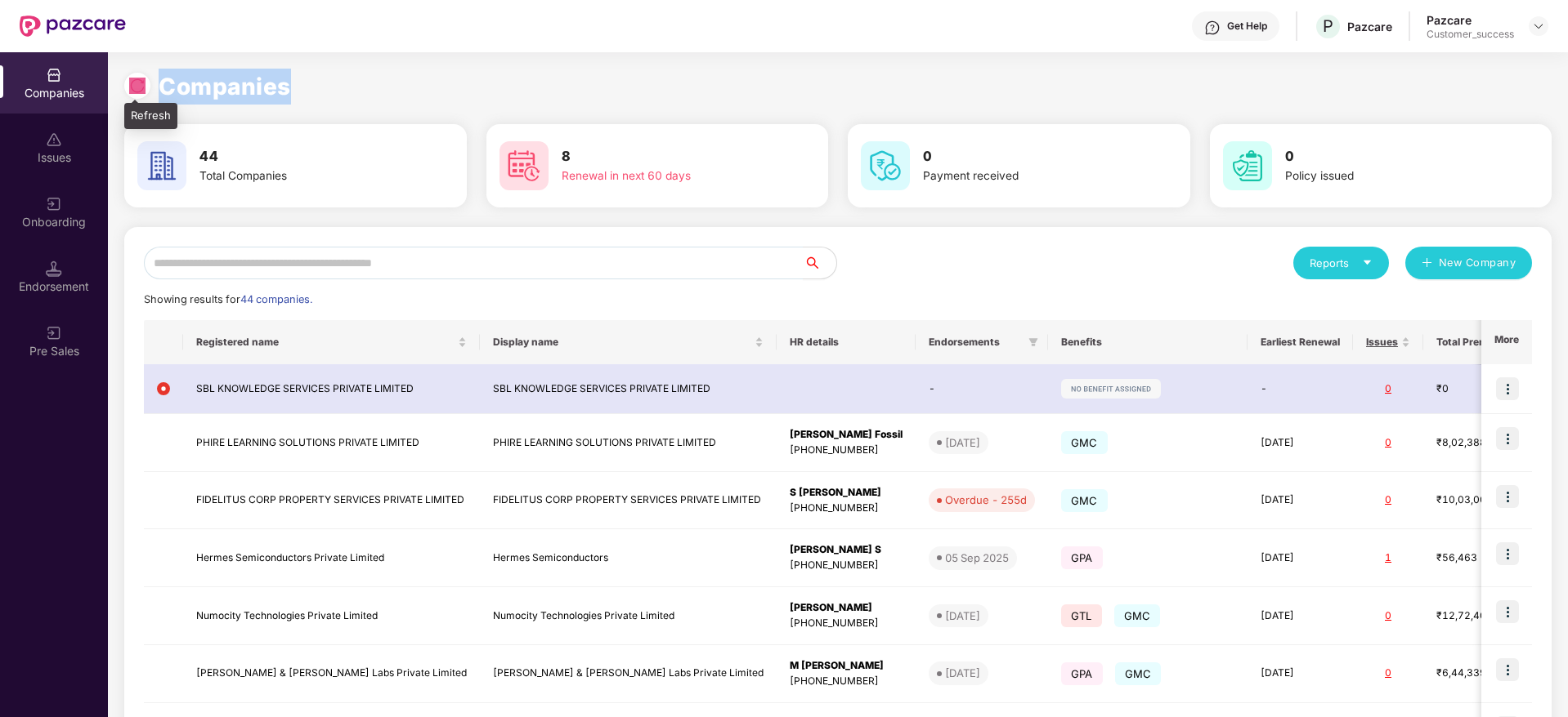
drag, startPoint x: 318, startPoint y: 85, endPoint x: 137, endPoint y: 89, distance: 181.0
click at [137, 89] on div "Companies" at bounding box center [838, 86] width 1427 height 36
click at [137, 89] on img at bounding box center [137, 85] width 17 height 17
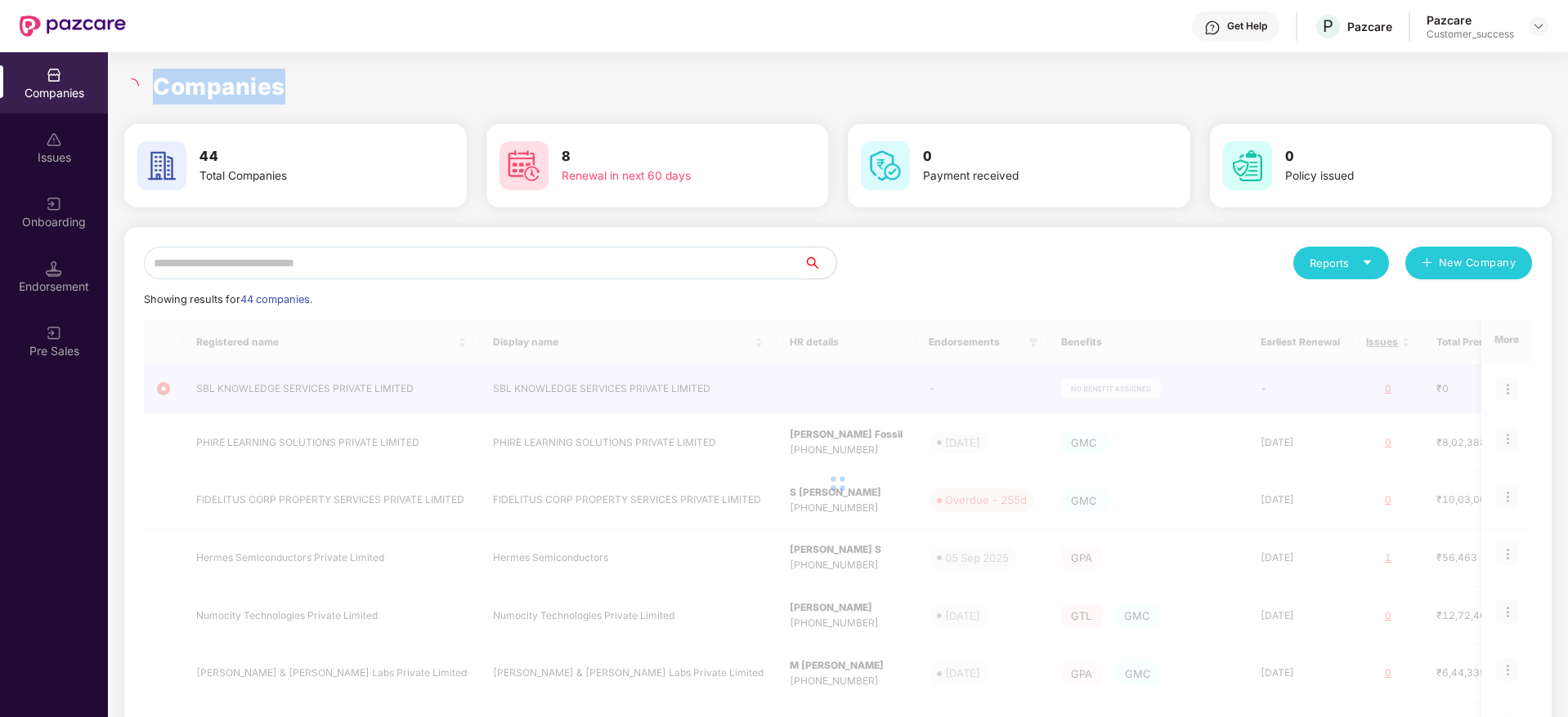
click at [226, 85] on h1 "Companies" at bounding box center [219, 86] width 132 height 36
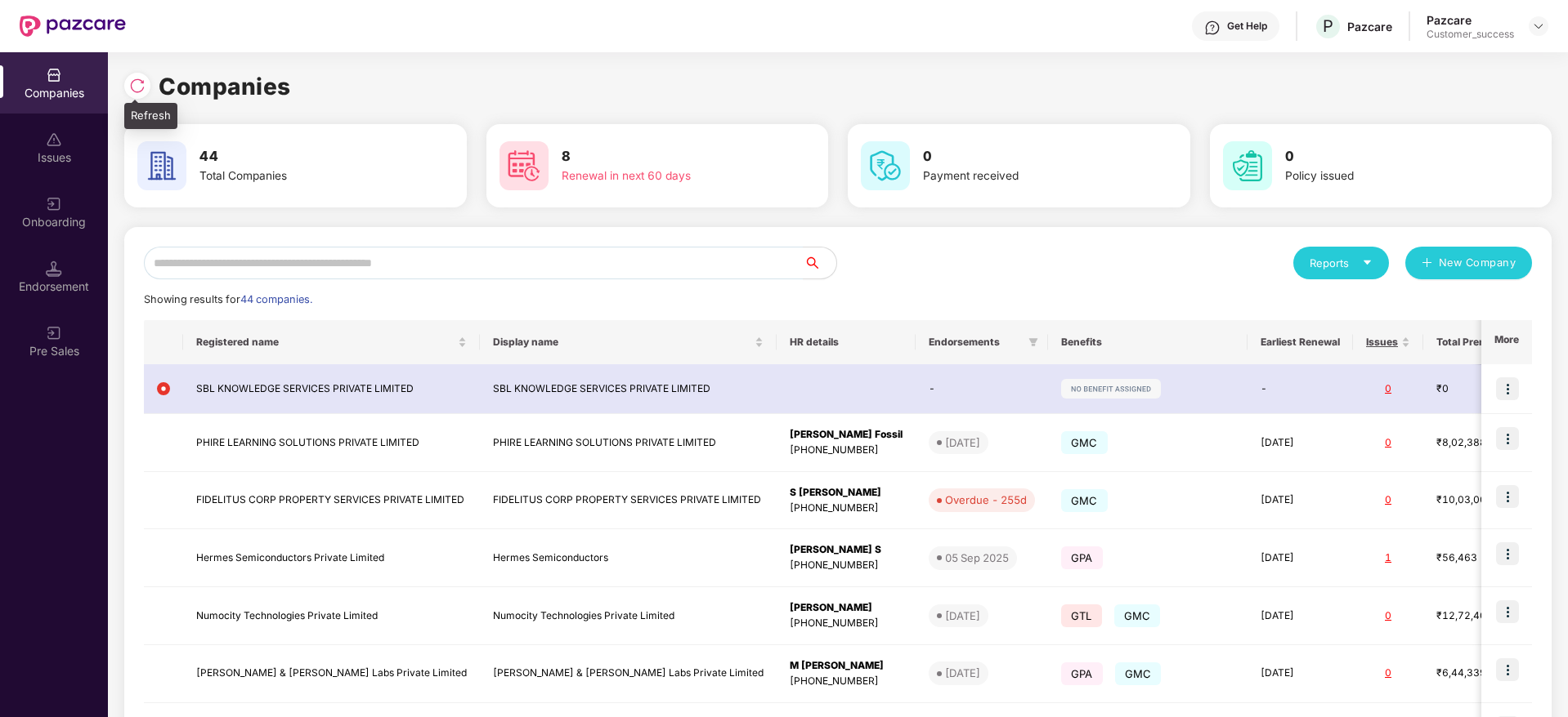
click at [136, 81] on img at bounding box center [137, 85] width 17 height 17
click at [137, 85] on img at bounding box center [137, 85] width 17 height 17
click at [132, 82] on img at bounding box center [137, 85] width 17 height 17
drag, startPoint x: 334, startPoint y: 83, endPoint x: 136, endPoint y: 84, distance: 198.0
click at [136, 84] on div "Companies" at bounding box center [838, 86] width 1427 height 36
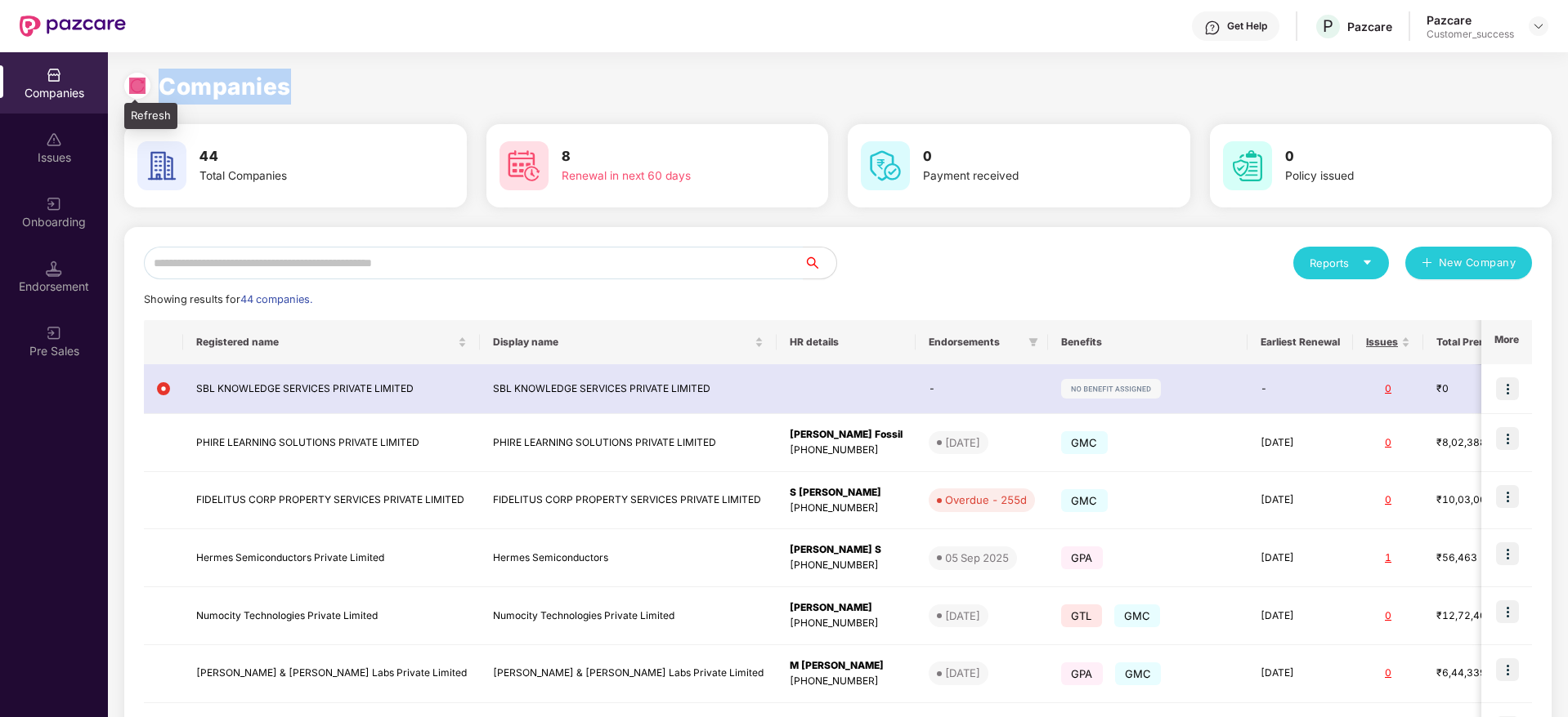
click at [136, 84] on img at bounding box center [137, 85] width 17 height 17
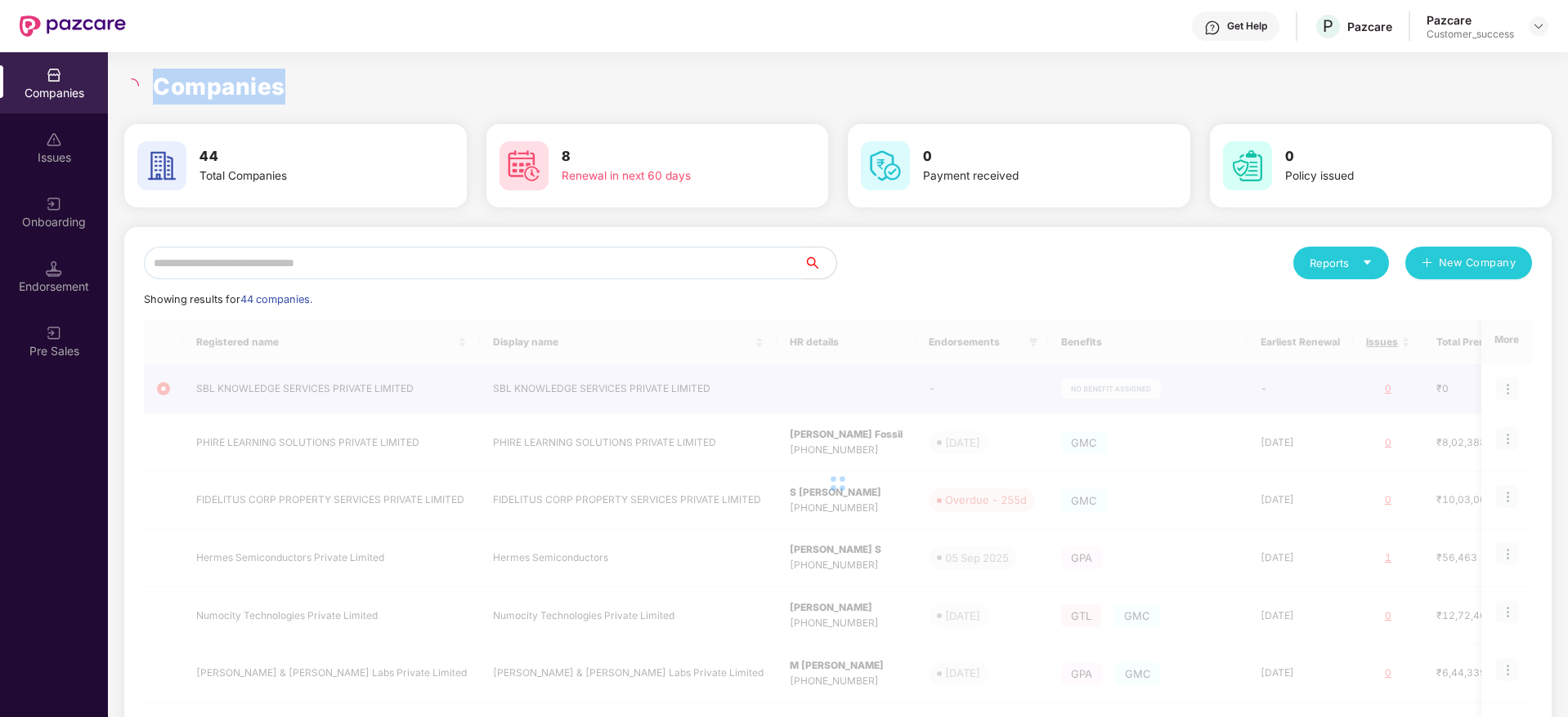
click at [212, 85] on h1 "Companies" at bounding box center [219, 86] width 132 height 36
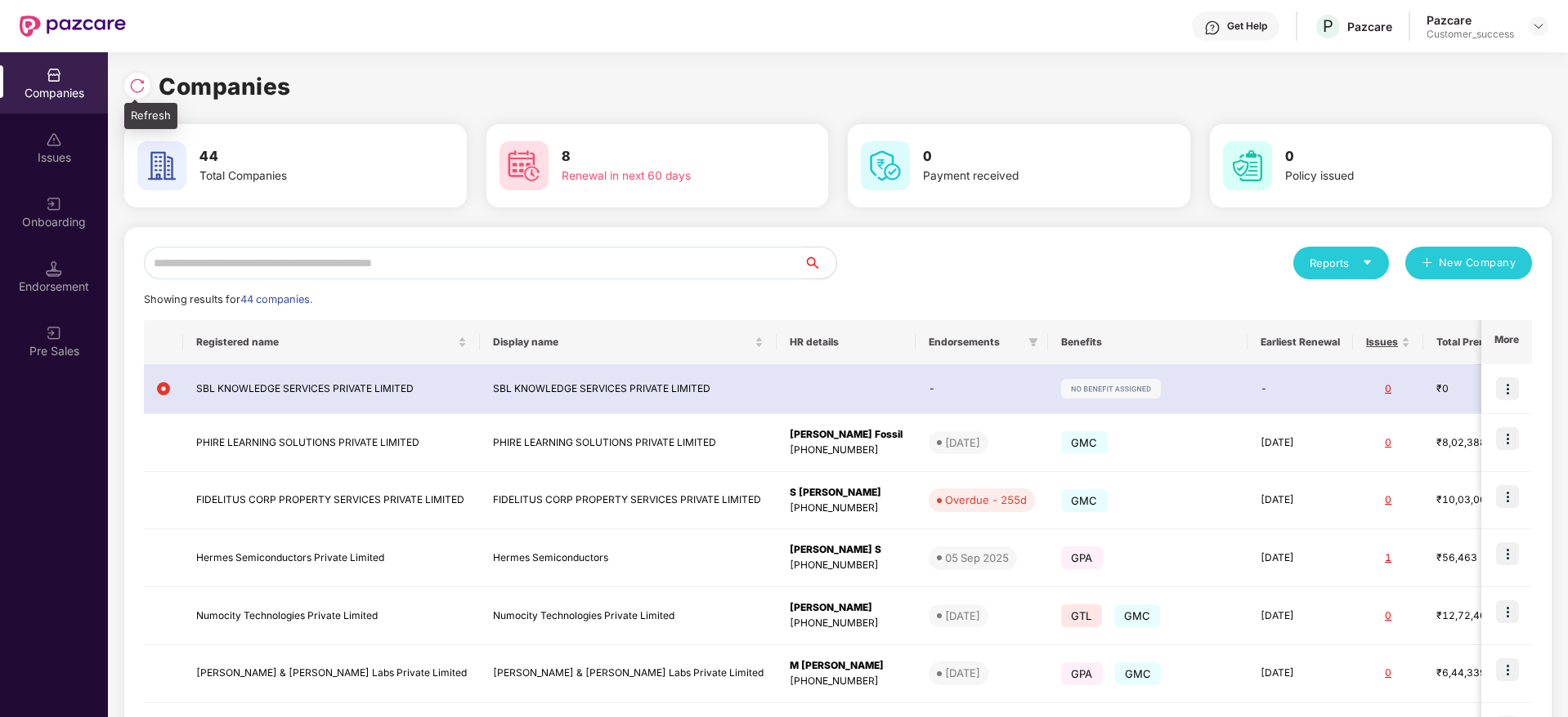
click at [139, 88] on img at bounding box center [137, 85] width 17 height 17
click at [147, 87] on div at bounding box center [137, 85] width 26 height 26
drag, startPoint x: 301, startPoint y: 85, endPoint x: 134, endPoint y: 85, distance: 167.0
click at [134, 85] on div "Companies" at bounding box center [838, 86] width 1427 height 36
click at [134, 85] on img at bounding box center [137, 85] width 17 height 17
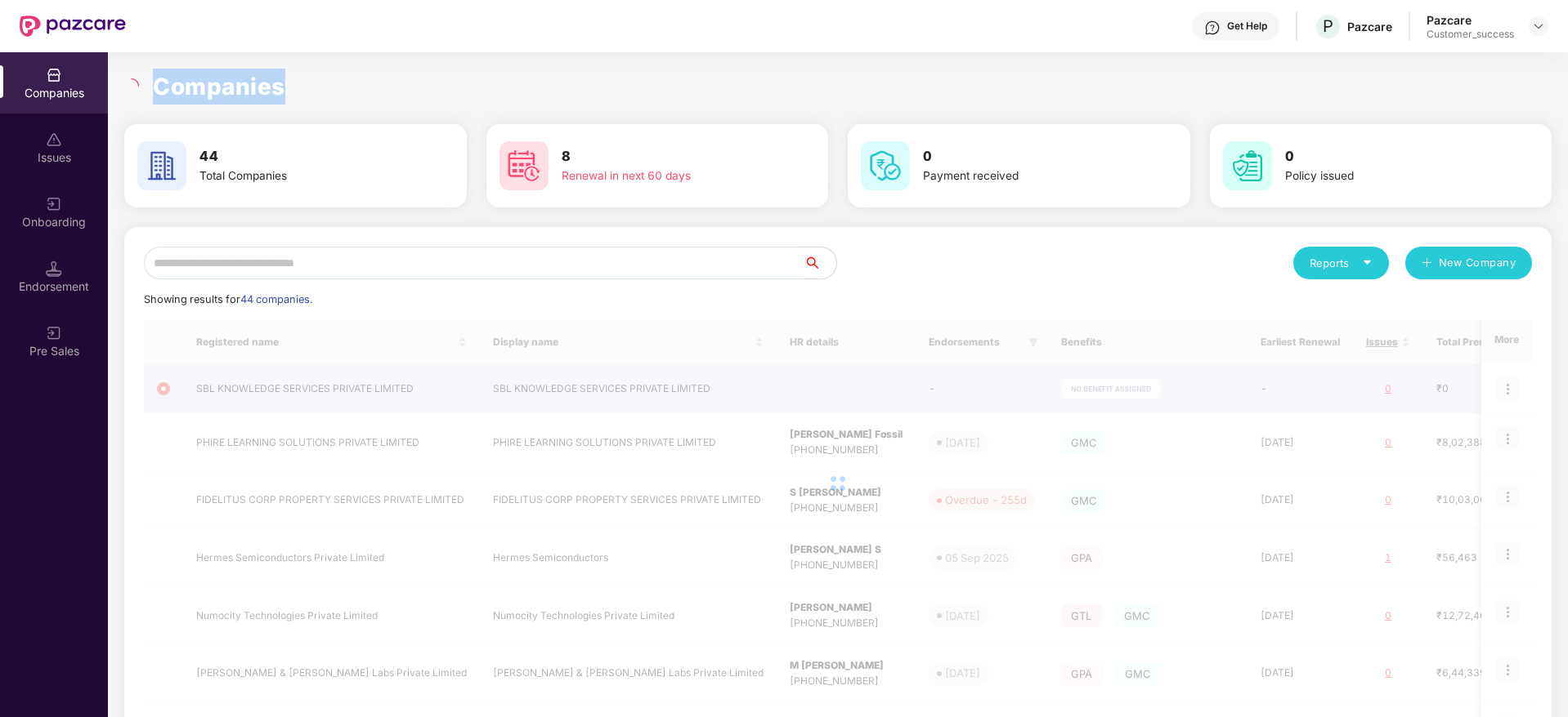
click at [171, 84] on h1 "Companies" at bounding box center [219, 86] width 132 height 36
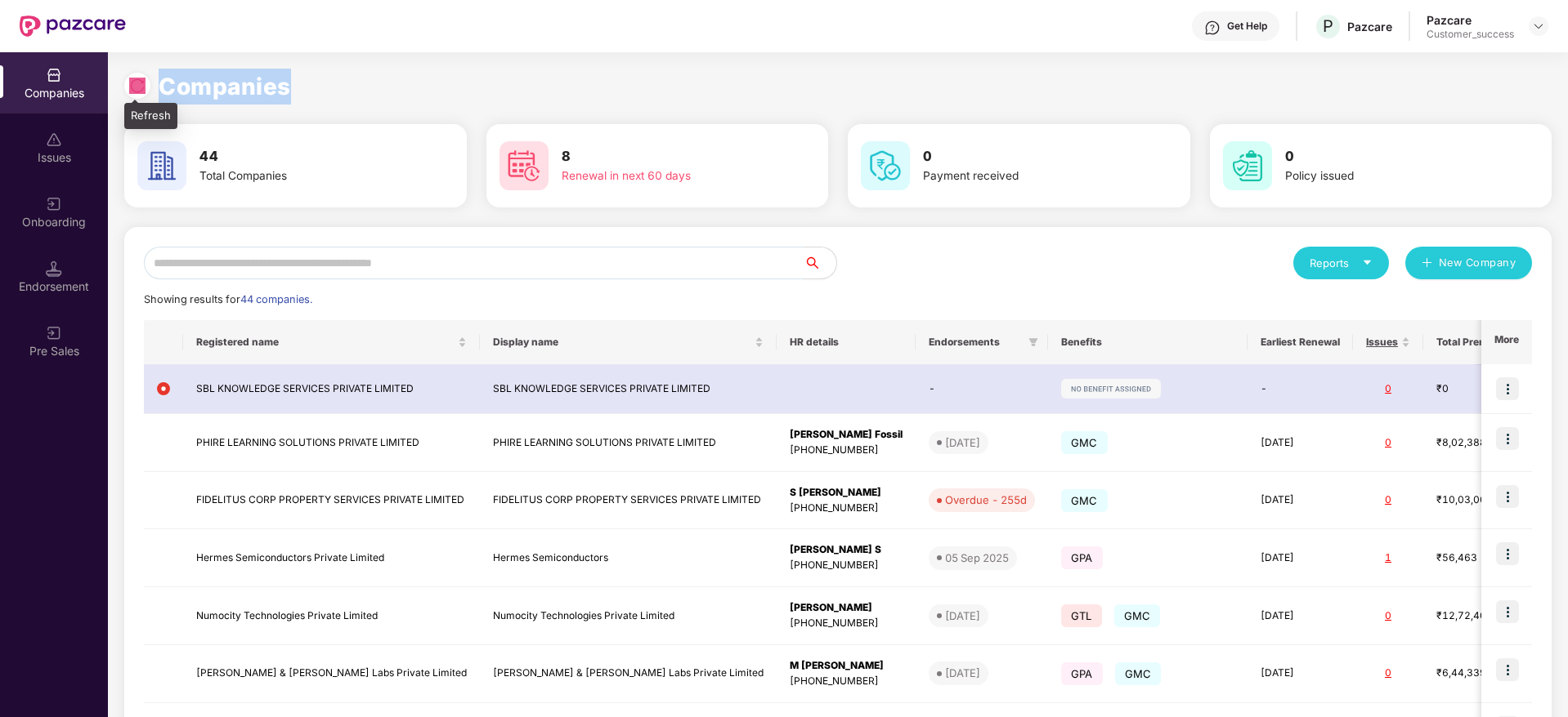
drag, startPoint x: 297, startPoint y: 87, endPoint x: 125, endPoint y: 84, distance: 172.0
click at [125, 84] on div "Companies" at bounding box center [838, 86] width 1427 height 36
click at [125, 84] on div at bounding box center [137, 85] width 26 height 26
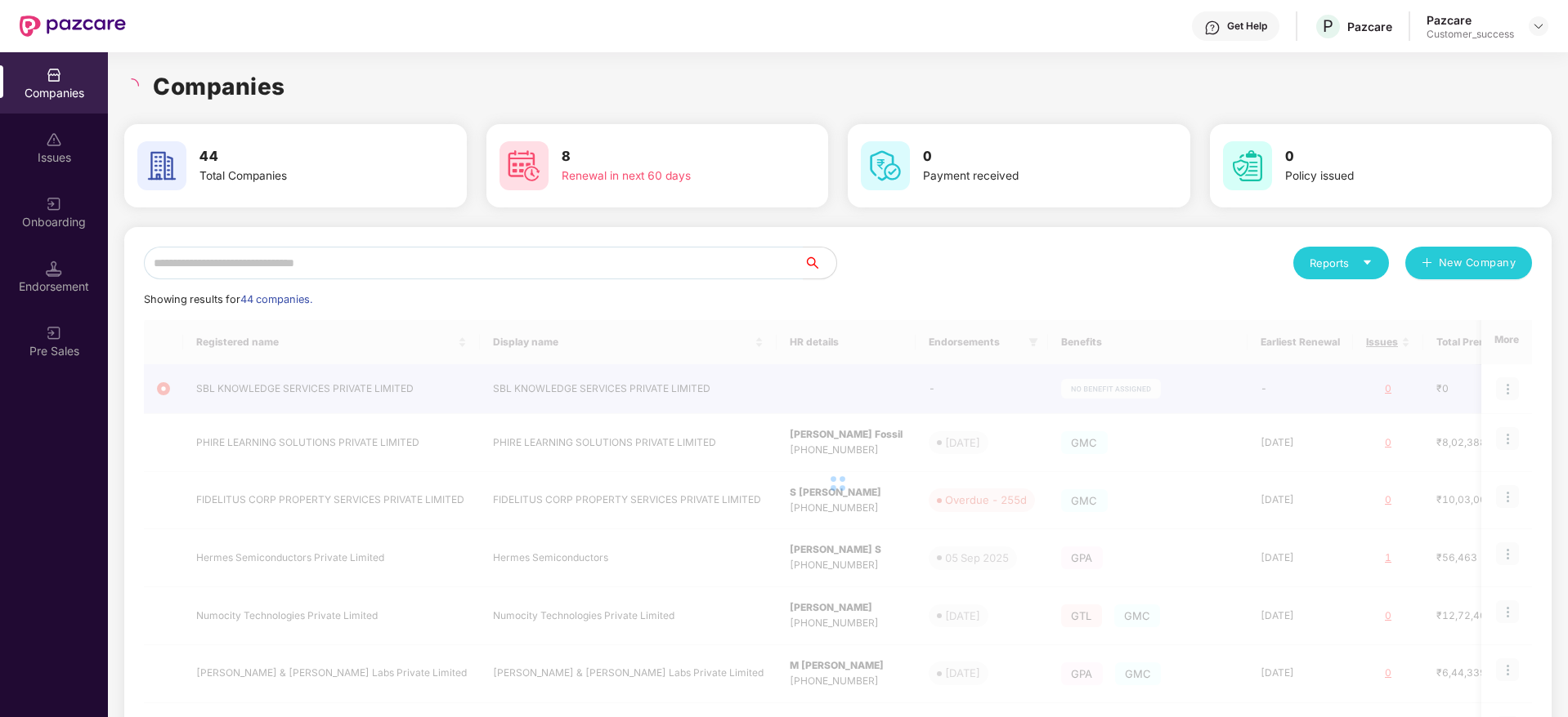
click at [216, 85] on h1 "Companies" at bounding box center [219, 86] width 132 height 36
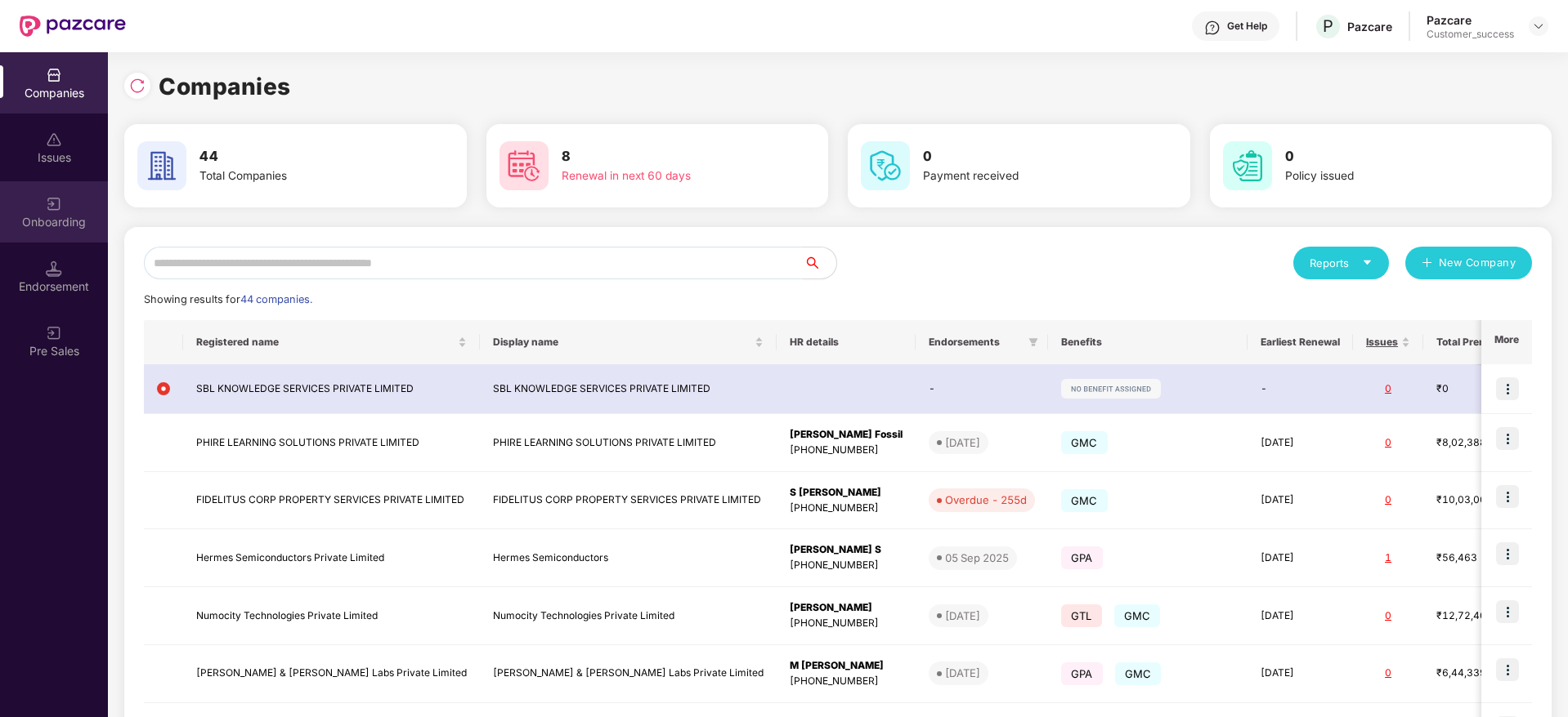
click at [44, 218] on div "Onboarding" at bounding box center [53, 222] width 108 height 17
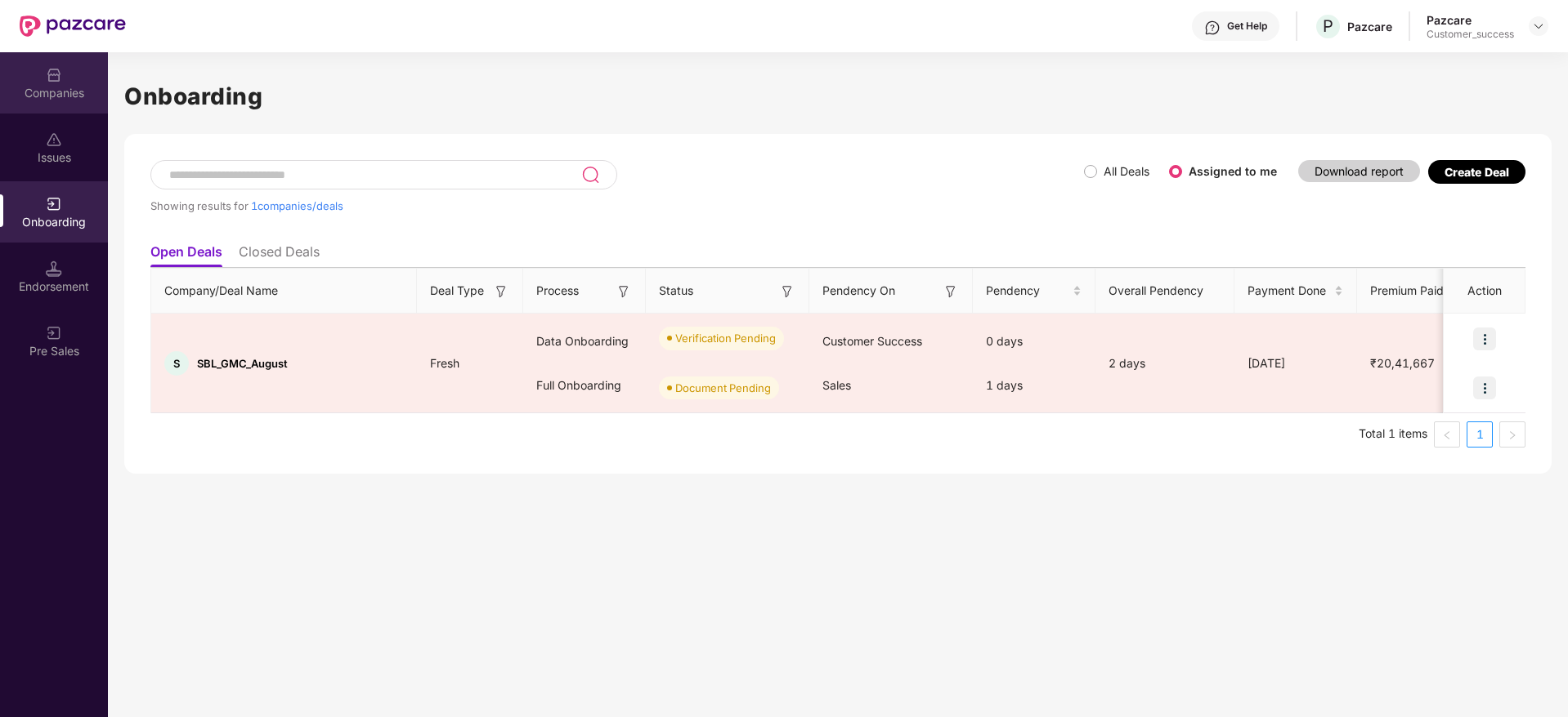
click at [44, 76] on div "Companies" at bounding box center [53, 83] width 108 height 62
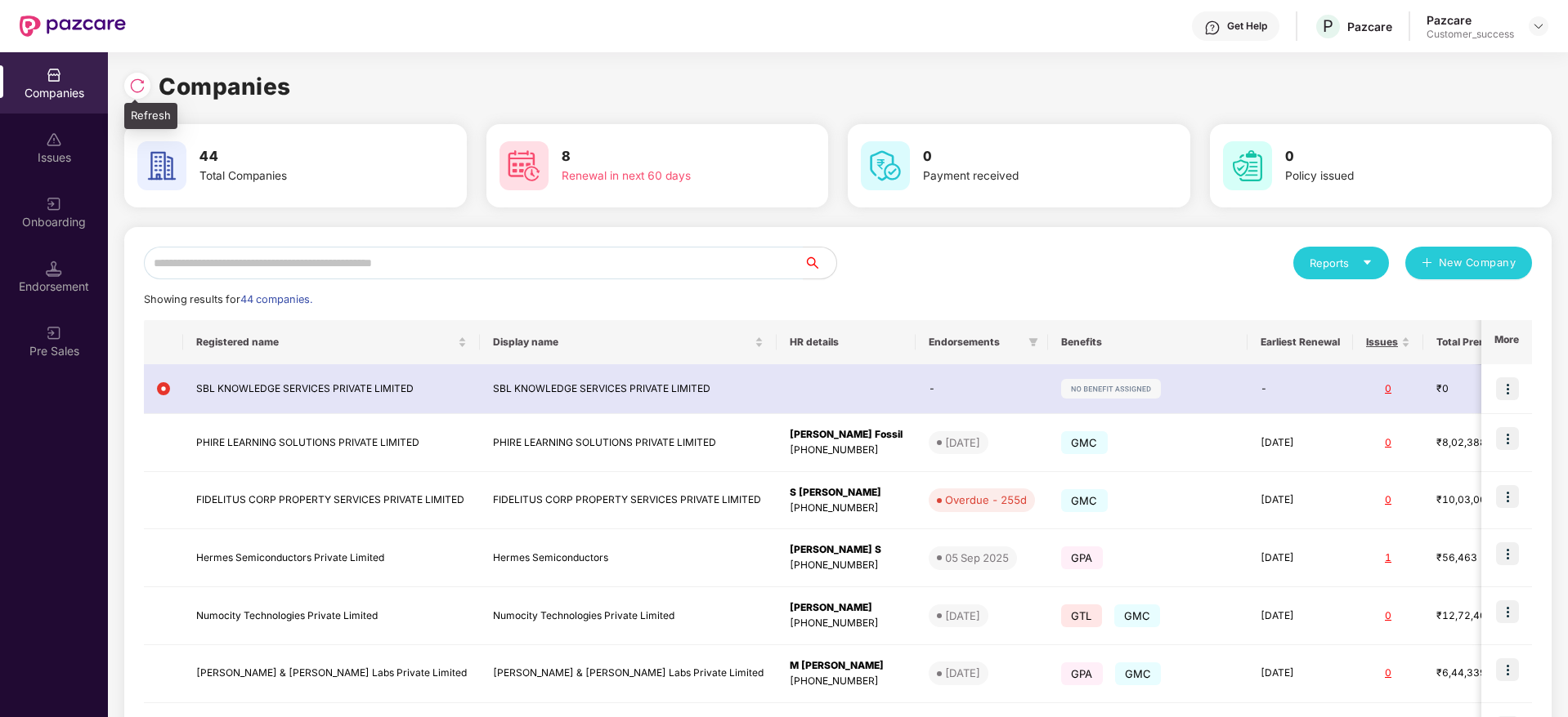
click at [143, 82] on img at bounding box center [137, 85] width 17 height 17
click at [134, 86] on img at bounding box center [137, 85] width 17 height 17
click at [143, 92] on img at bounding box center [137, 85] width 17 height 17
drag, startPoint x: 289, startPoint y: 88, endPoint x: 135, endPoint y: 92, distance: 154.1
click at [135, 92] on div "Companies" at bounding box center [838, 86] width 1427 height 36
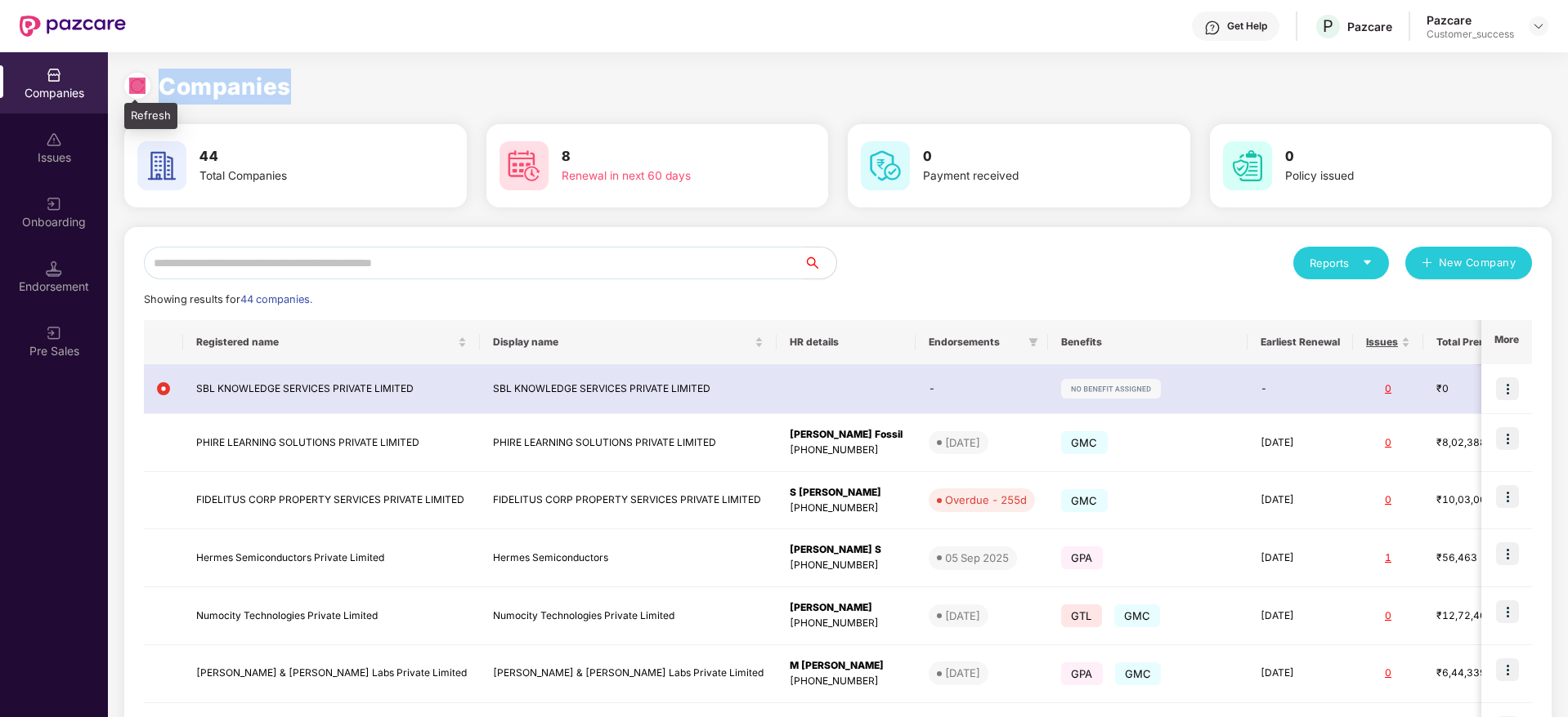
click at [135, 92] on img at bounding box center [137, 85] width 17 height 17
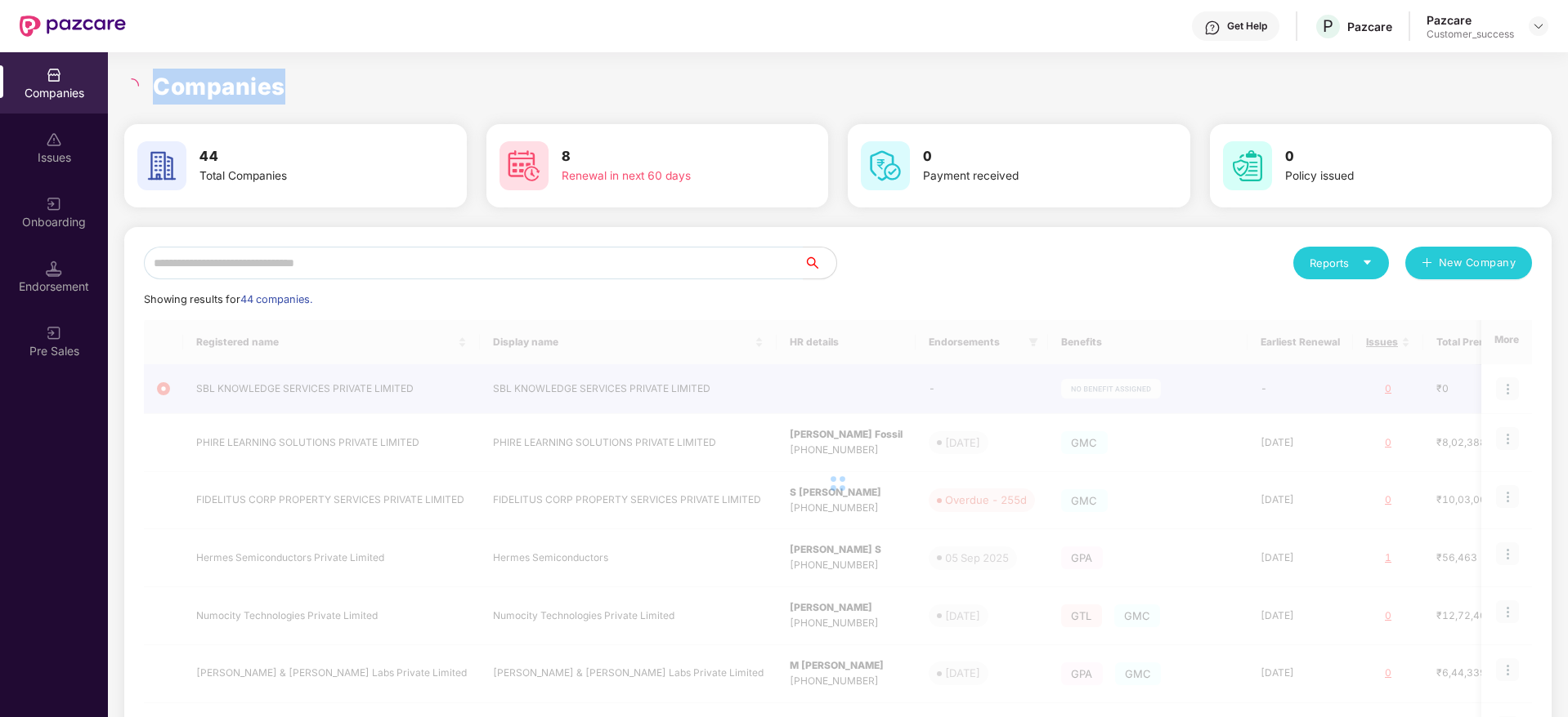
click at [201, 93] on h1 "Companies" at bounding box center [219, 86] width 132 height 36
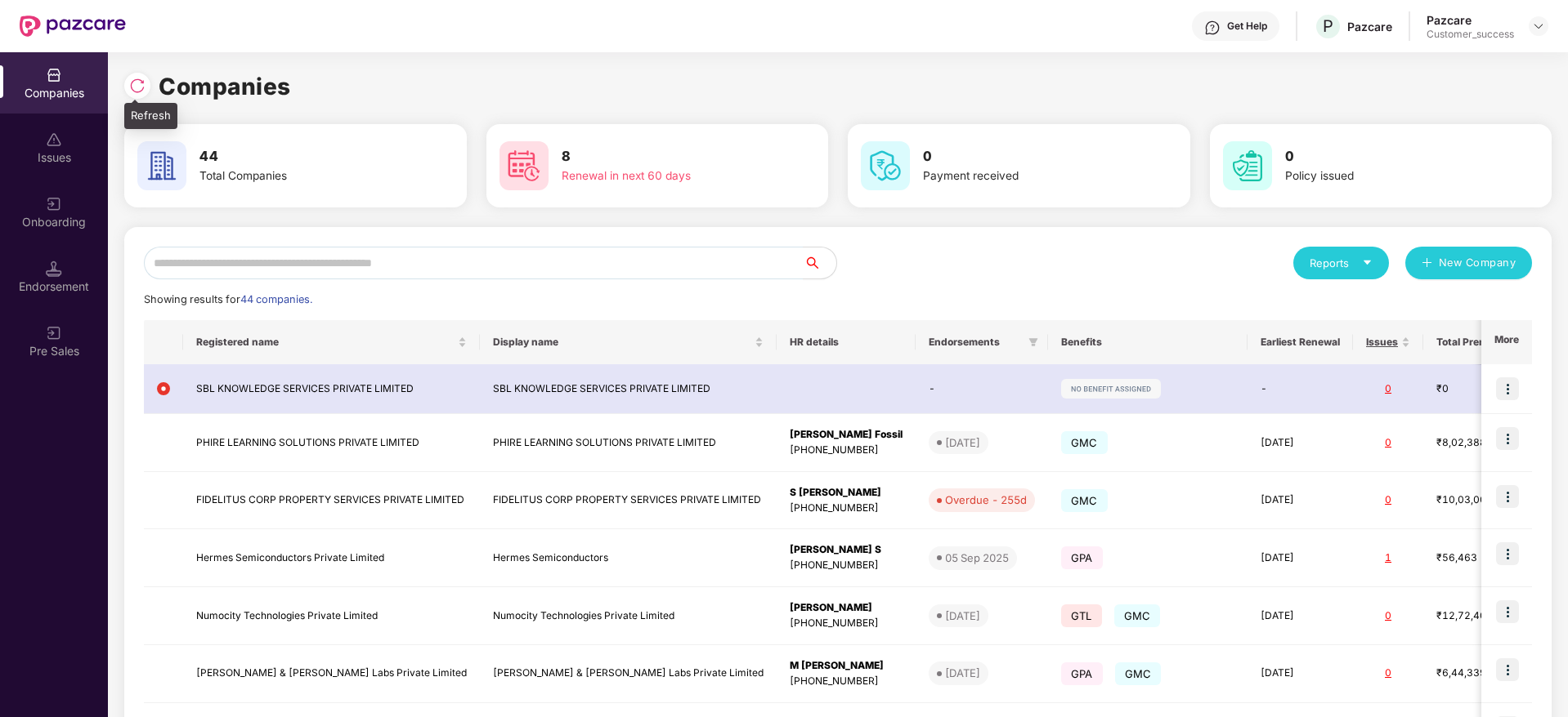
click at [140, 85] on img at bounding box center [137, 85] width 17 height 17
drag, startPoint x: 296, startPoint y: 90, endPoint x: 132, endPoint y: 85, distance: 164.1
click at [132, 85] on div "Companies" at bounding box center [838, 86] width 1427 height 36
click at [132, 85] on img at bounding box center [137, 85] width 17 height 17
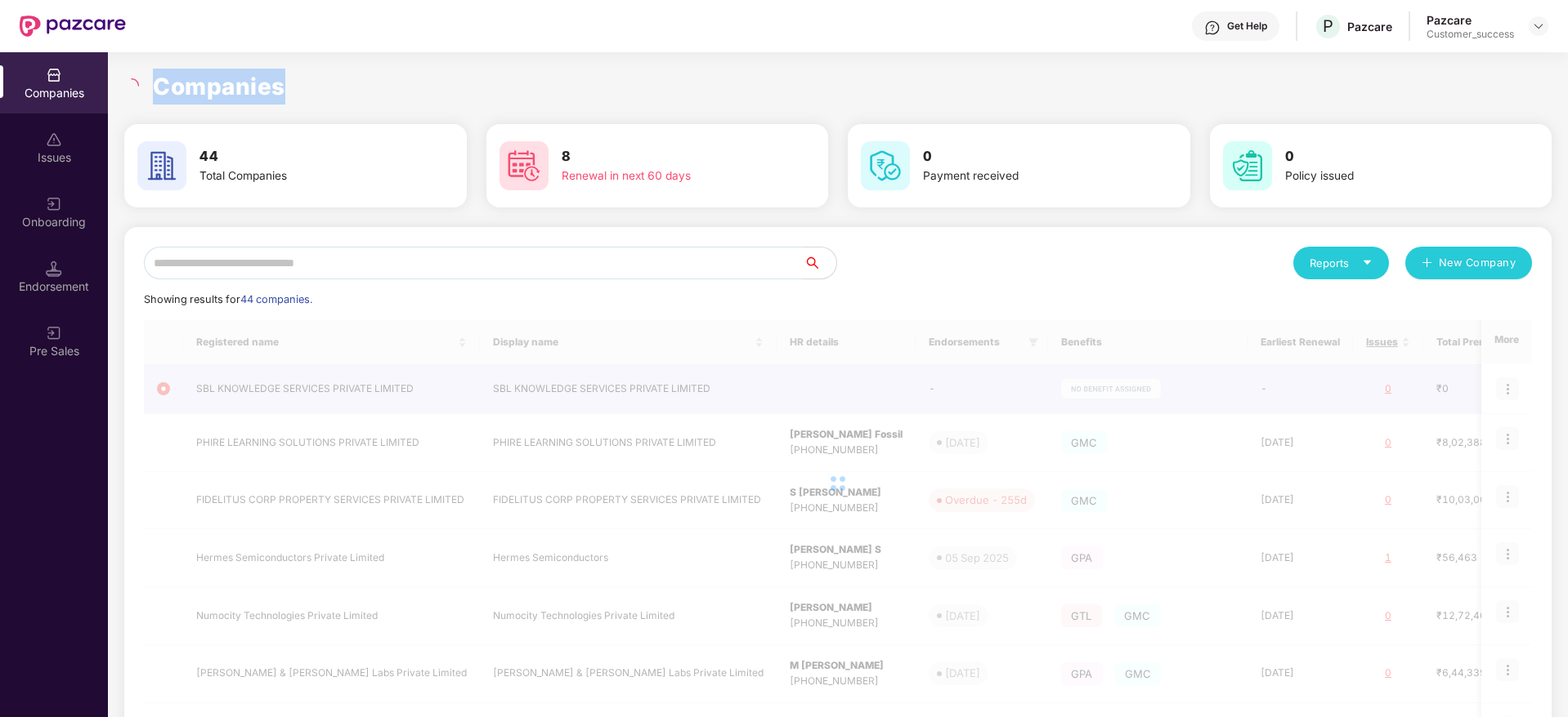
click at [210, 78] on h1 "Companies" at bounding box center [219, 86] width 132 height 36
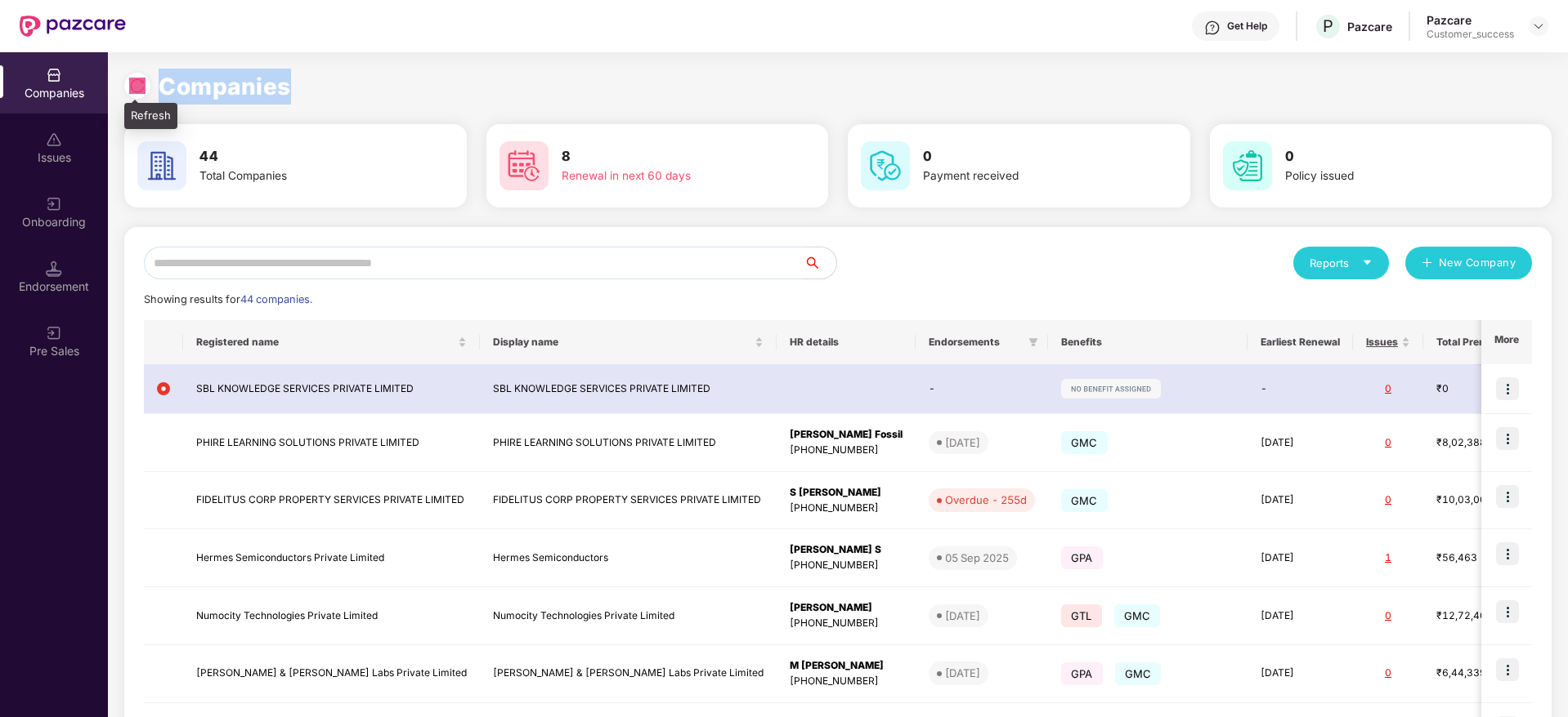
drag, startPoint x: 294, startPoint y: 87, endPoint x: 128, endPoint y: 82, distance: 166.1
click at [128, 82] on div "Companies" at bounding box center [838, 86] width 1427 height 36
click at [128, 82] on div at bounding box center [137, 85] width 26 height 26
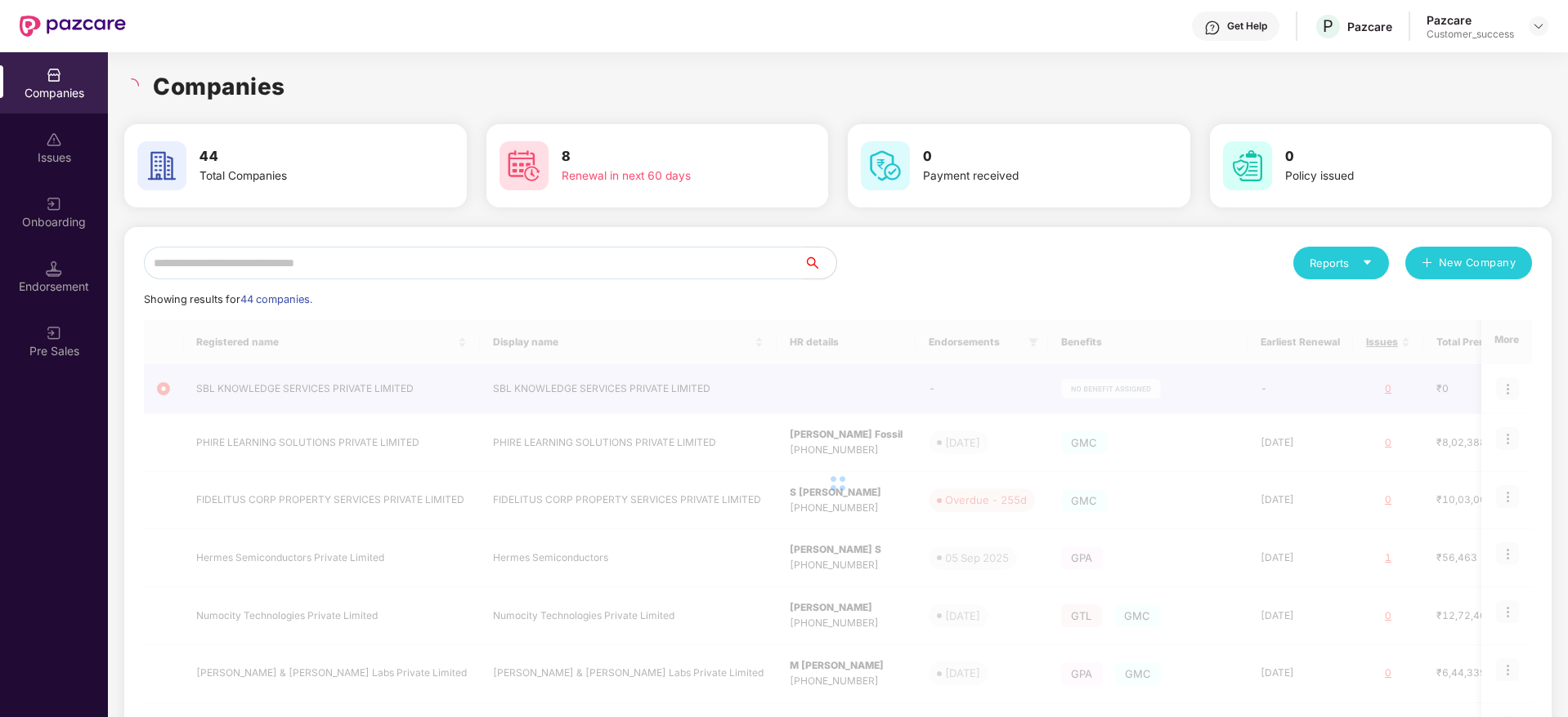
click at [213, 87] on h1 "Companies" at bounding box center [219, 86] width 132 height 36
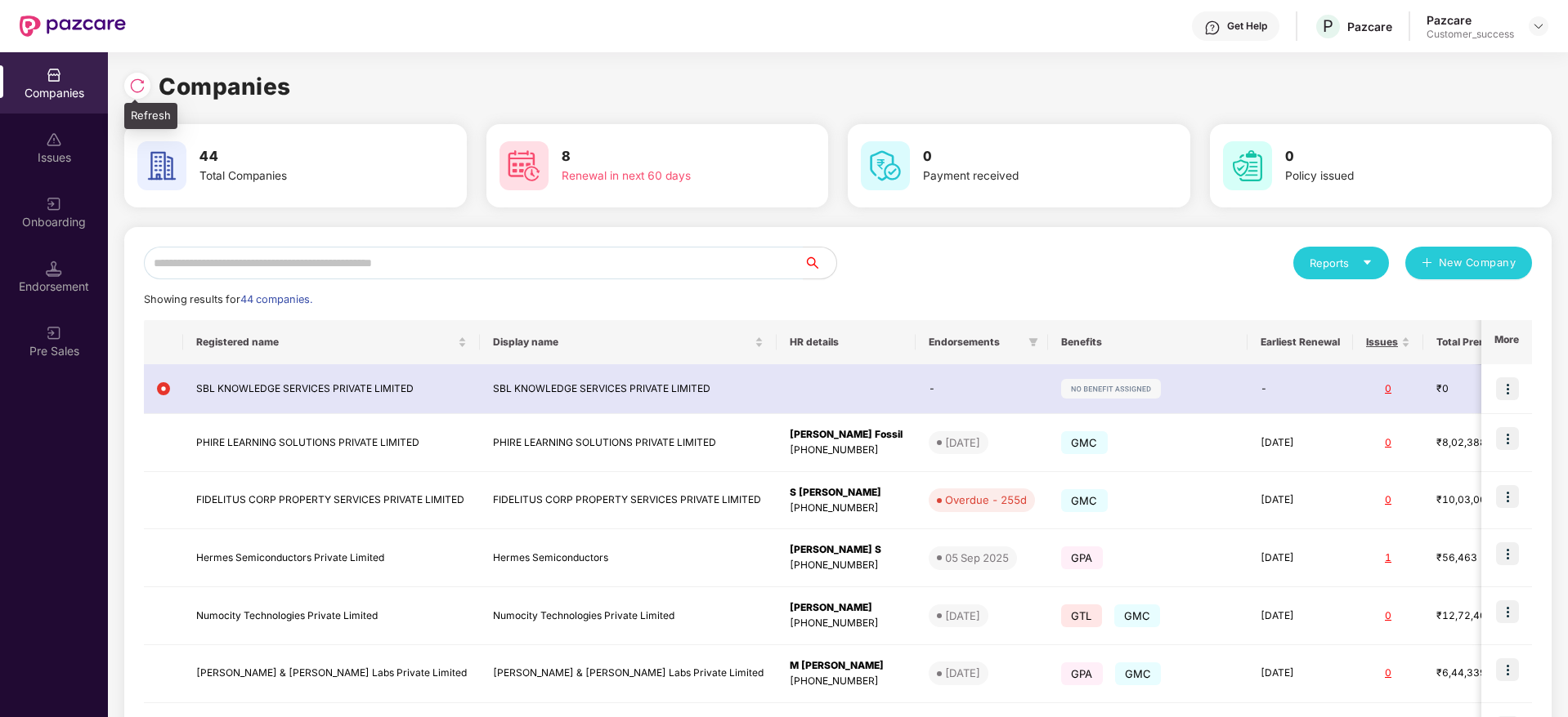
click at [143, 91] on img at bounding box center [137, 85] width 17 height 17
click at [533, 251] on input "text" at bounding box center [473, 263] width 659 height 33
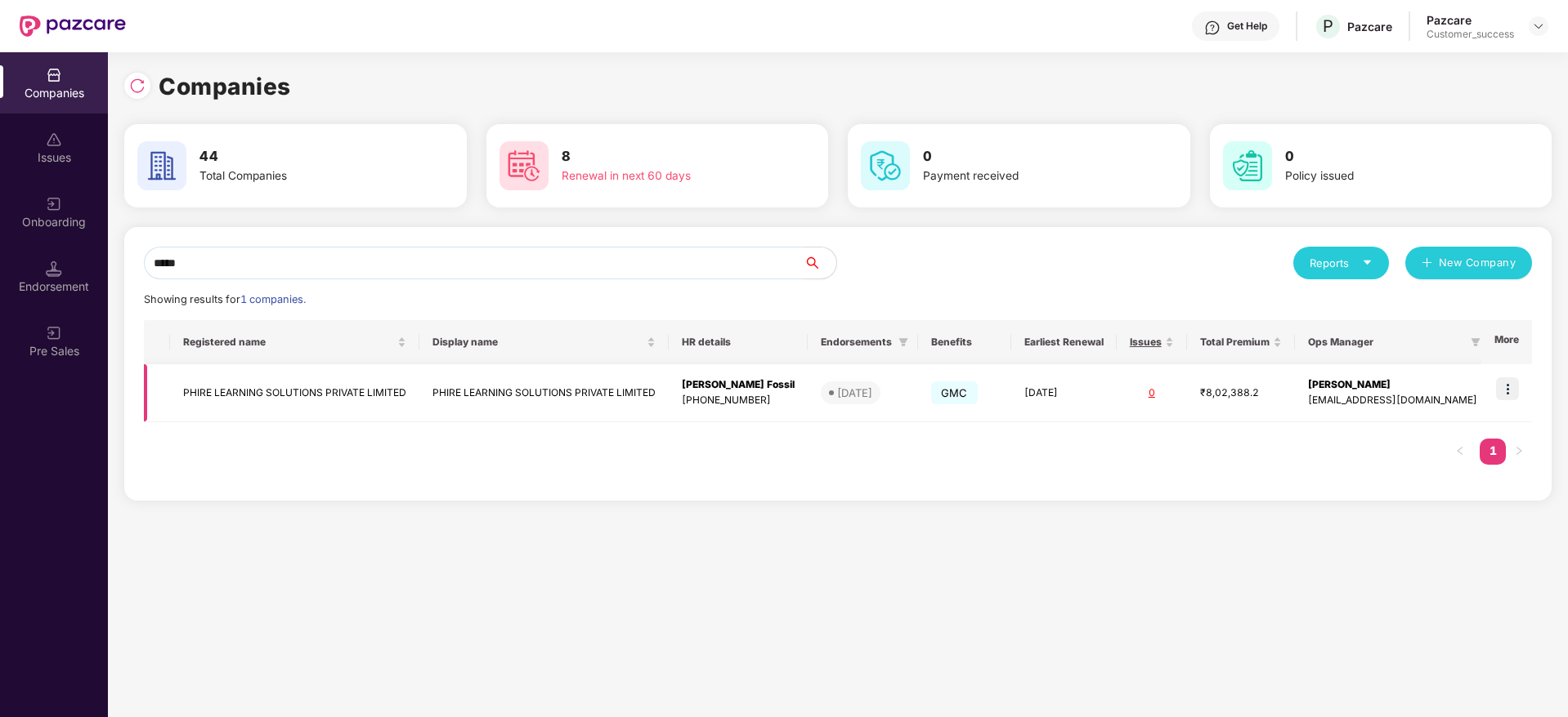
type input "*****"
click at [1514, 380] on img at bounding box center [1506, 389] width 23 height 23
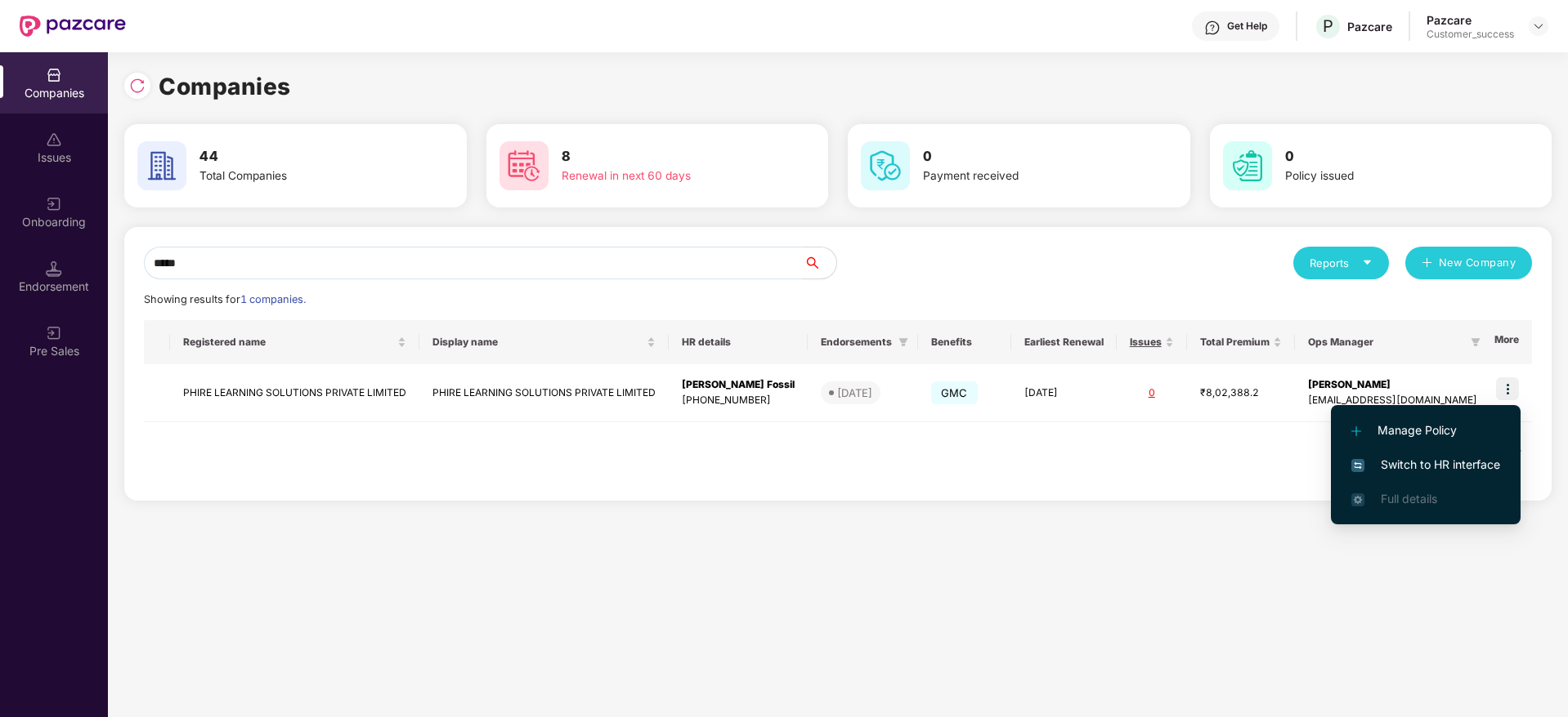
click at [1383, 473] on li "Switch to HR interface" at bounding box center [1425, 464] width 189 height 34
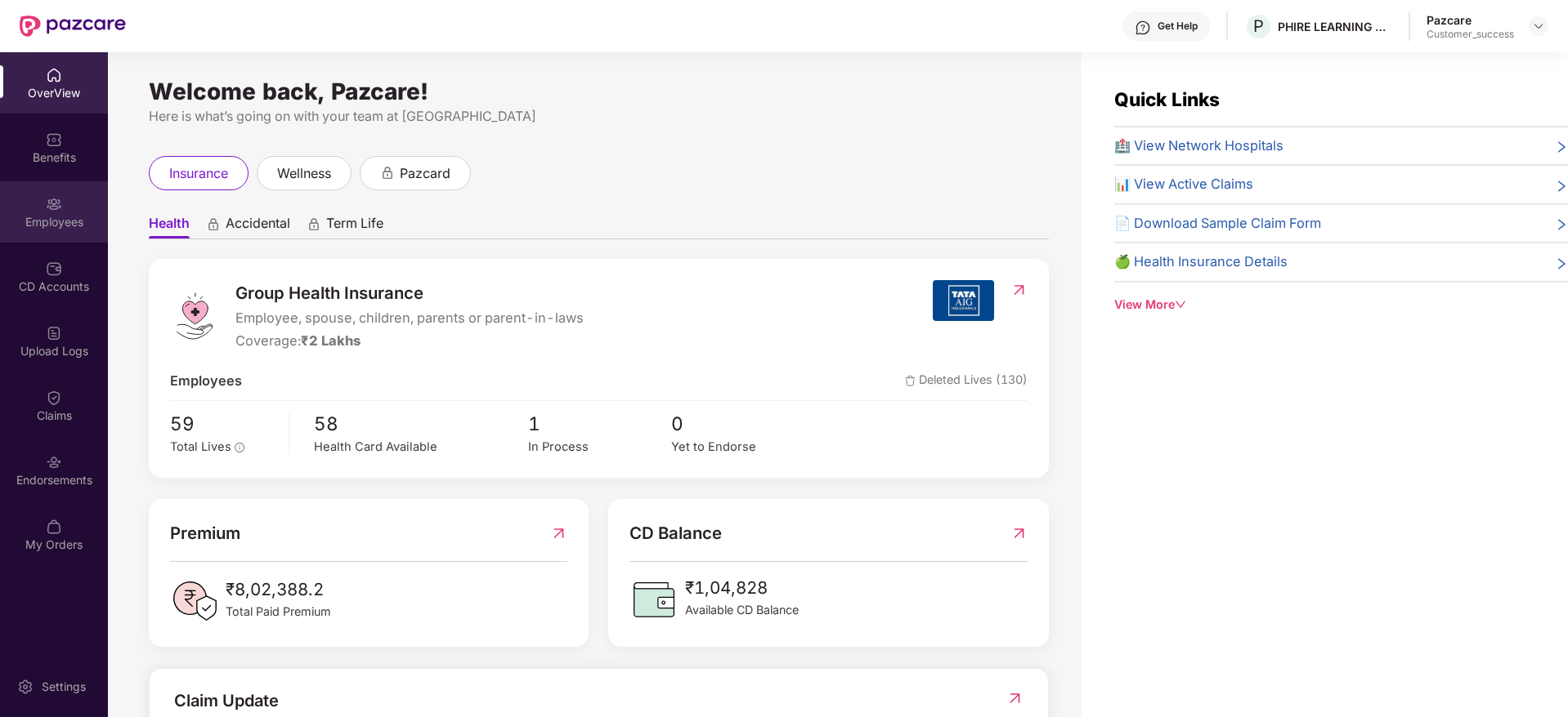
click at [52, 226] on div "Employees" at bounding box center [53, 222] width 108 height 17
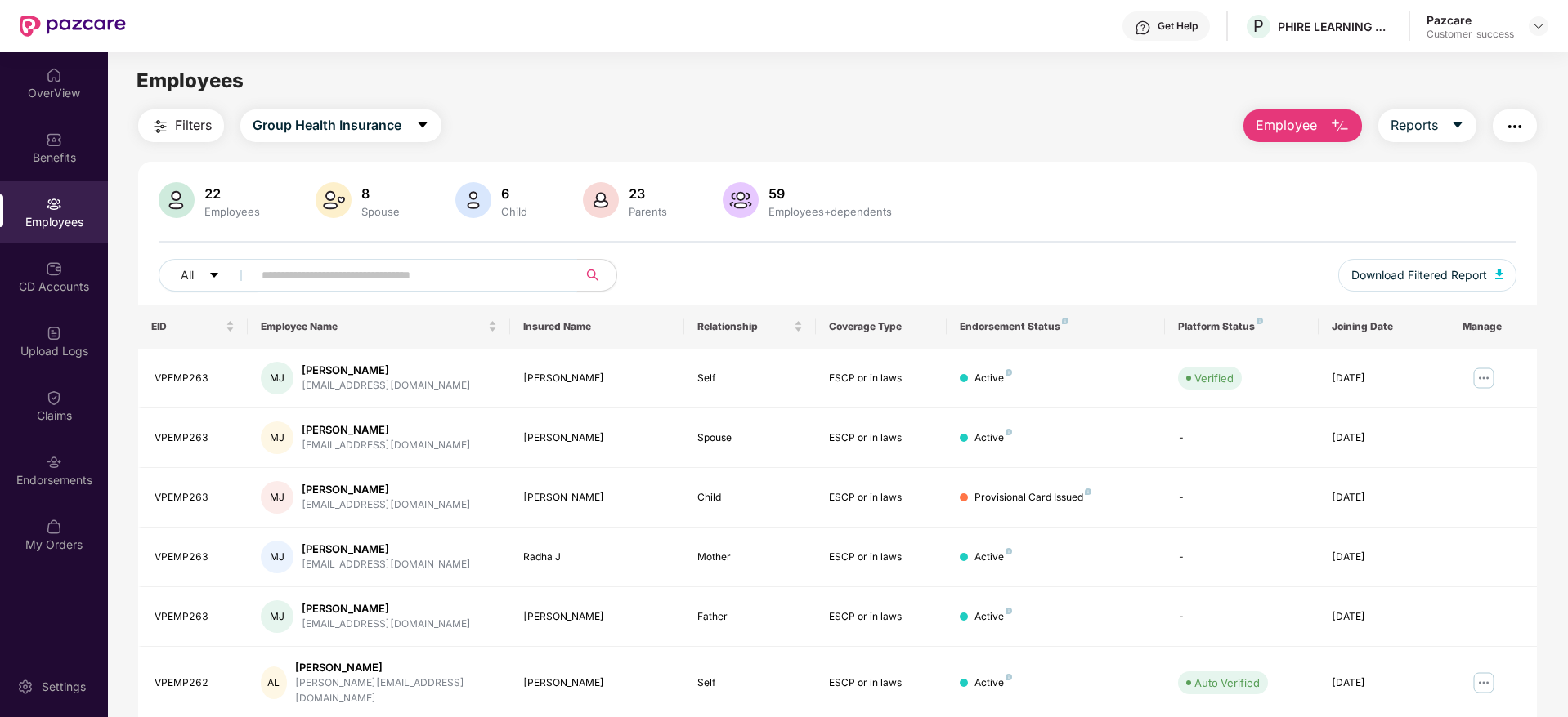
click at [422, 261] on span at bounding box center [409, 276] width 335 height 33
paste input "********"
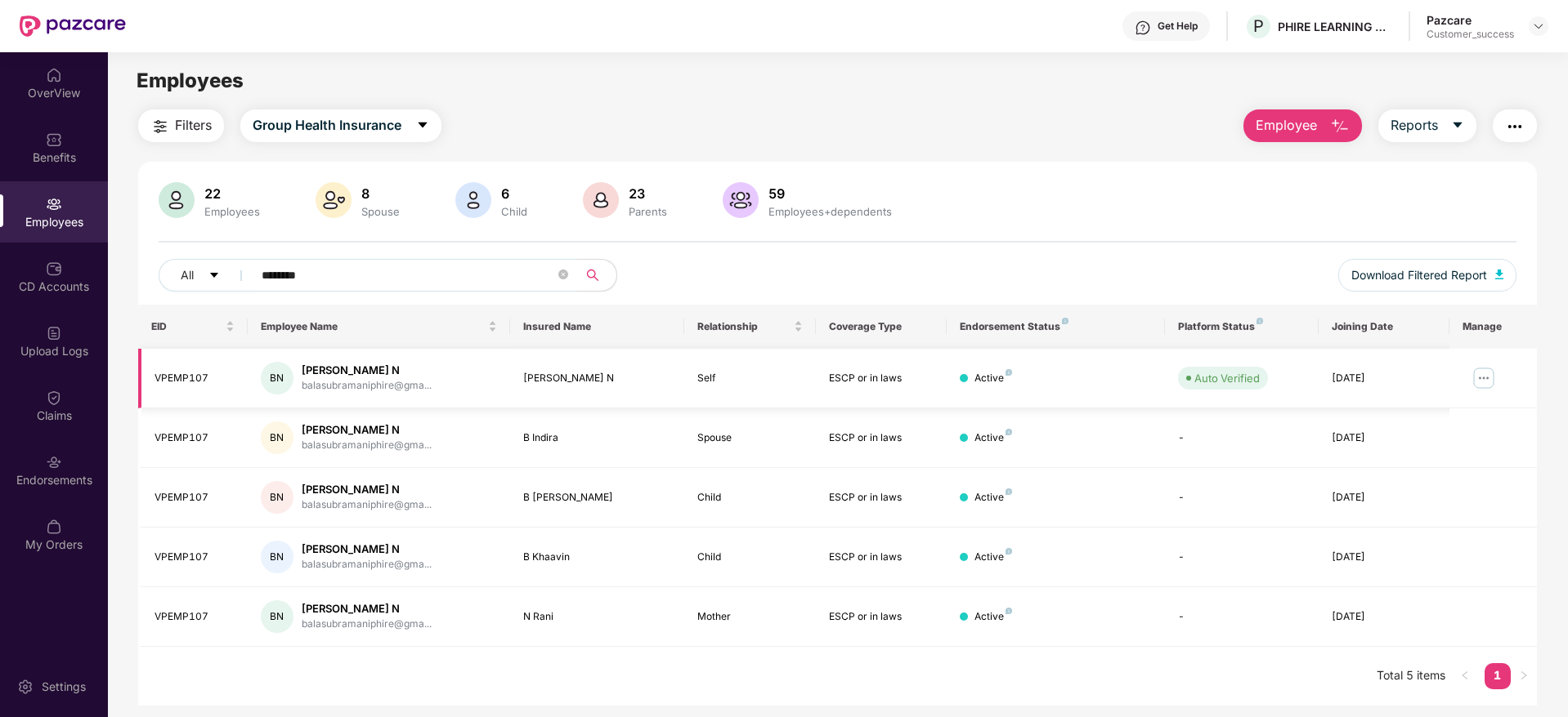
type input "********"
click at [1479, 377] on img at bounding box center [1483, 378] width 26 height 26
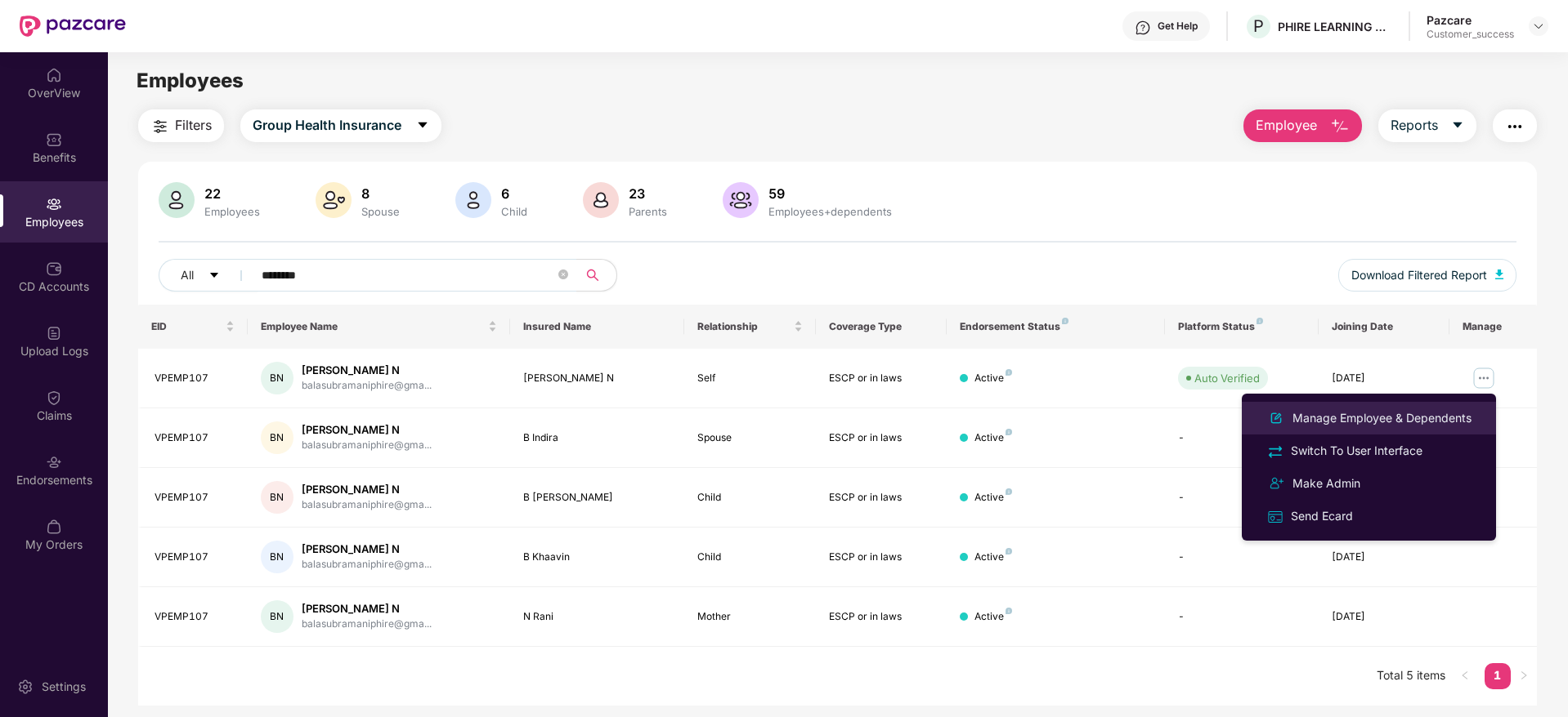
click at [1404, 411] on div "Manage Employee & Dependents" at bounding box center [1382, 418] width 186 height 18
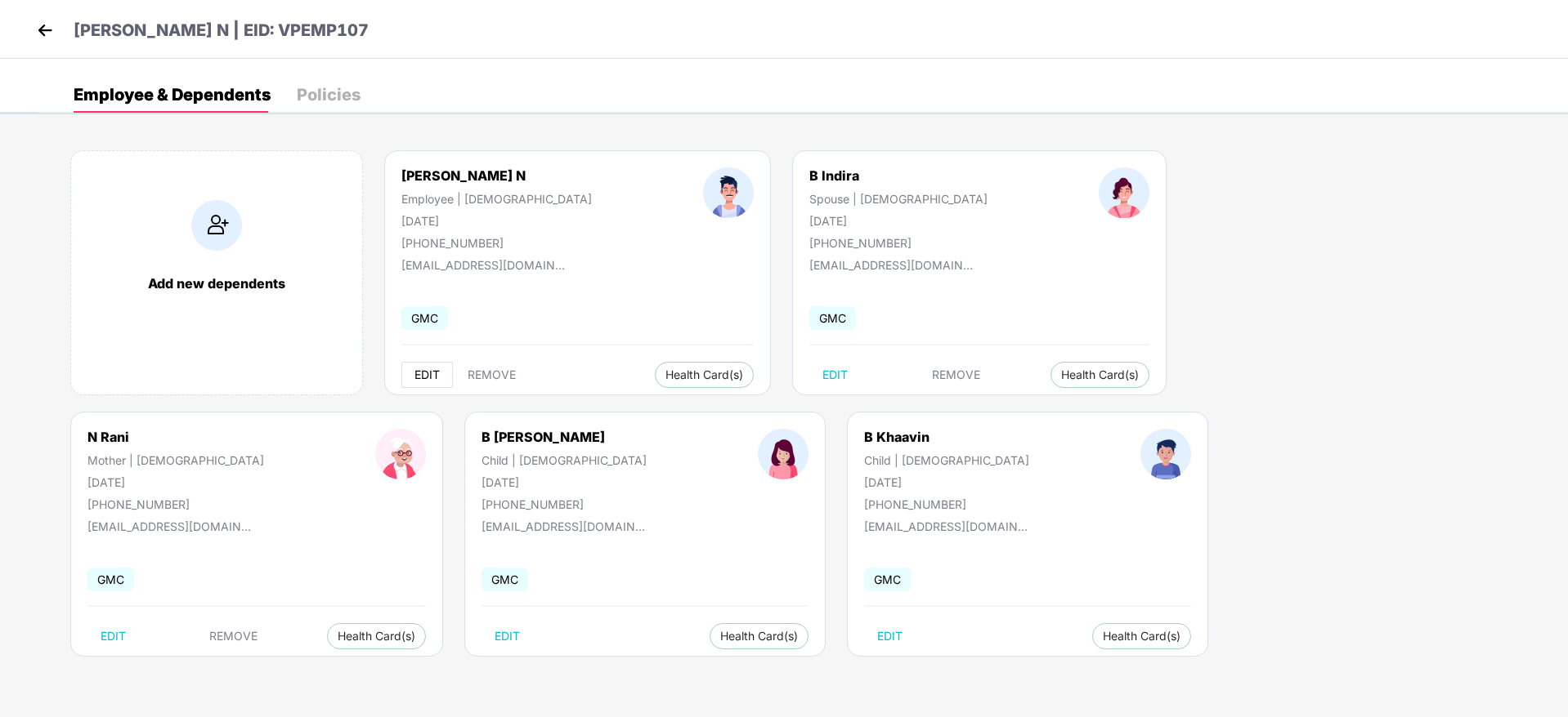
click at [438, 377] on span "EDIT" at bounding box center [428, 375] width 26 height 13
select select "****"
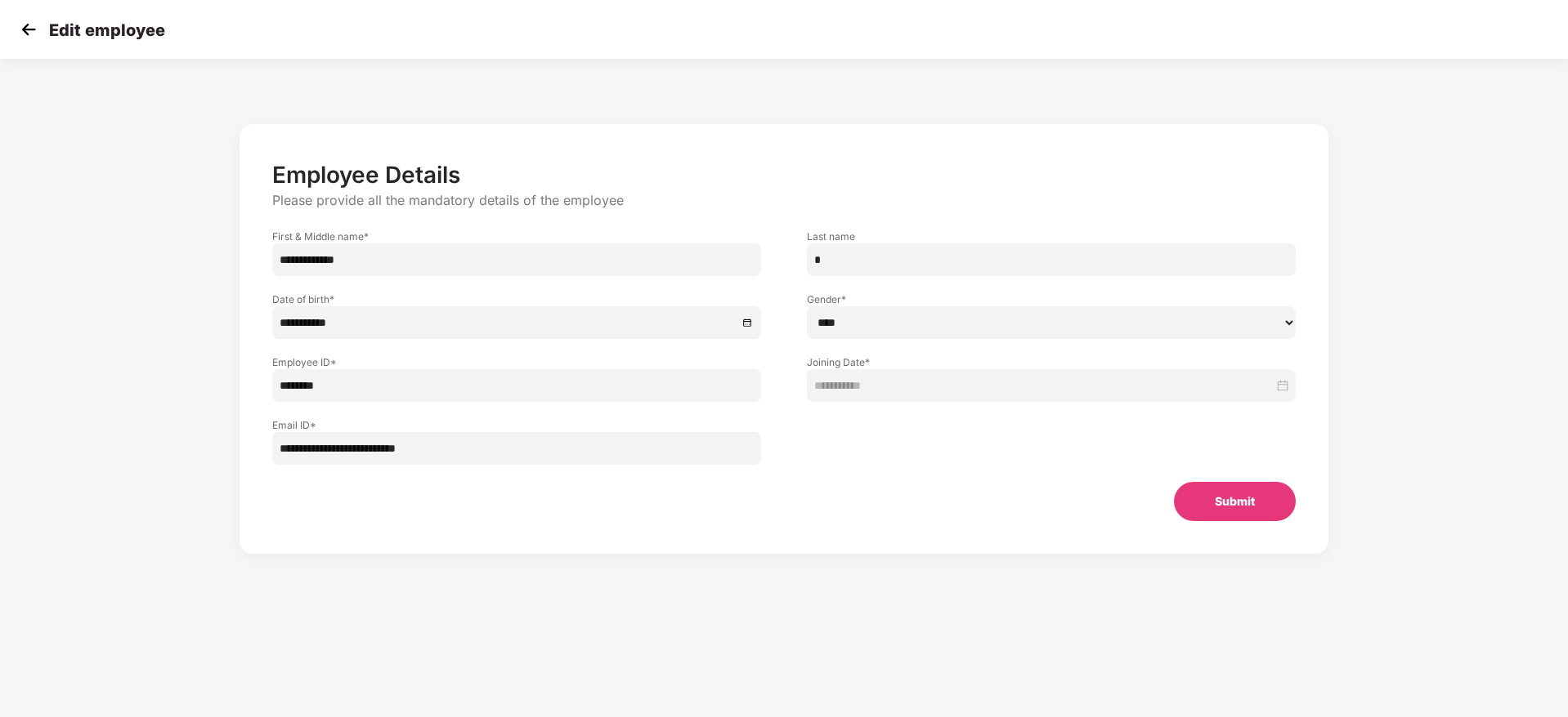
drag, startPoint x: 491, startPoint y: 454, endPoint x: 210, endPoint y: 464, distance: 281.2
click at [210, 464] on div "**********" at bounding box center [784, 355] width 1306 height 479
paste input "email"
type input "**********"
click at [1229, 488] on button "Submit" at bounding box center [1234, 501] width 121 height 40
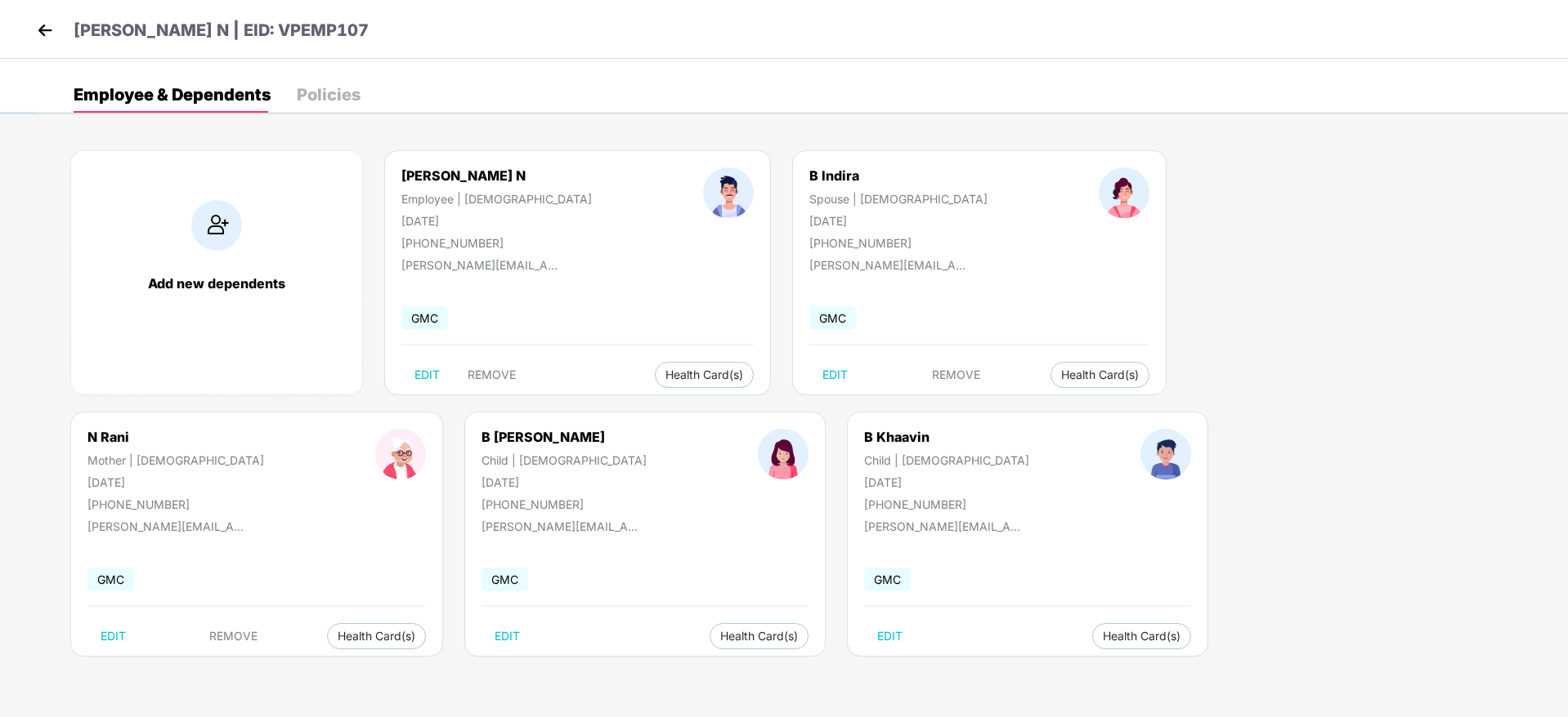
click at [39, 26] on img at bounding box center [45, 30] width 25 height 25
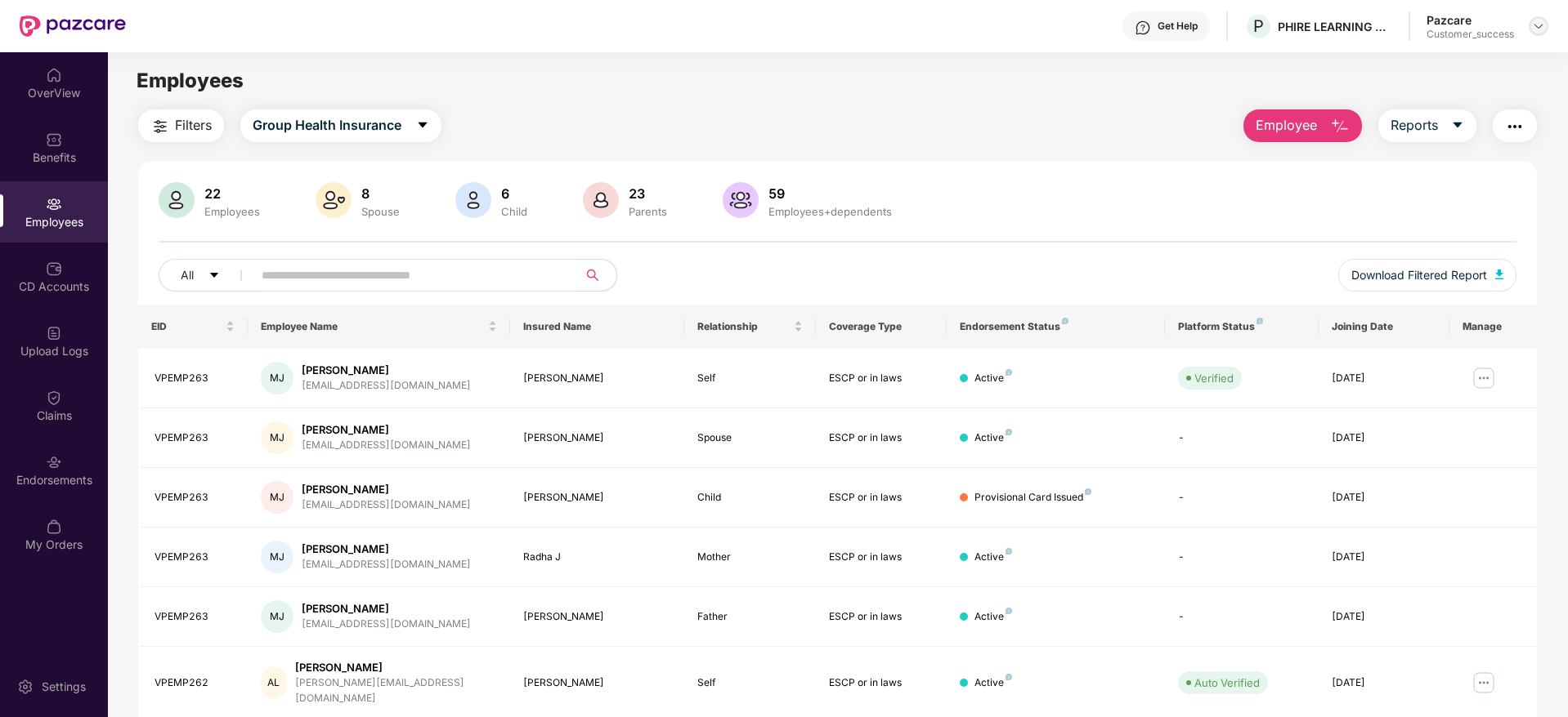
click at [1543, 22] on img at bounding box center [1538, 26] width 13 height 13
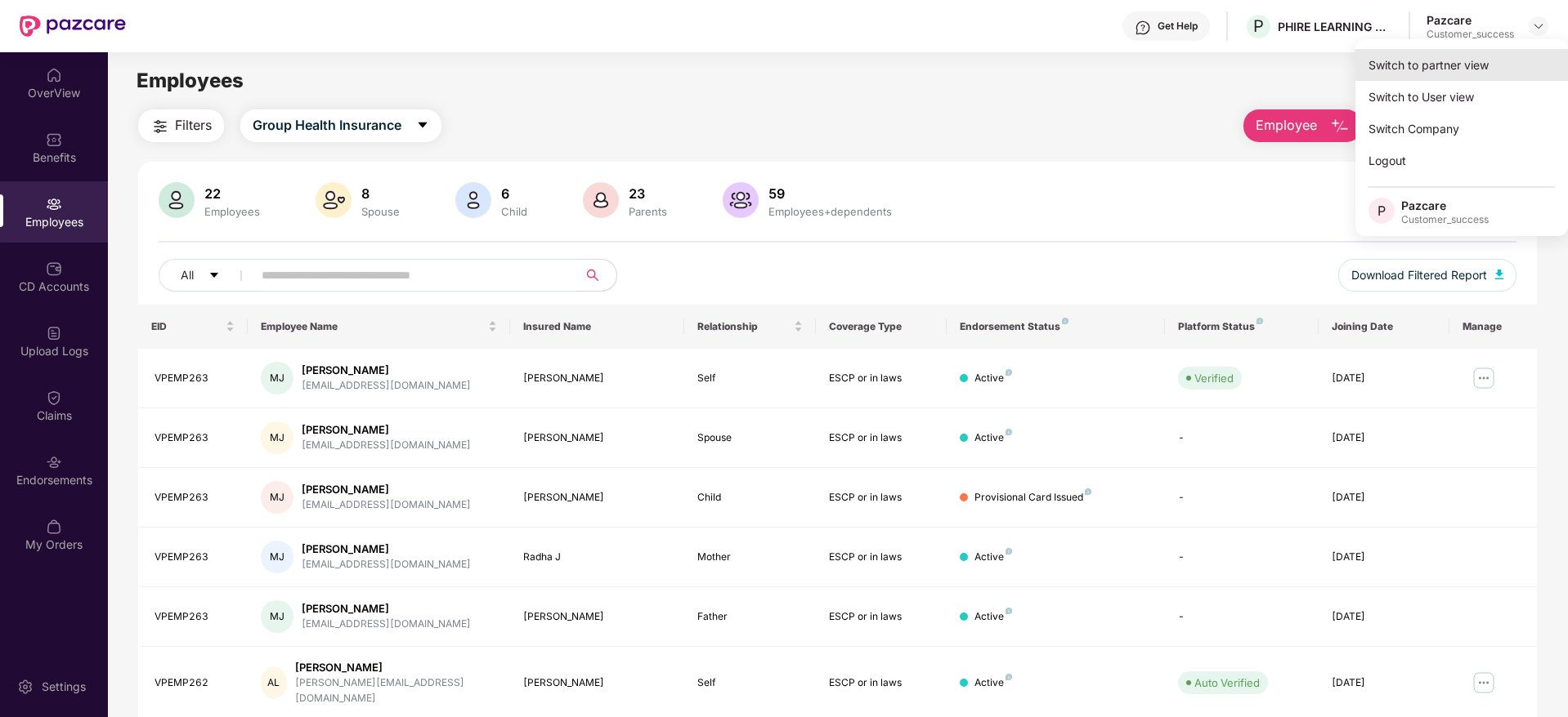
click at [1412, 73] on div "Switch to partner view" at bounding box center [1461, 64] width 212 height 32
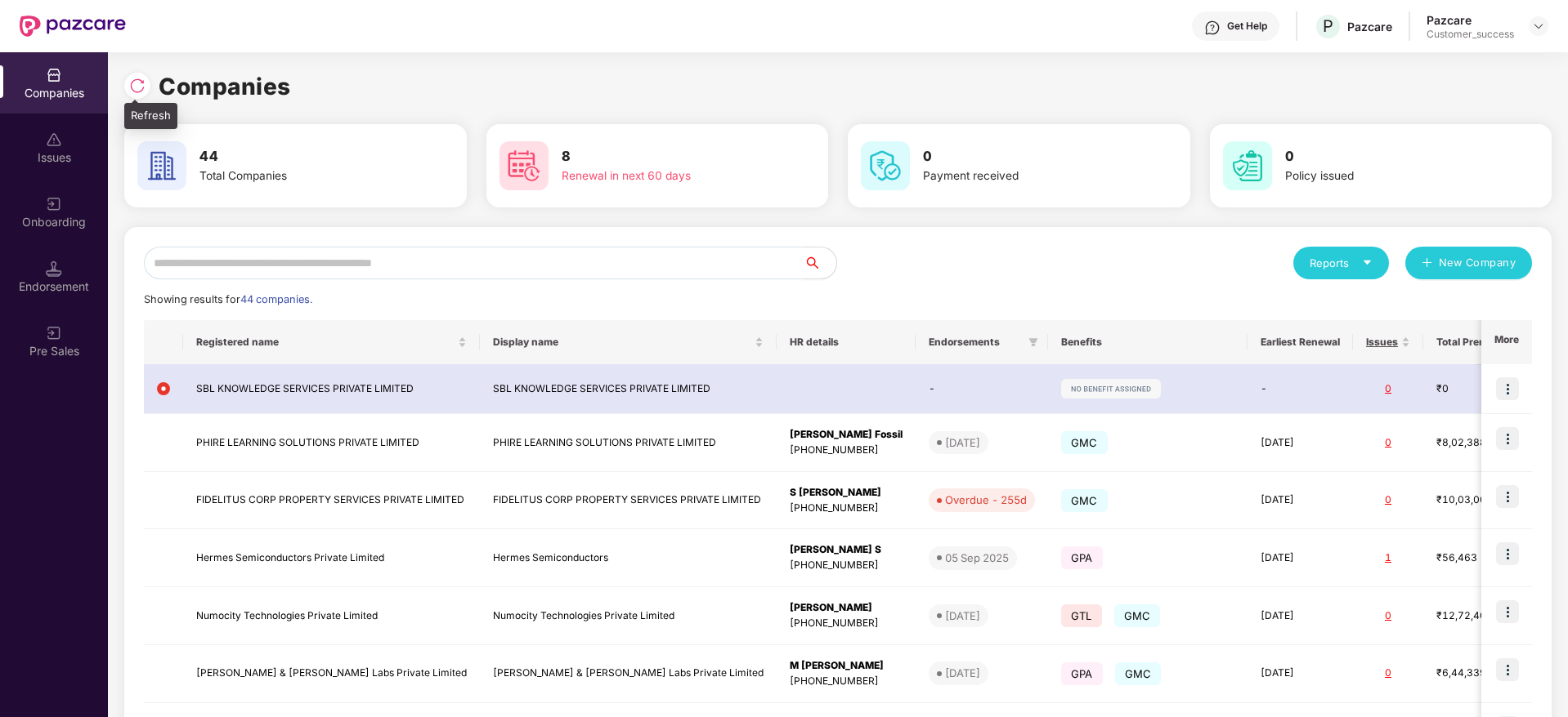
click at [137, 85] on img at bounding box center [137, 85] width 17 height 17
click at [138, 88] on img at bounding box center [137, 85] width 17 height 17
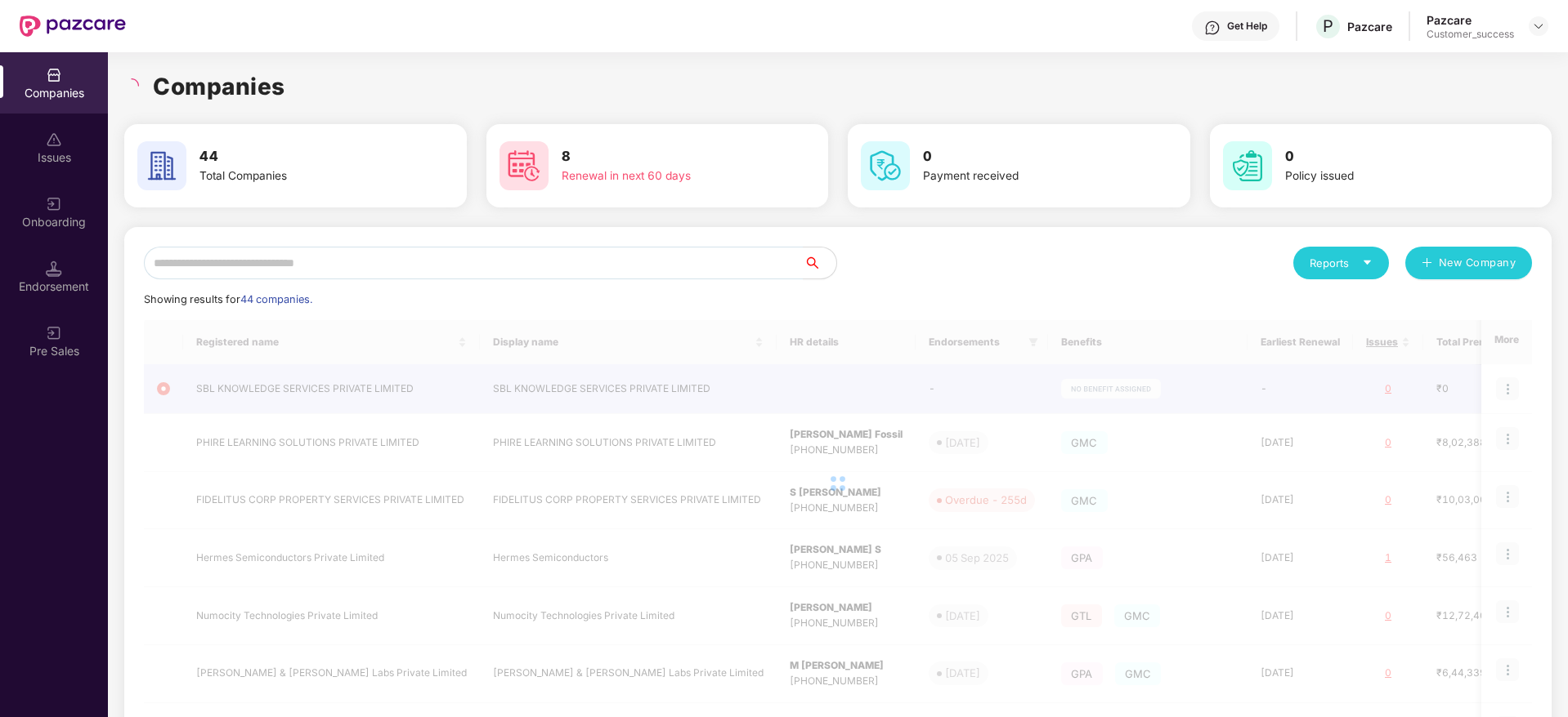
click at [301, 110] on div "Companies 44 Total Companies 8 Renewal in next 60 days 0 Payment received 0 Pol…" at bounding box center [838, 547] width 1427 height 957
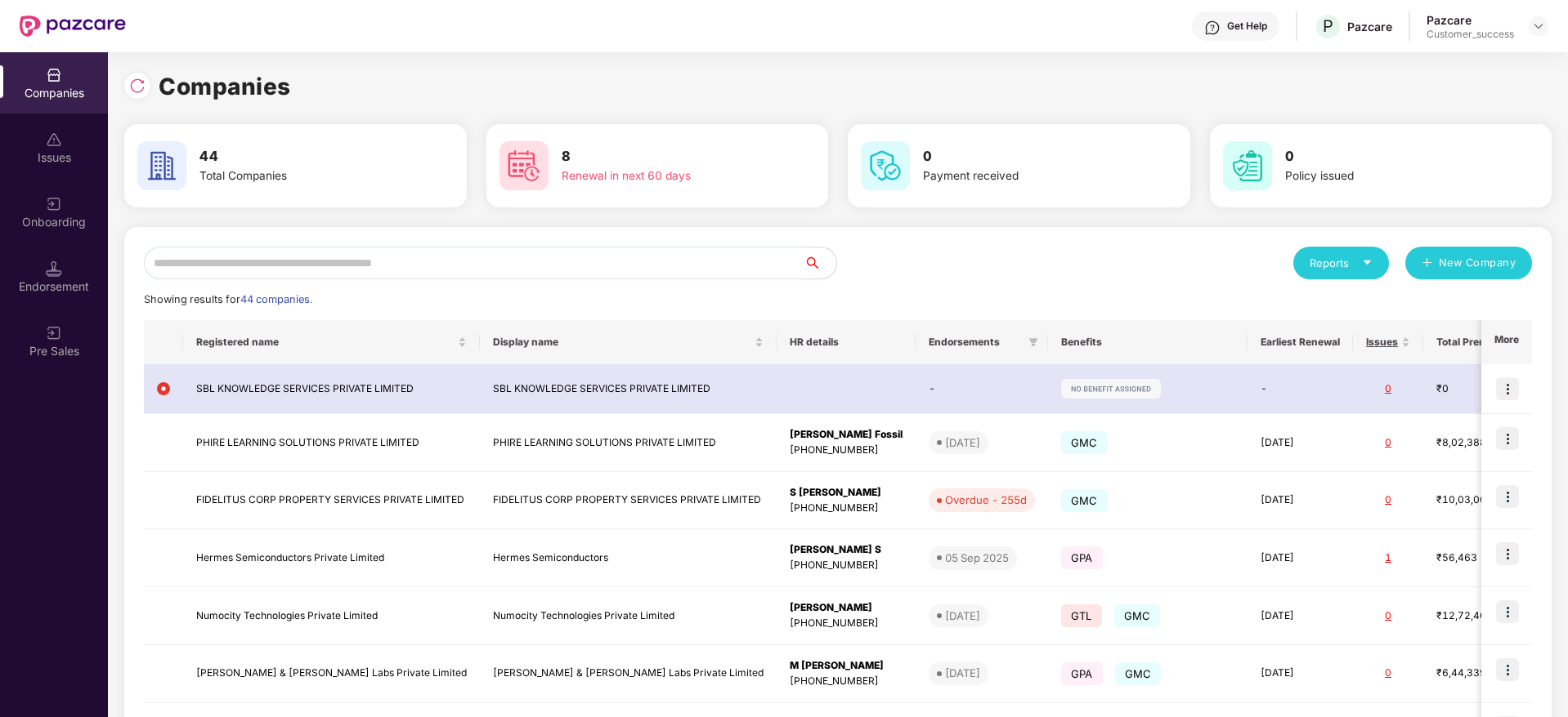
click at [597, 90] on div "Companies" at bounding box center [838, 86] width 1427 height 36
